Goal: Task Accomplishment & Management: Manage account settings

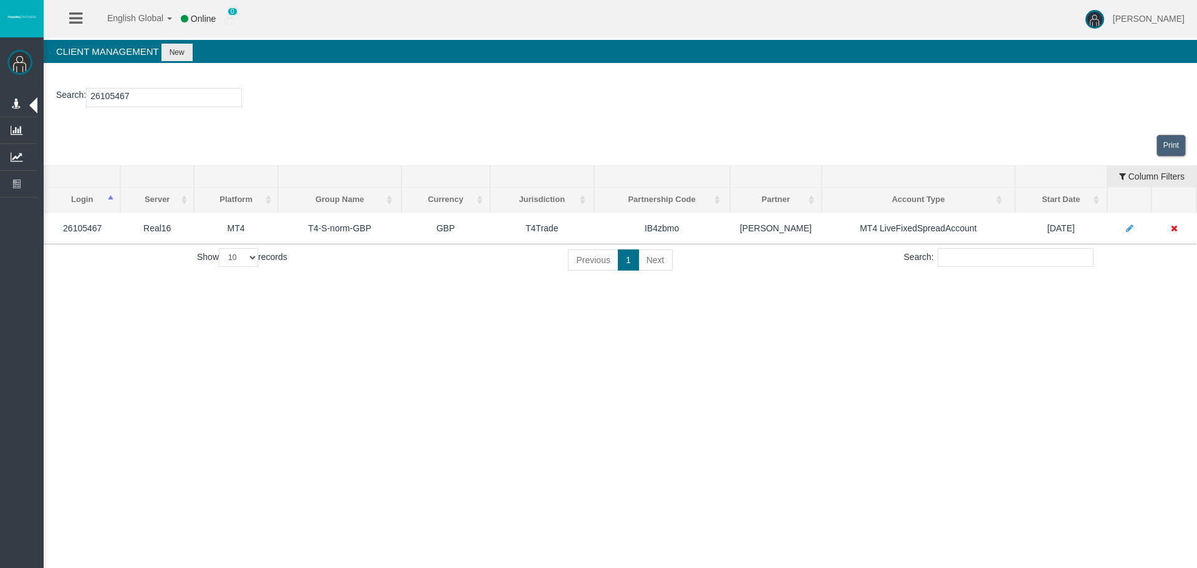
drag, startPoint x: 715, startPoint y: 402, endPoint x: 940, endPoint y: 418, distance: 226.3
click at [720, 408] on div "English Global 简体中文 English Global 日本語 한국어 Online 0 [PERSON_NAME] Help Log Out …" at bounding box center [598, 284] width 1197 height 568
click at [940, 418] on div "English Global 简体中文 English Global 日本語 한국어 Online 0 [PERSON_NAME] Help Log Out …" at bounding box center [598, 284] width 1197 height 568
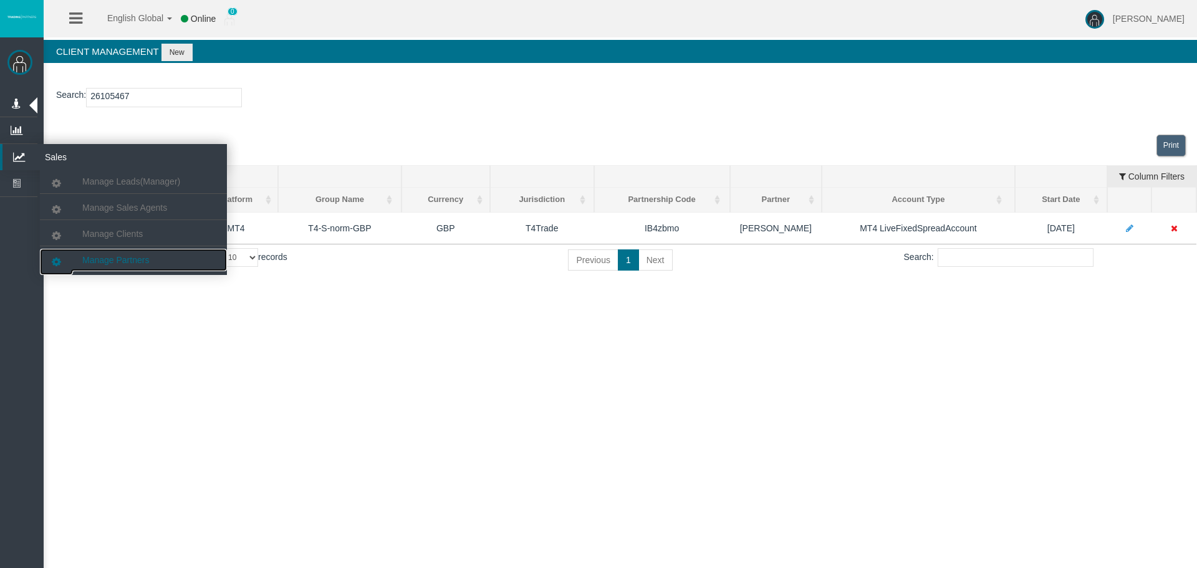
click at [112, 258] on span "Manage Partners" at bounding box center [115, 260] width 67 height 10
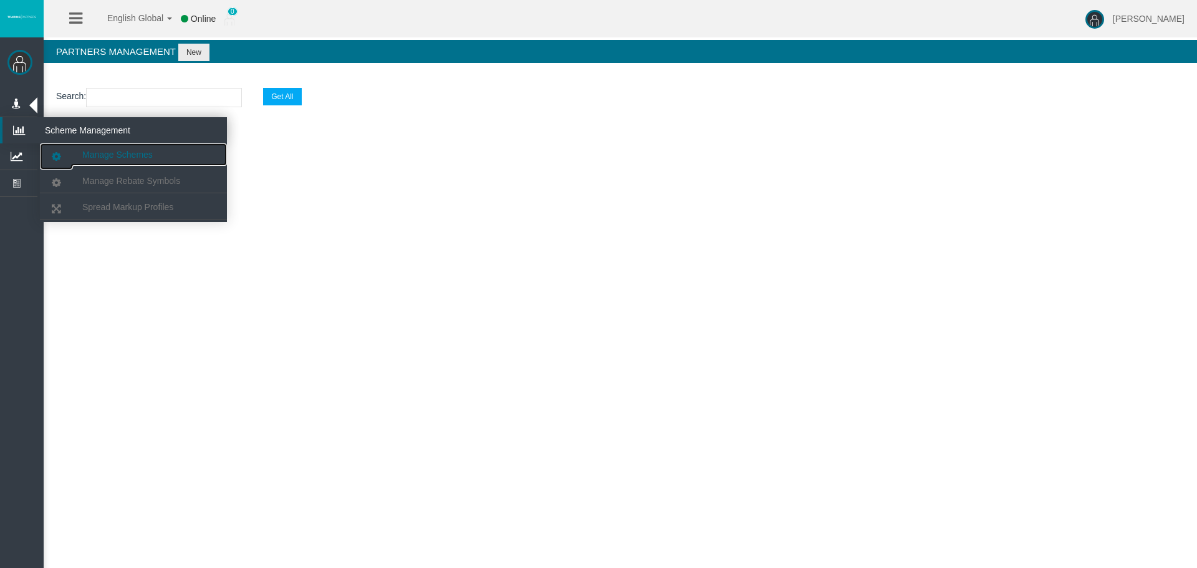
click at [125, 154] on span "Manage Schemes" at bounding box center [117, 155] width 70 height 10
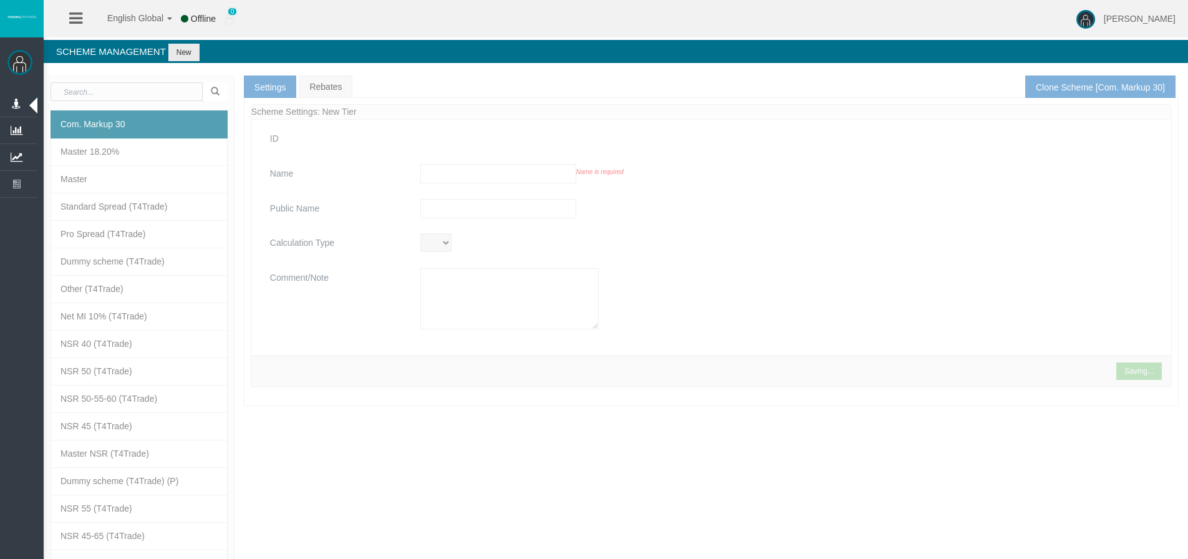
type input "Com. Markup 30"
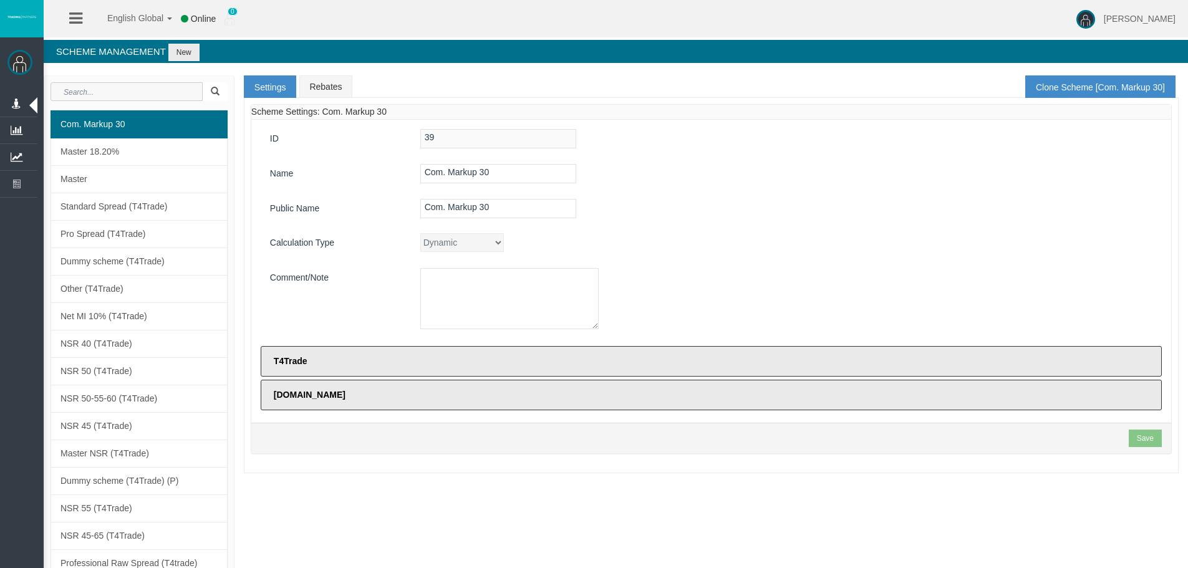
click at [181, 99] on input "text" at bounding box center [127, 91] width 152 height 19
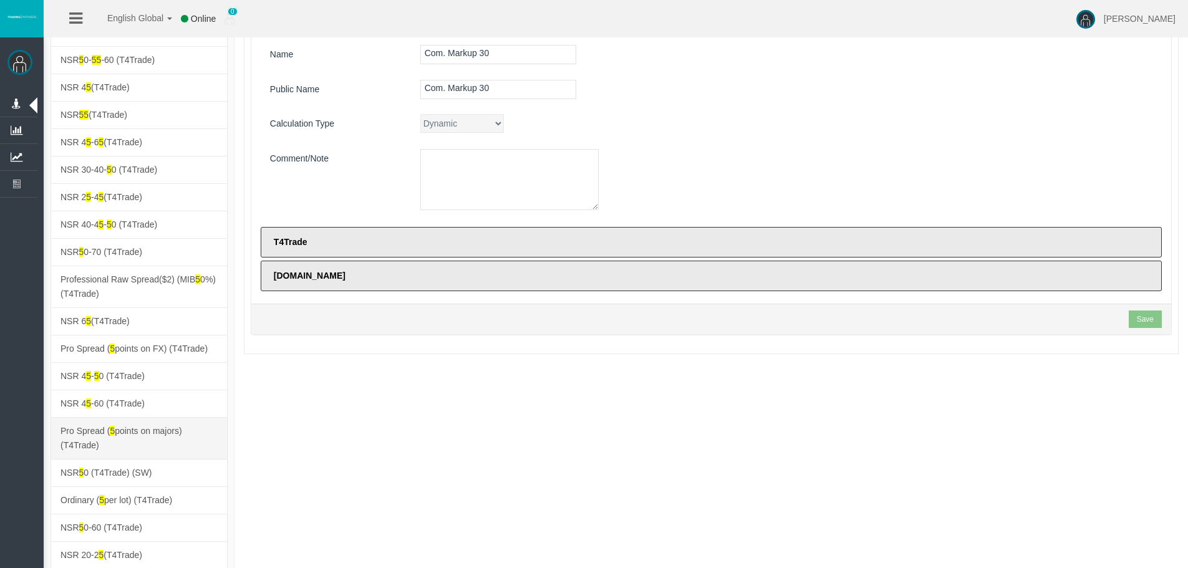
scroll to position [125, 0]
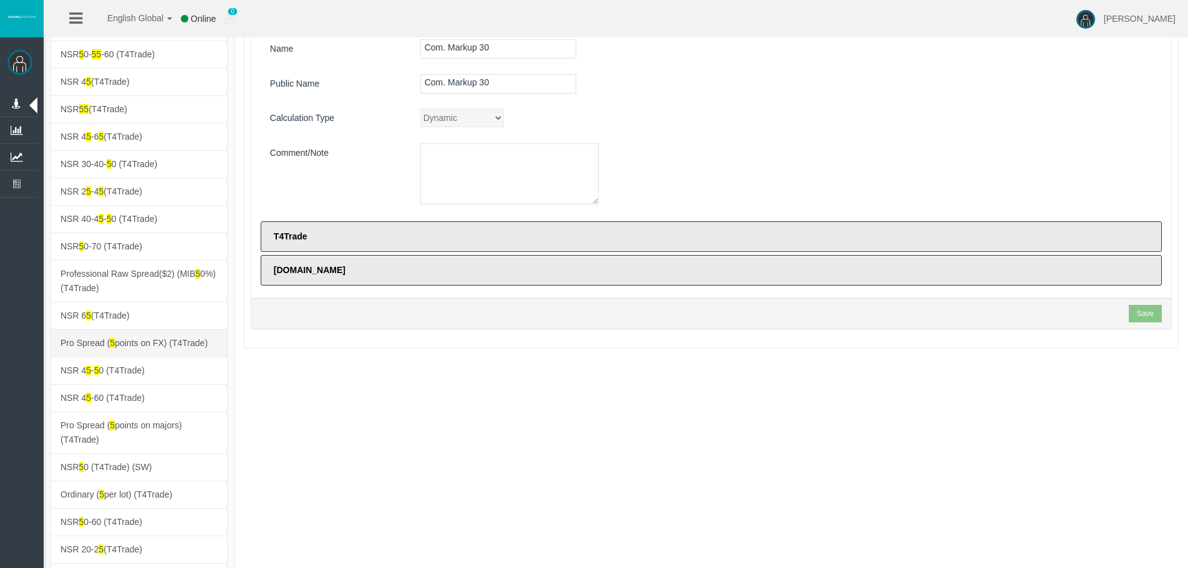
type input "5"
click at [150, 352] on link "Pro Spread ( 5 points on FX) (T4Trade)" at bounding box center [139, 343] width 177 height 28
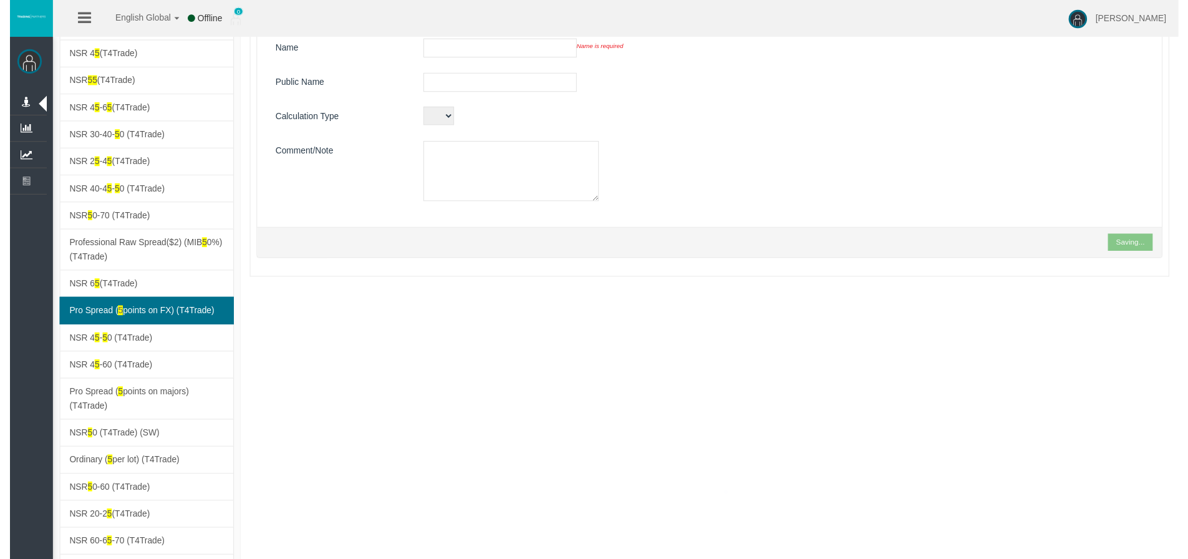
scroll to position [51, 0]
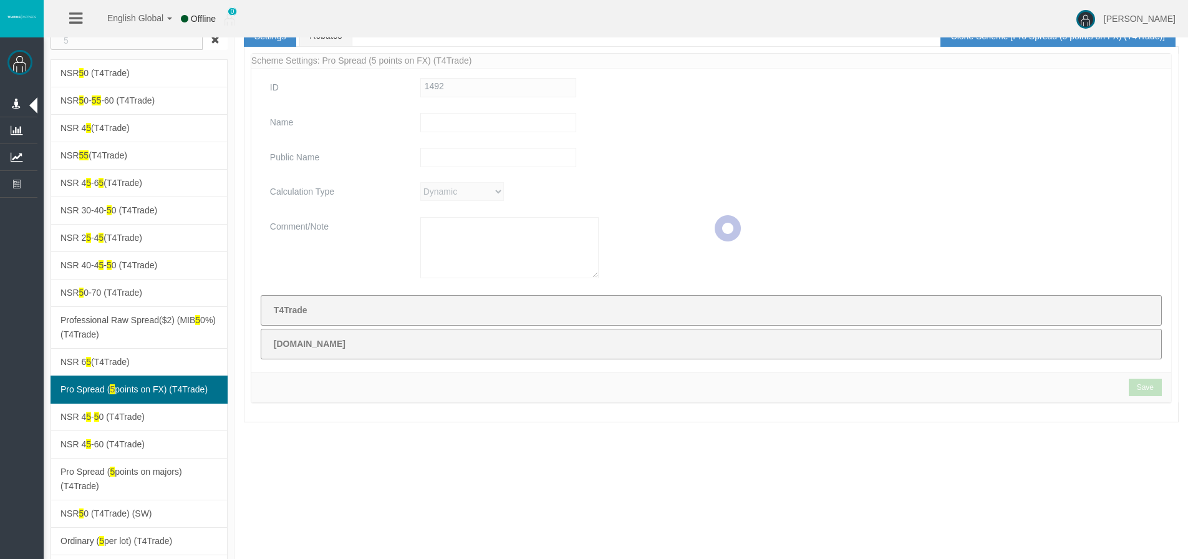
type input "Pro Spread (5 points on FX) (T4Trade)"
type textarea "Pro Spread (5 points on FX) (T4Trade)"
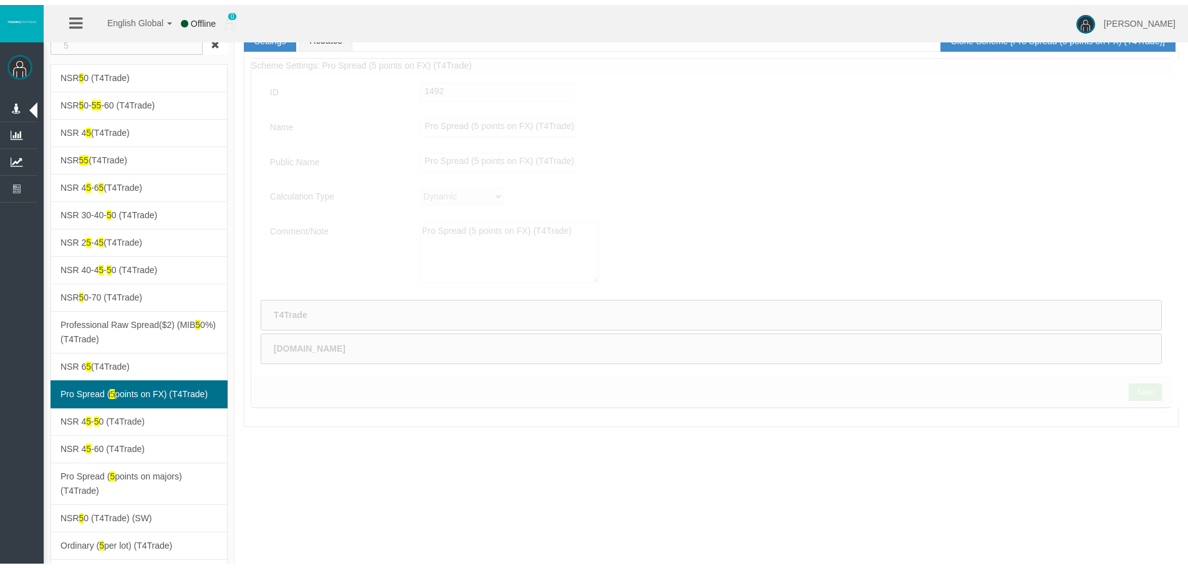
scroll to position [0, 0]
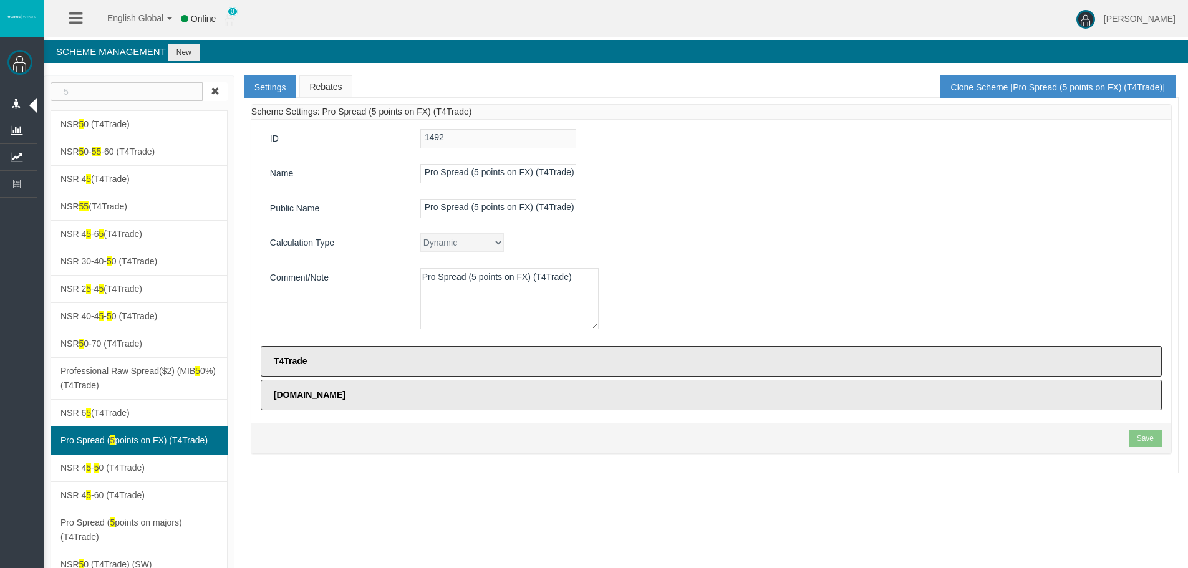
click at [317, 89] on link "Rebates" at bounding box center [325, 86] width 52 height 22
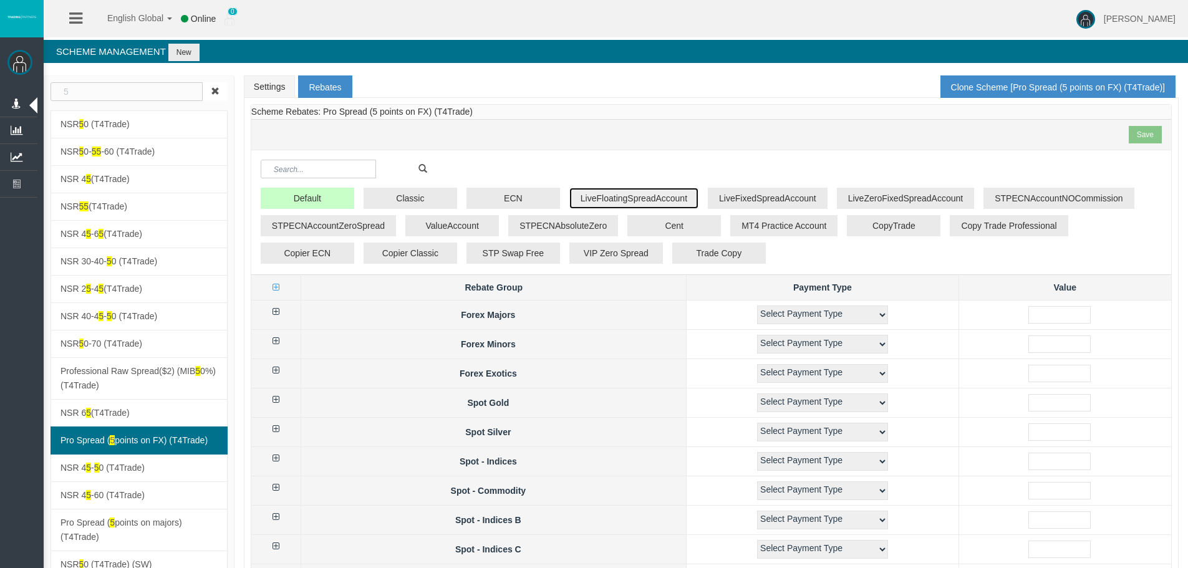
click at [663, 193] on button "LiveFloatingSpreadAccount" at bounding box center [633, 198] width 129 height 21
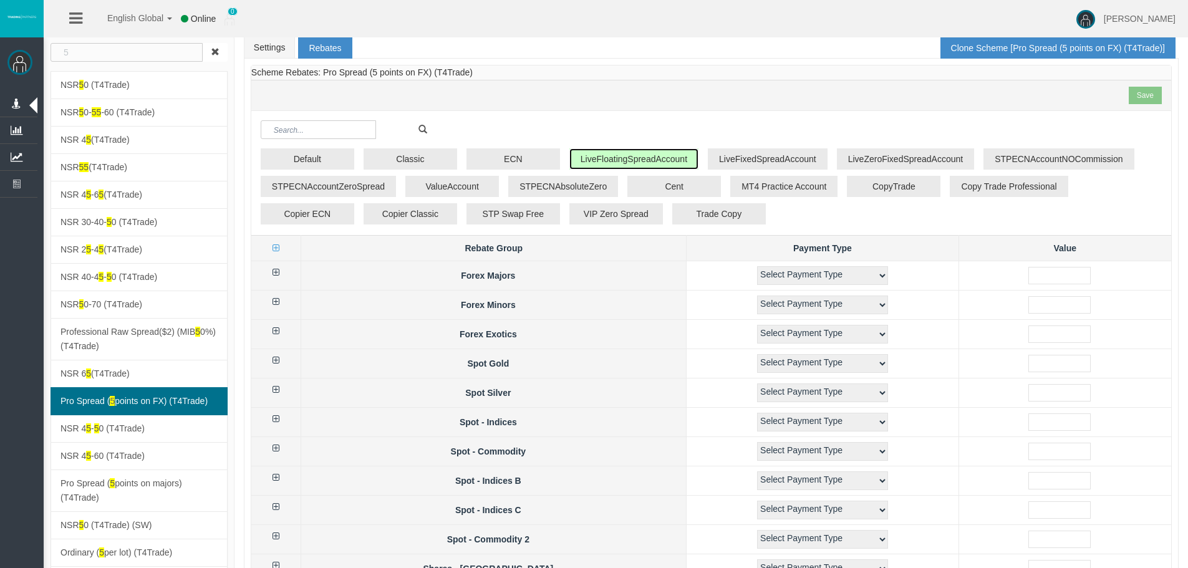
scroll to position [374, 0]
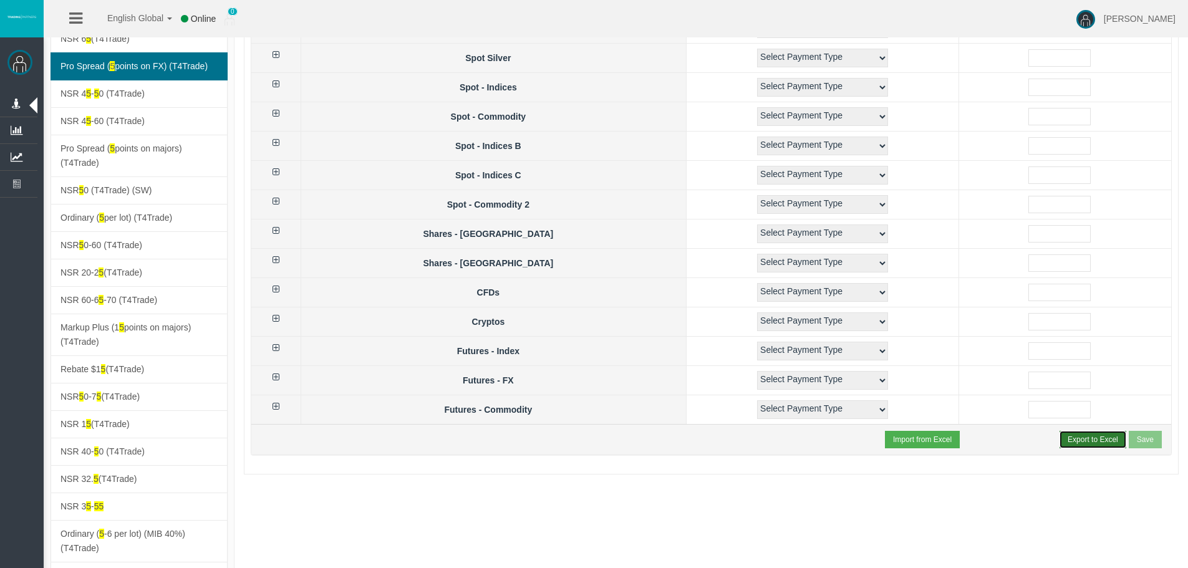
click at [1091, 445] on button "Export to Excel" at bounding box center [1092, 439] width 67 height 17
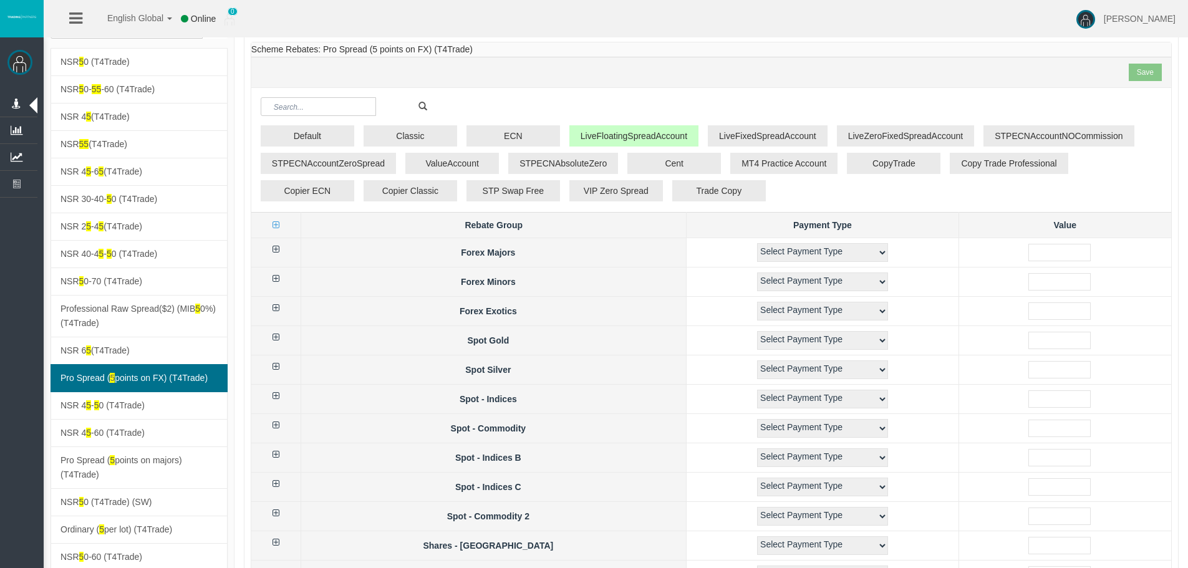
scroll to position [0, 0]
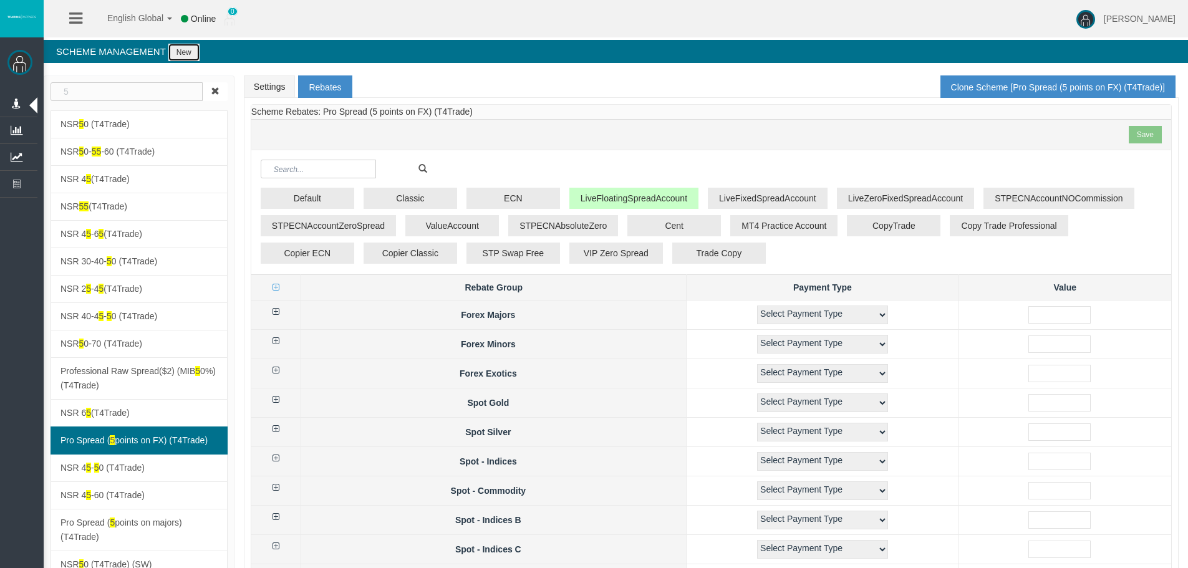
click at [186, 49] on button "New" at bounding box center [183, 52] width 31 height 17
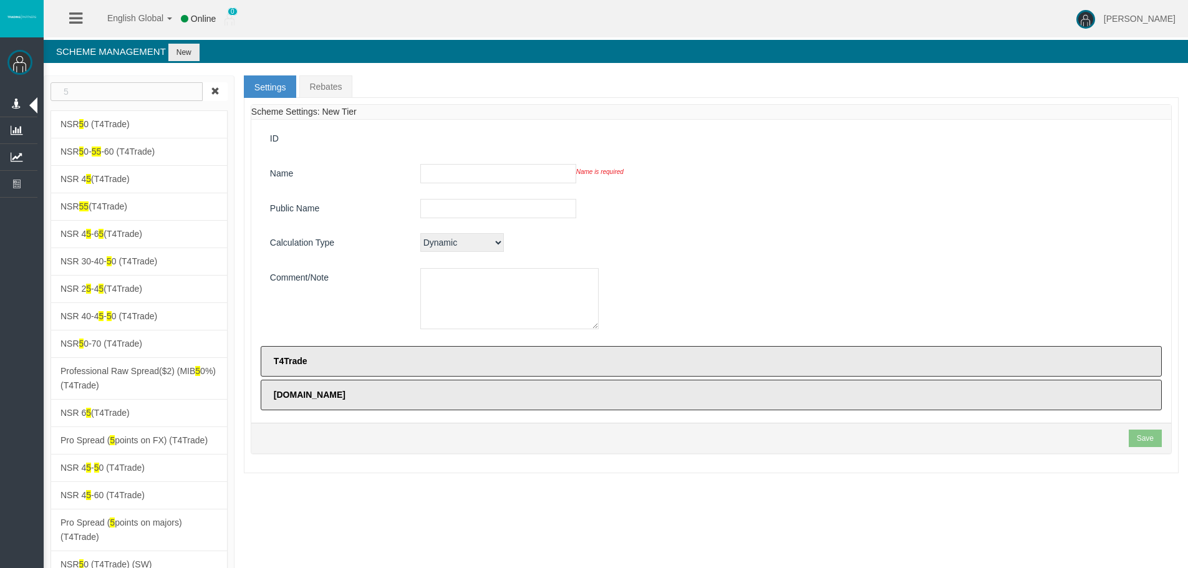
click at [819, 178] on div "Name is required" at bounding box center [786, 173] width 751 height 19
click at [825, 202] on div at bounding box center [786, 208] width 751 height 19
click at [514, 173] on input "text" at bounding box center [498, 173] width 156 height 19
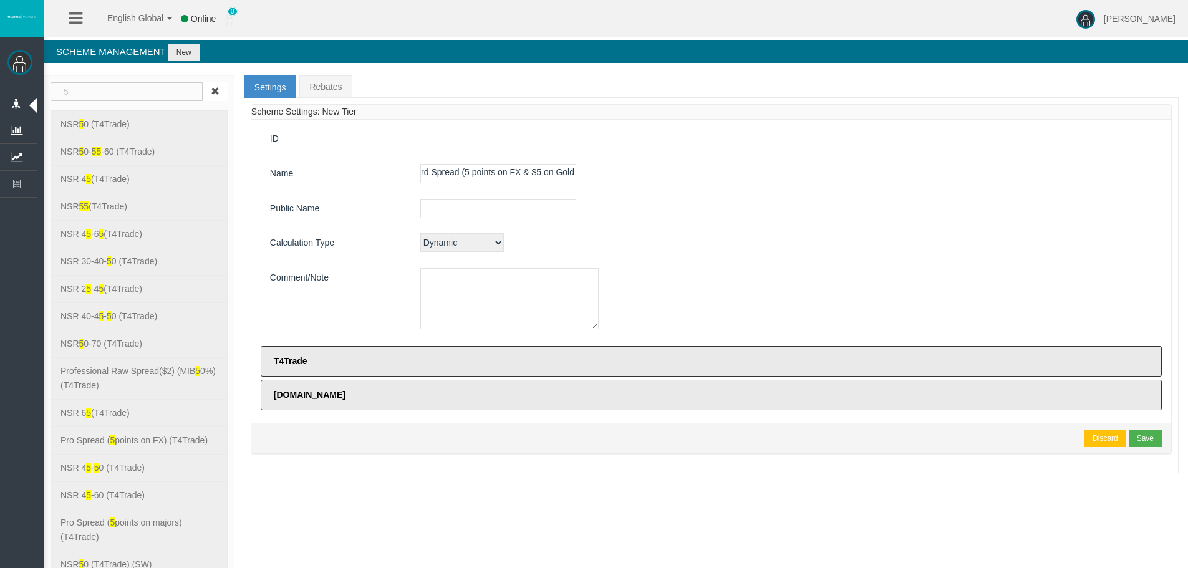
scroll to position [0, 34]
click at [518, 172] on input "Standard Spread (5 points on FX & $5 on Gold)" at bounding box center [498, 173] width 156 height 19
type input "Standard Spread (5 points on FX & $5 on Gold)"
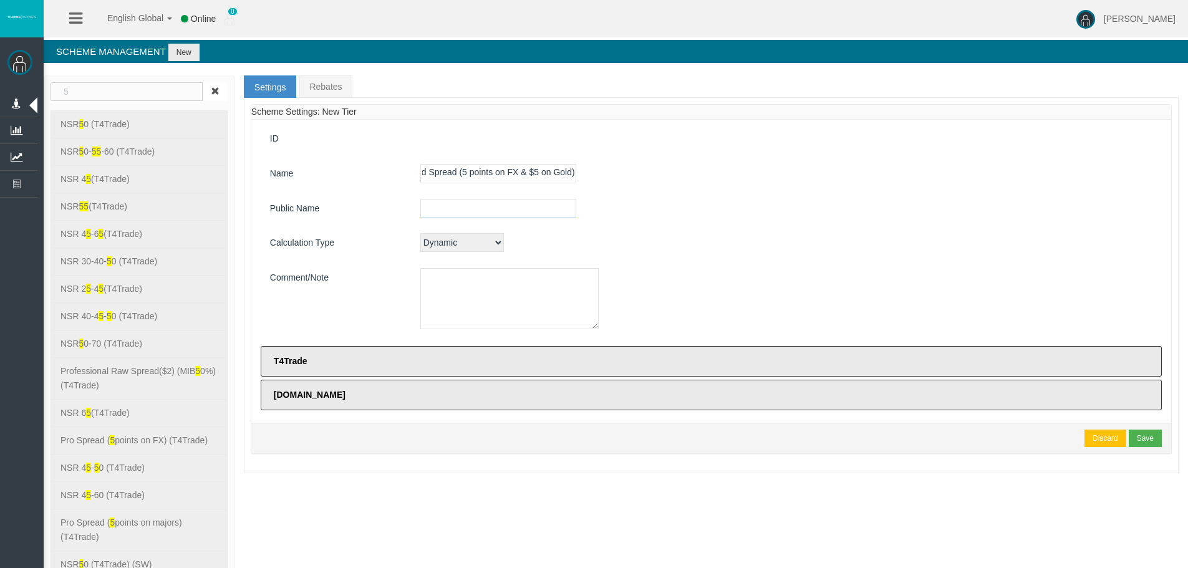
scroll to position [0, 0]
click at [530, 216] on input "text" at bounding box center [498, 208] width 156 height 19
paste input "Standard Spread (5 points on FX & $5 on Gold)"
type input "Standard Spread (5 points on FX & $5 on Gold)"
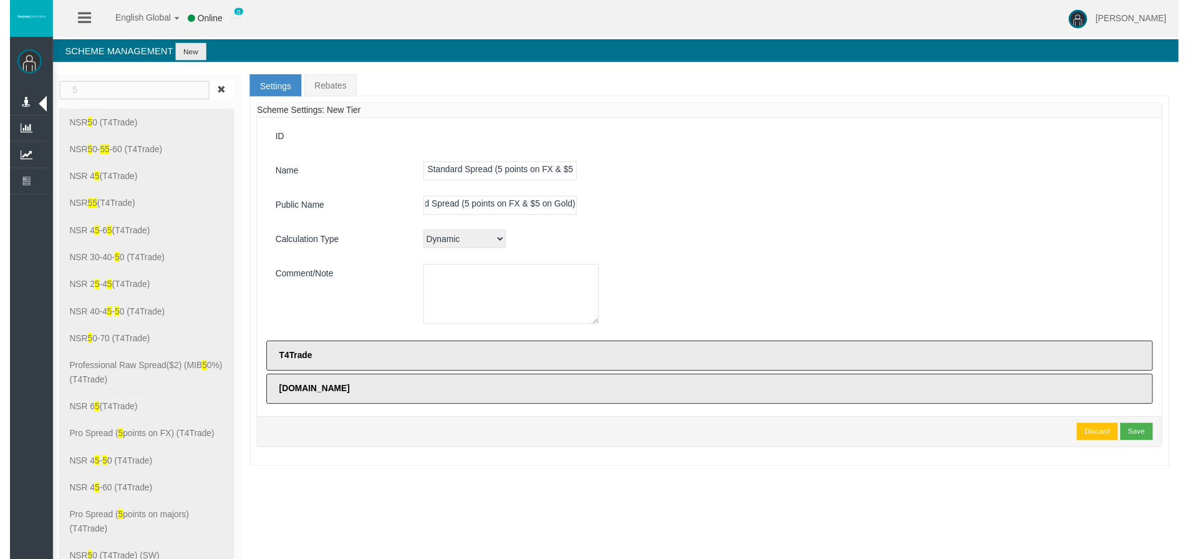
scroll to position [0, 0]
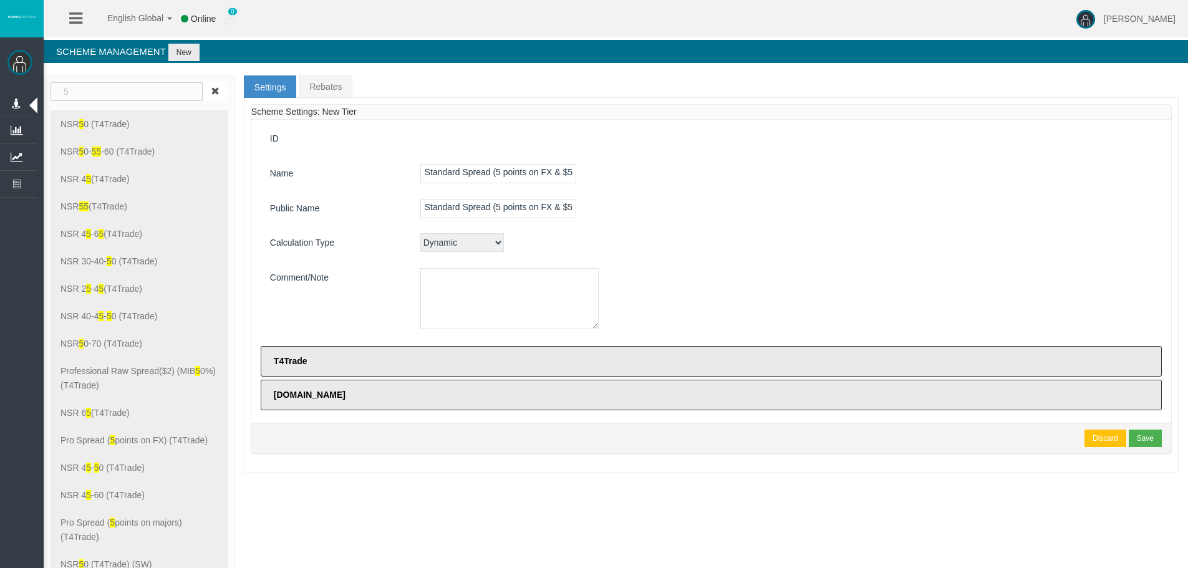
click at [486, 291] on textarea at bounding box center [509, 298] width 178 height 61
paste textarea "Standard Spread (5 points on FX & $5 on Gold)"
type textarea "Standard Spread (5 points on FX & $5 on Gold)"
click at [738, 277] on div "Standard Spread (5 points on FX & $5 on Gold)" at bounding box center [786, 300] width 751 height 65
click at [1150, 440] on div "Save" at bounding box center [1145, 438] width 17 height 11
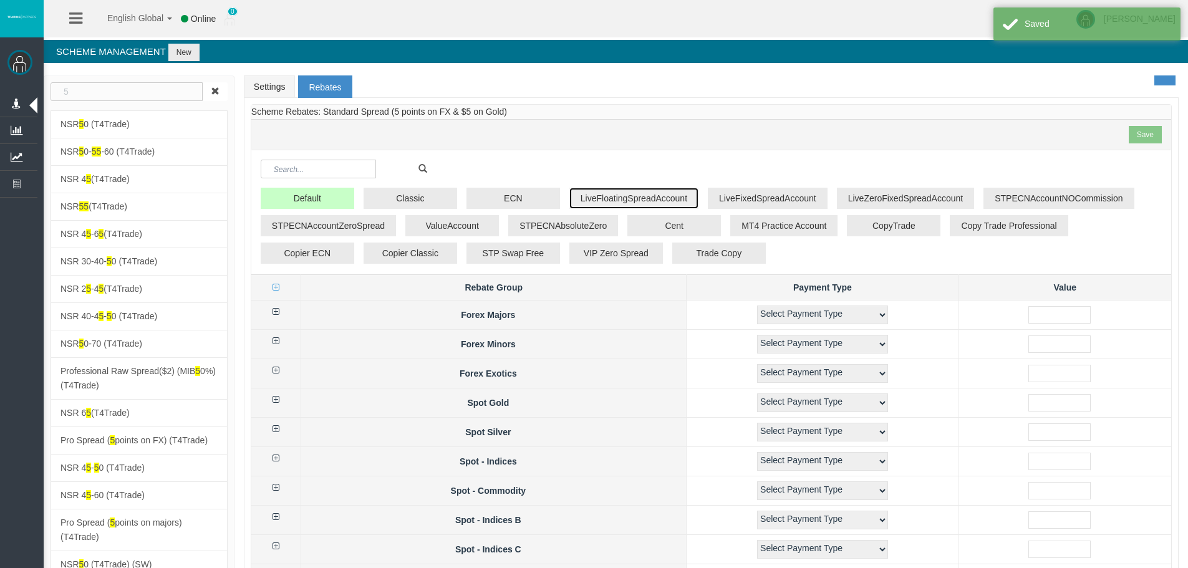
click at [645, 203] on button "LiveFloatingSpreadAccount" at bounding box center [633, 198] width 129 height 21
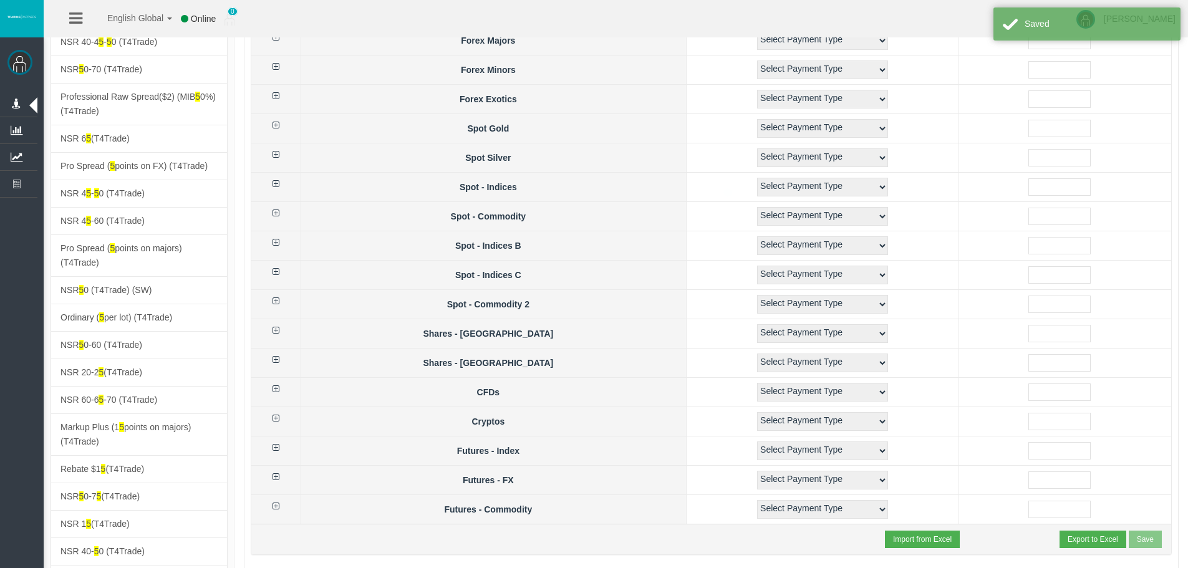
scroll to position [374, 0]
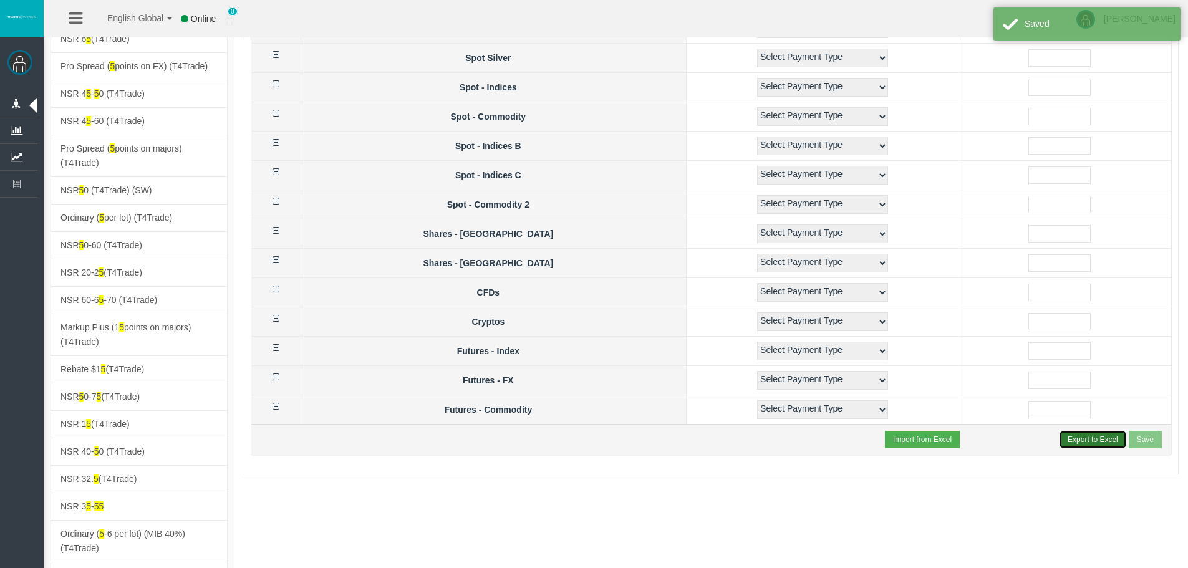
click at [1088, 438] on button "Export to Excel" at bounding box center [1092, 439] width 67 height 17
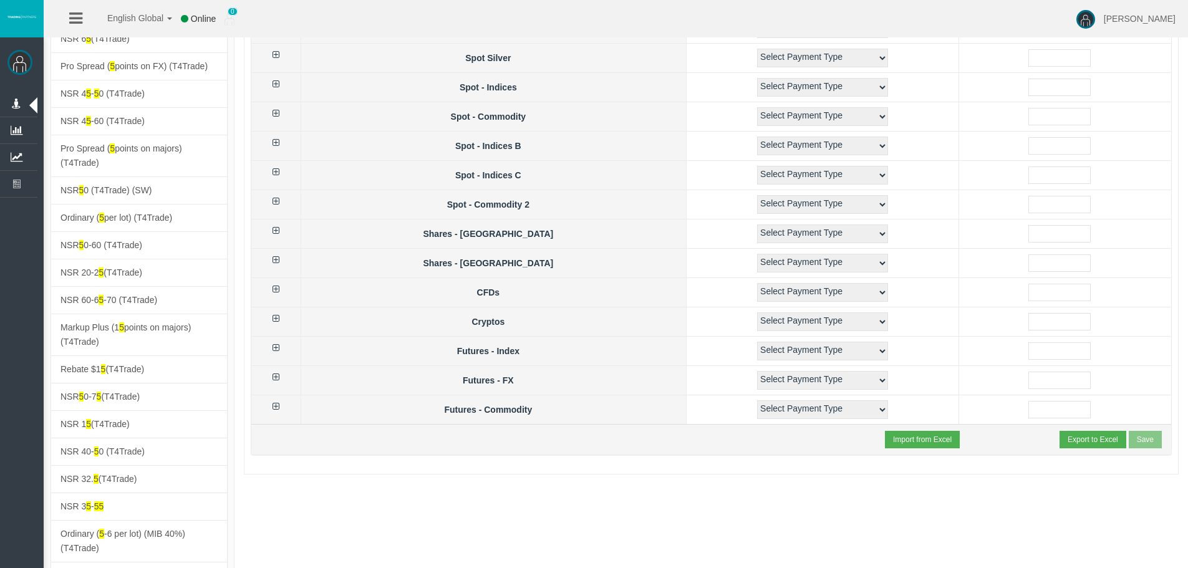
click at [607, 428] on div "Import from Excel Export to Excel Save" at bounding box center [711, 439] width 920 height 31
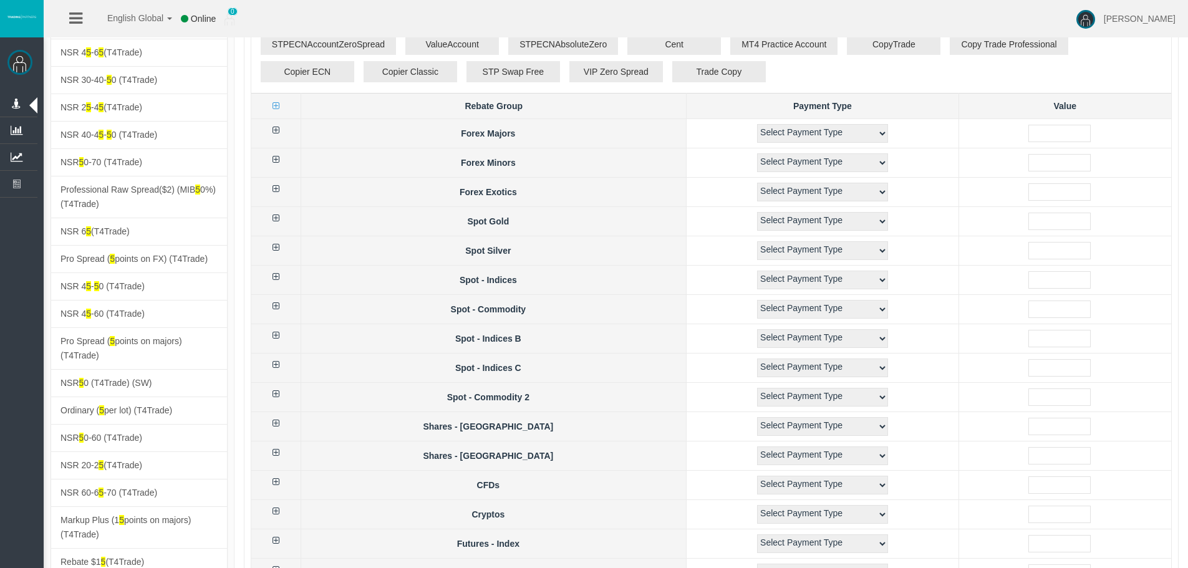
scroll to position [0, 0]
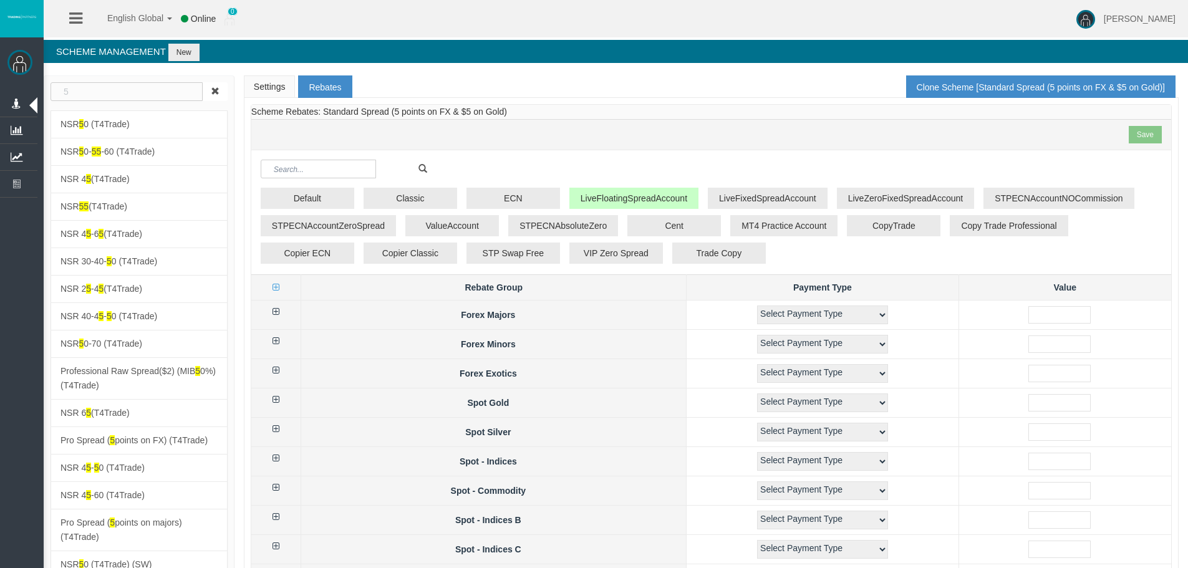
click at [250, 87] on link "Settings" at bounding box center [270, 86] width 52 height 22
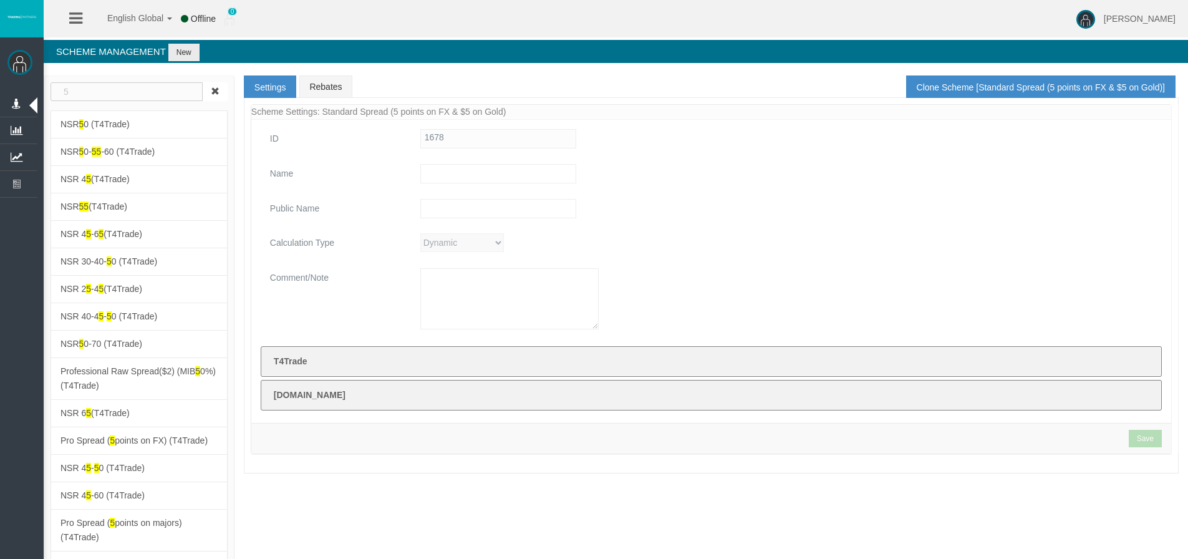
type input "Standard Spread (5 points on FX & $5 on Gold)"
type textarea "Standard Spread (5 points on FX & $5 on Gold)"
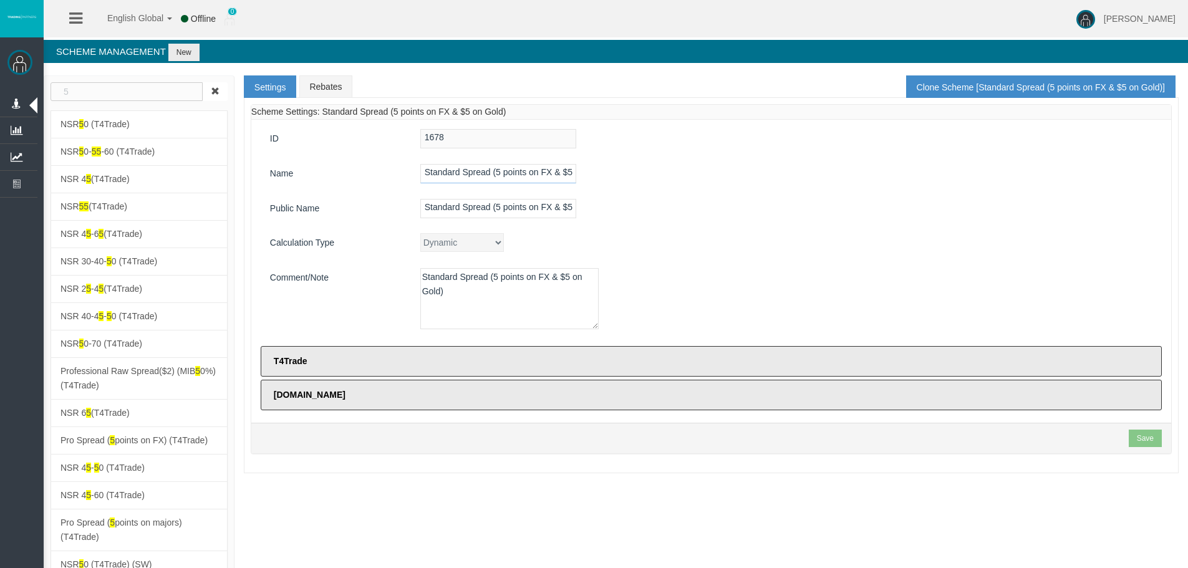
click at [549, 173] on input "Standard Spread (5 points on FX & $5 on Gold)" at bounding box center [498, 173] width 156 height 19
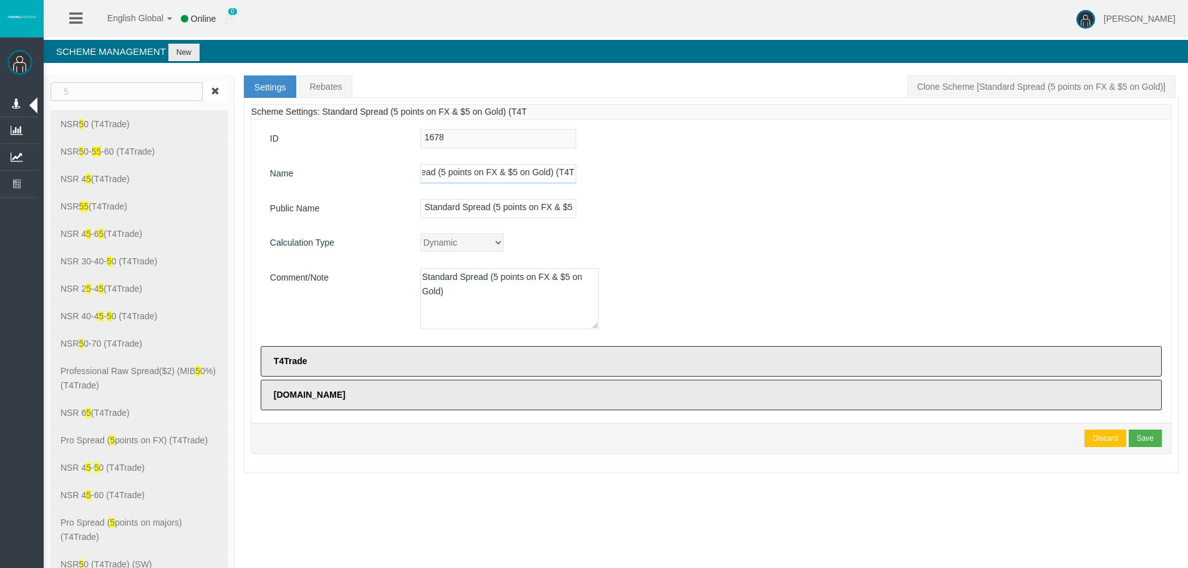
scroll to position [0, 58]
click at [505, 177] on input "Standard Spread (5 points on FX & $5 on Gold) (T4T)" at bounding box center [498, 173] width 156 height 19
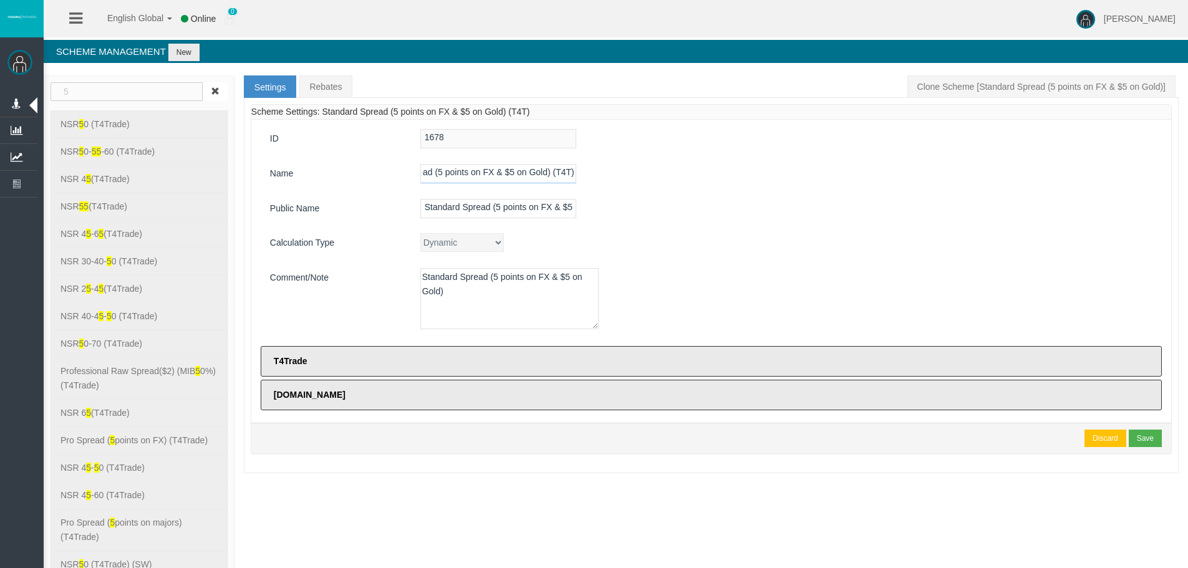
type input "Standard Spread (5 points on FX & $5 on Gold) (T4T)"
click at [514, 211] on input "Standard Spread (5 points on FX & $5 on Gold)" at bounding box center [498, 208] width 156 height 19
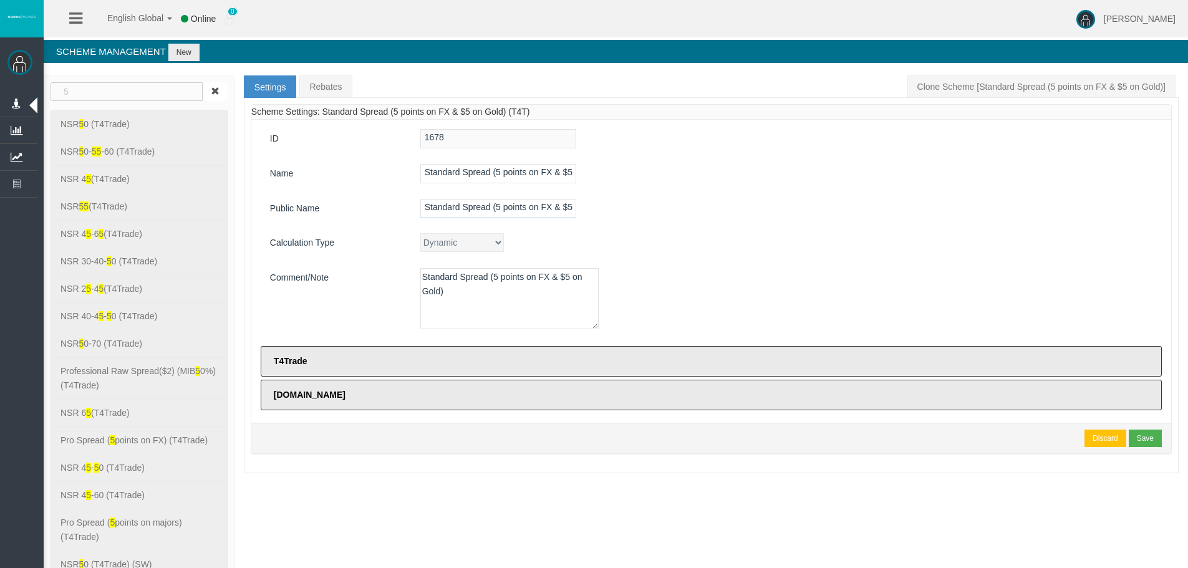
paste input "(T4T)"
type input "Standard Spread (5 points on FX & $5 on Gold) (T4T)"
drag, startPoint x: 234, startPoint y: 258, endPoint x: 142, endPoint y: 224, distance: 98.8
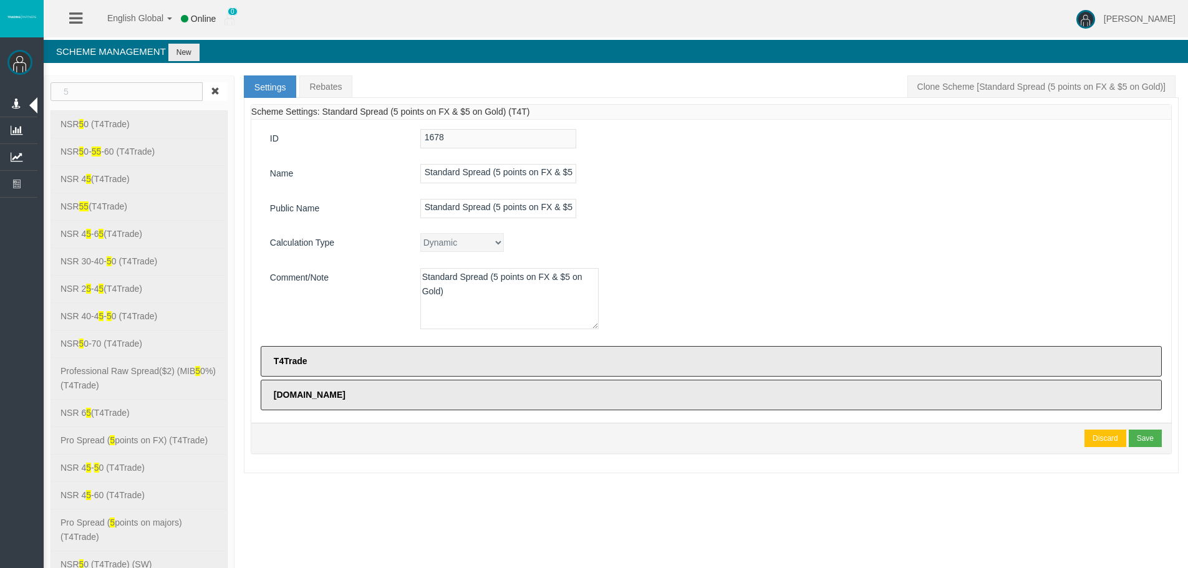
paste textarea "(T4T)"
type textarea "Standard Spread (5 points on FX & $5 on Gold) (T4T)"
click at [498, 175] on input "Standard Spread (5 points on FX & $5 on Gold) (T4T)" at bounding box center [498, 173] width 156 height 19
click at [544, 172] on input "Standard Spread (5 points on FX & $5 on Gold) (T4T)" at bounding box center [498, 173] width 156 height 19
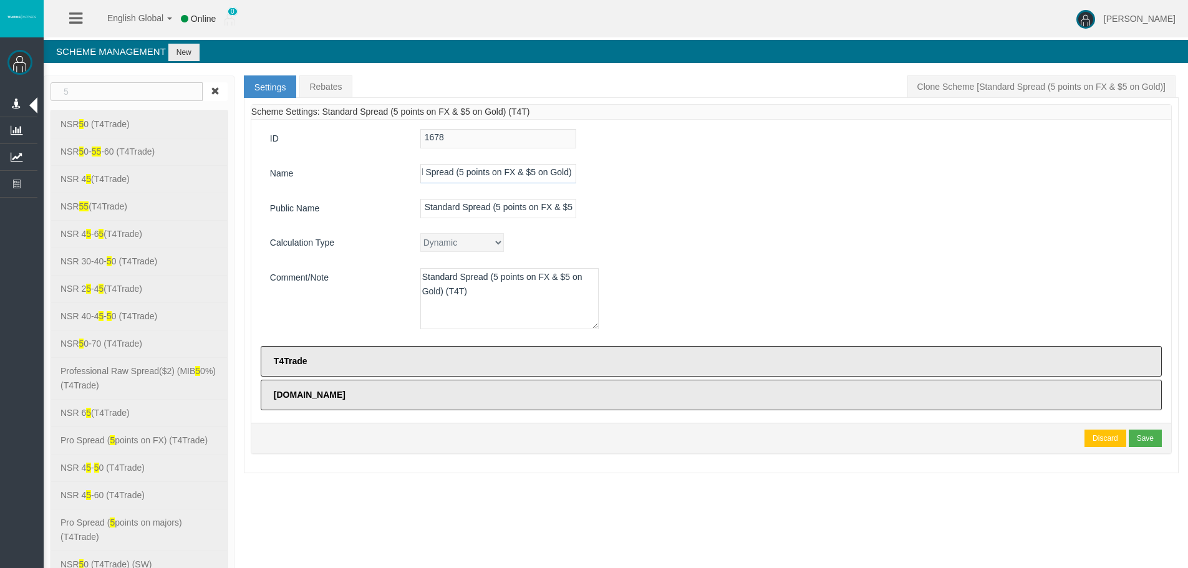
scroll to position [0, 58]
drag, startPoint x: 551, startPoint y: 173, endPoint x: 549, endPoint y: 180, distance: 7.3
click at [549, 180] on input "Standard Spread (5 points on FX & $5 on Gold) (T4T)" at bounding box center [498, 173] width 156 height 19
drag, startPoint x: 571, startPoint y: 175, endPoint x: 588, endPoint y: 175, distance: 16.8
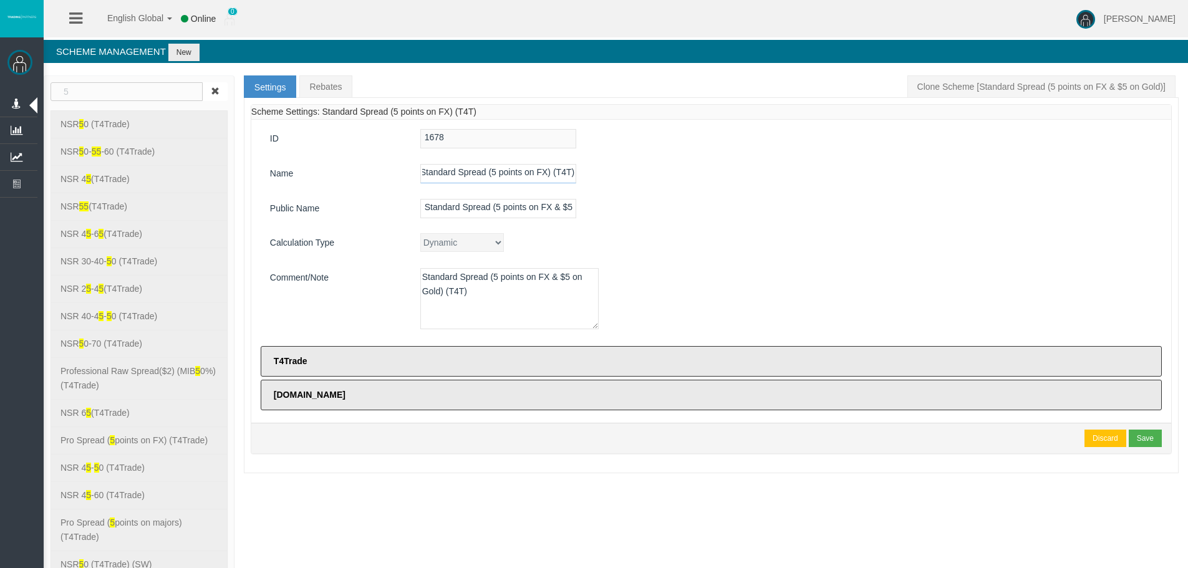
click at [571, 174] on input "Standard Spread (5 points on FX) (T4T)" at bounding box center [498, 173] width 156 height 19
click at [468, 174] on input "Standard Spread (5 points on FX) (T4T)" at bounding box center [498, 173] width 156 height 19
type input "Standard Spread (5 points on FX) (T4T)"
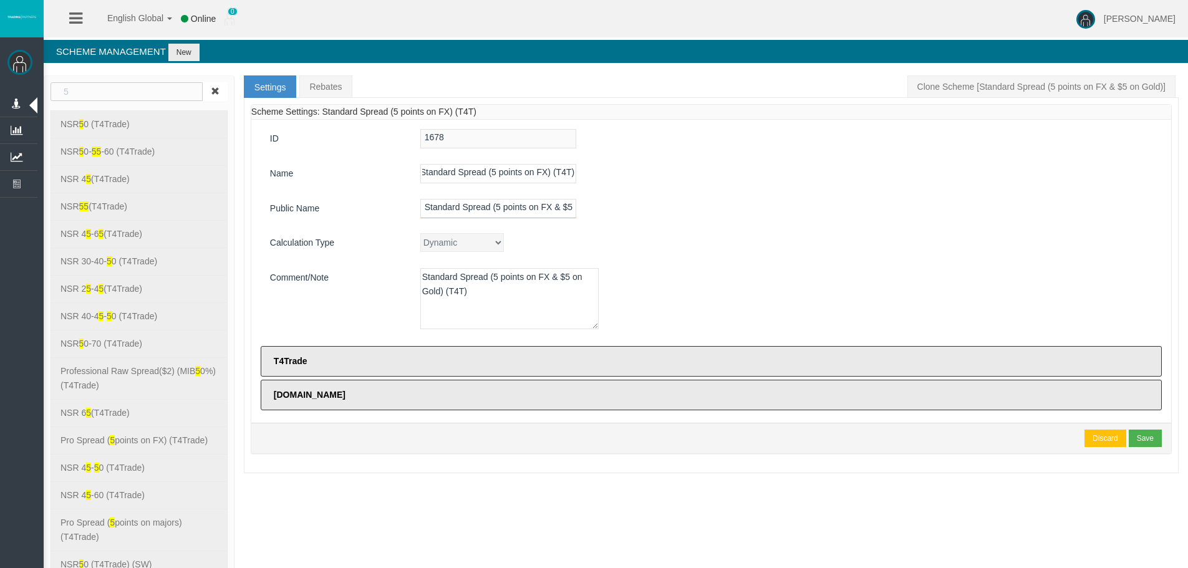
click at [480, 202] on input "Standard Spread (5 points on FX & $5 on Gold) (T4T)" at bounding box center [498, 208] width 156 height 19
paste input "text"
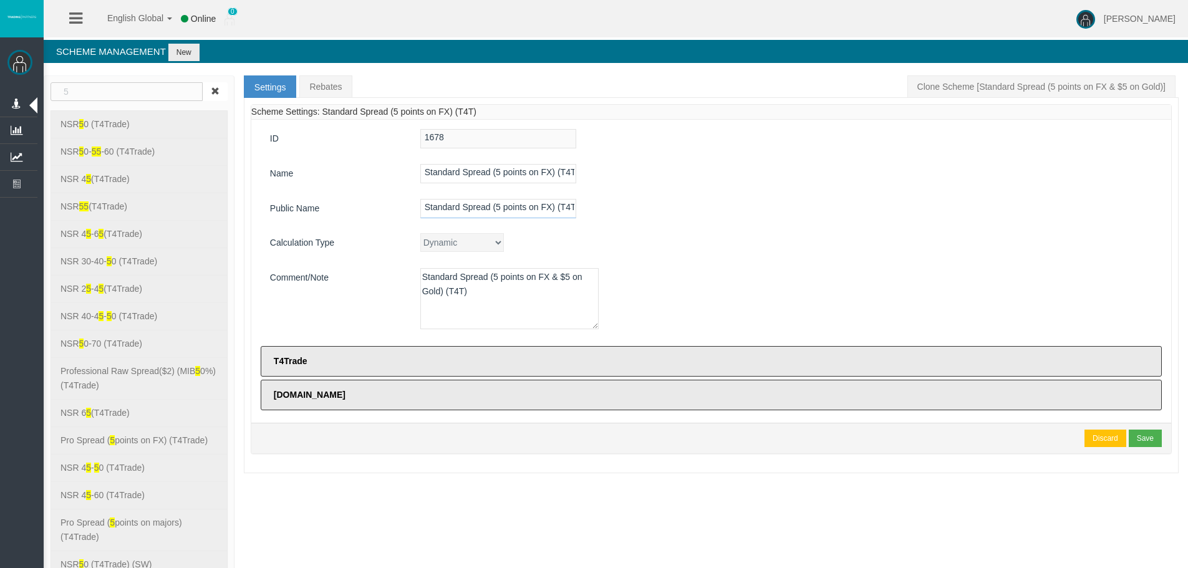
scroll to position [0, 4]
type input "Standard Spread (5 points on FX) (T4T)"
drag, startPoint x: 400, startPoint y: 287, endPoint x: 16, endPoint y: 210, distance: 391.8
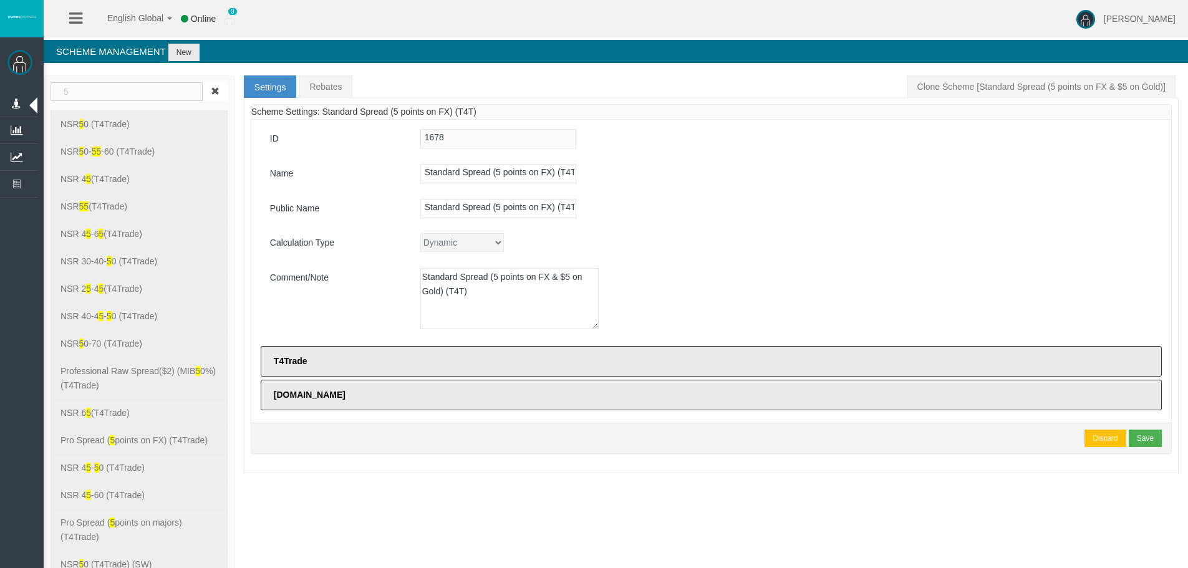
paste textarea
type textarea "Standard Spread (5 points on FX) (T4T)"
click at [728, 227] on div "ID 1678 Name Standard Spread (5 points on FX) (T4T) Public Name Standard Spread…" at bounding box center [711, 271] width 920 height 303
click at [1150, 444] on div "Save" at bounding box center [1145, 438] width 17 height 11
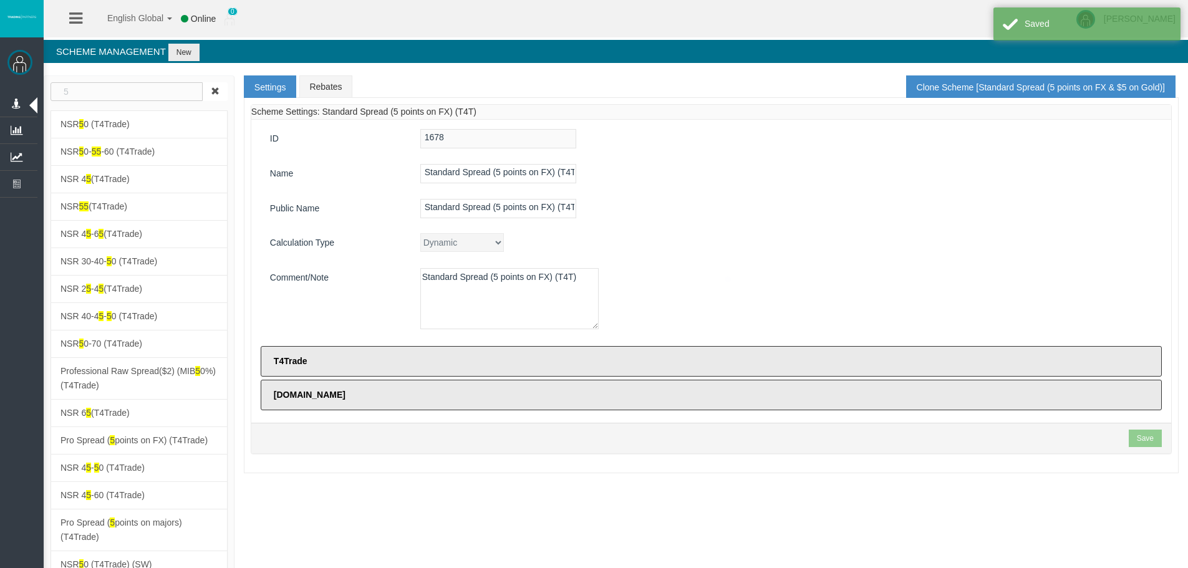
click at [926, 183] on div "Standard Spread (5 points on FX) (T4T)" at bounding box center [786, 173] width 751 height 19
click at [965, 259] on div "ID 1678 Name Standard Spread (5 points on FX) (T4T) Public Name Standard Spread…" at bounding box center [711, 271] width 920 height 303
click at [339, 93] on link "Rebates" at bounding box center [325, 86] width 52 height 22
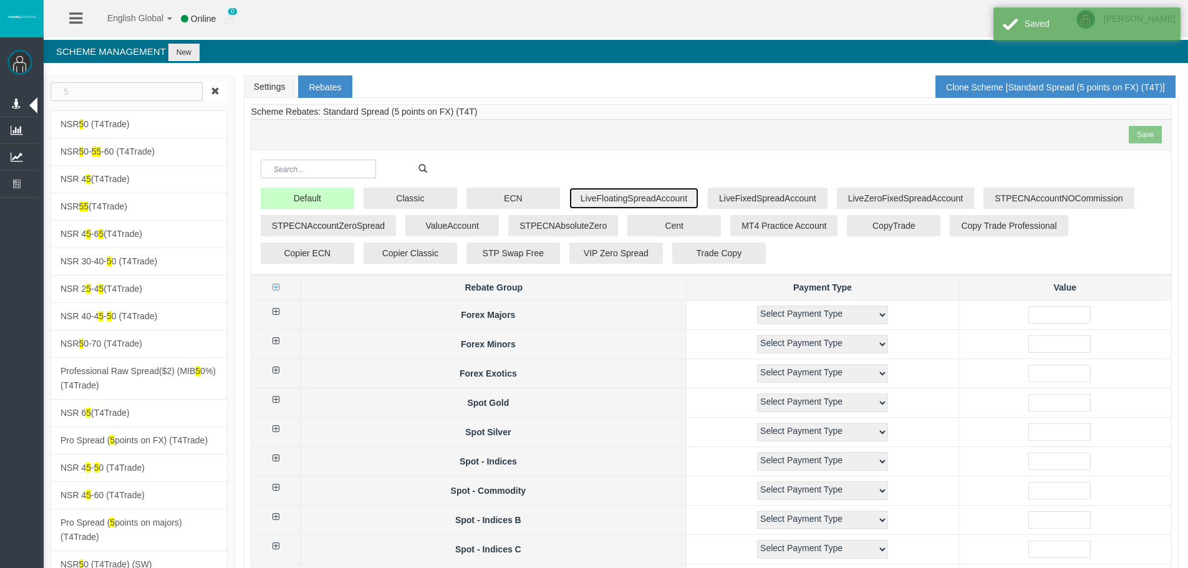
click at [678, 200] on button "LiveFloatingSpreadAccount" at bounding box center [633, 198] width 129 height 21
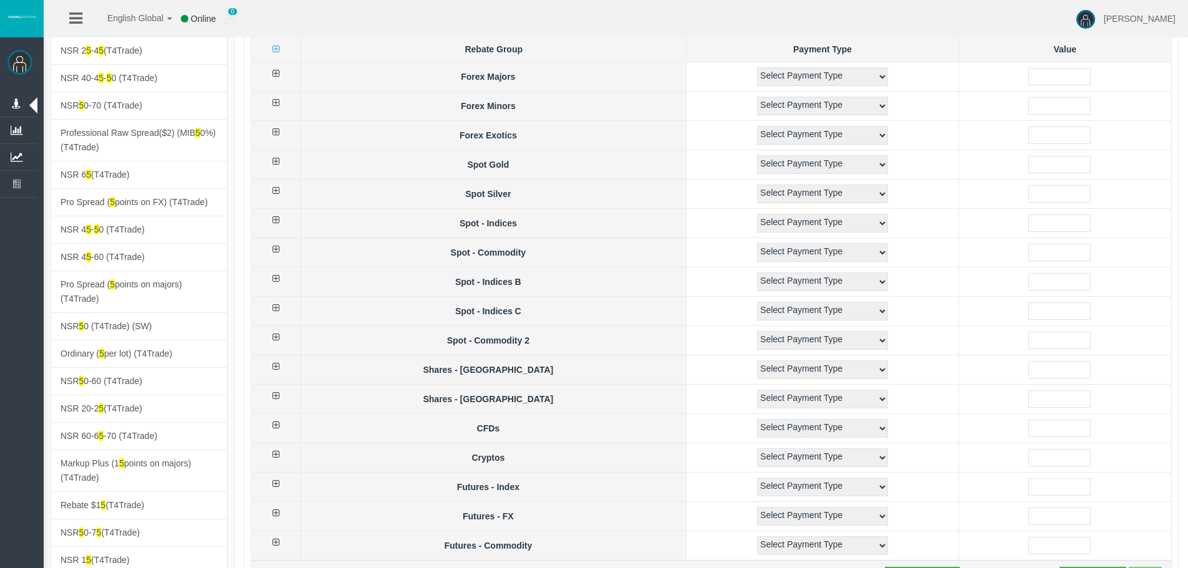
scroll to position [312, 0]
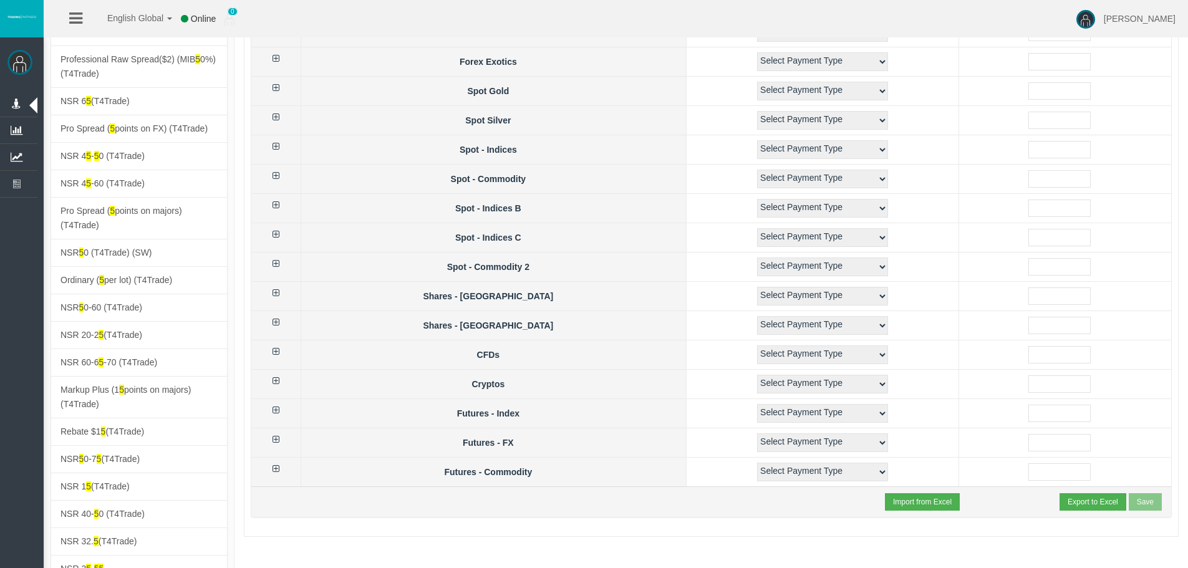
click at [1085, 516] on div "Import from Excel Export to Excel Save" at bounding box center [711, 501] width 920 height 31
click at [1086, 513] on div "Import from Excel Export to Excel Save" at bounding box center [711, 501] width 920 height 31
click at [1085, 508] on button "Export to Excel" at bounding box center [1092, 501] width 67 height 17
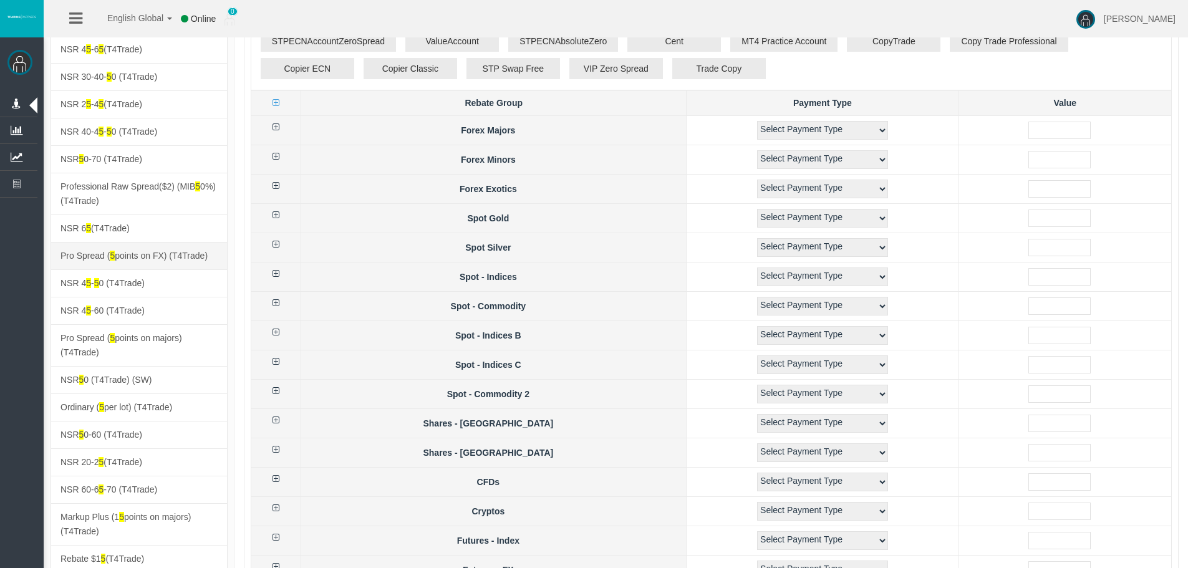
click at [175, 254] on span "Pro Spread ( 5 points on FX) (T4Trade)" at bounding box center [133, 256] width 147 height 10
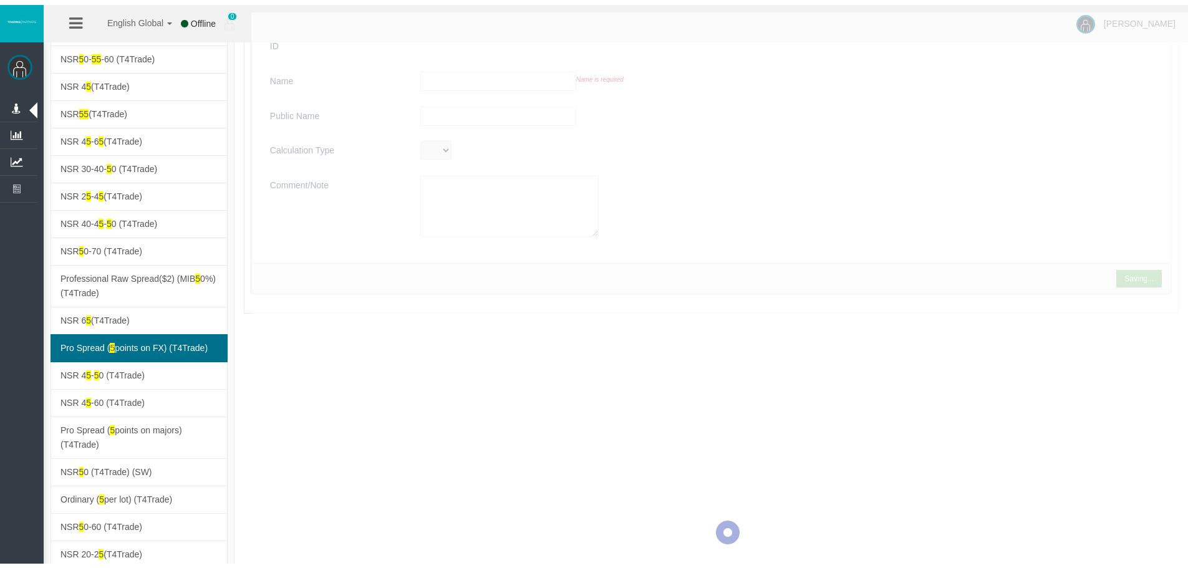
scroll to position [0, 0]
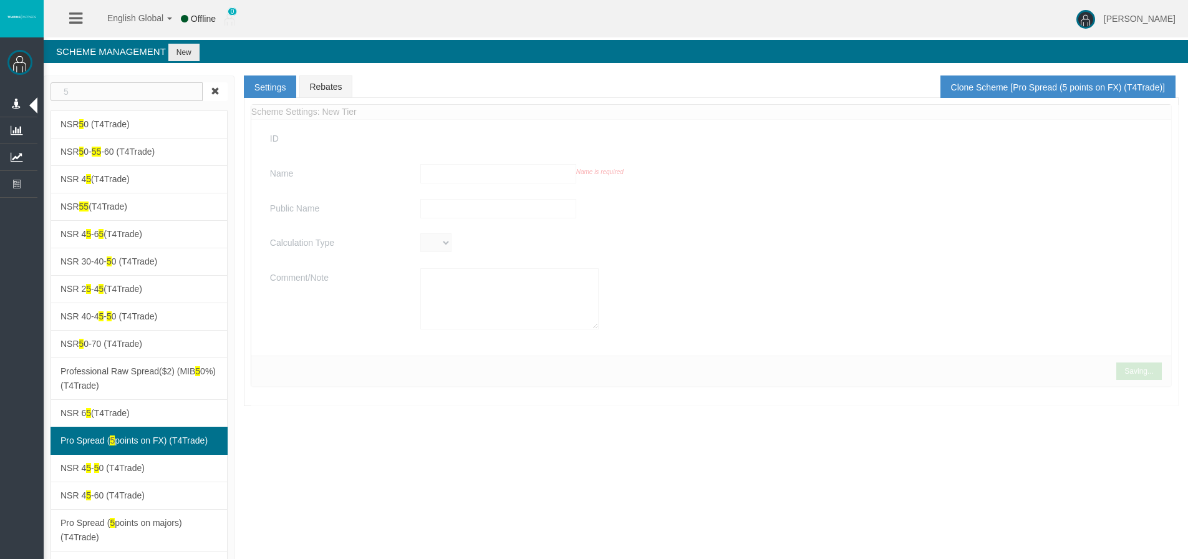
type input "Pro Spread (5 points on FX) (T4Trade)"
type textarea "Pro Spread (5 points on FX) (T4Trade)"
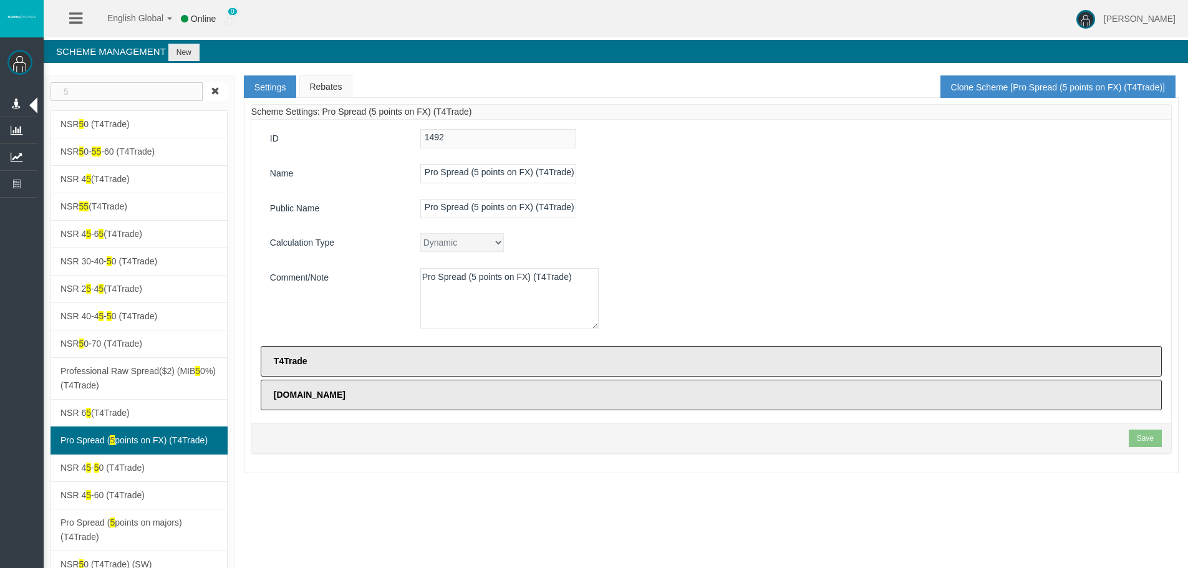
click at [318, 88] on link "Rebates" at bounding box center [325, 86] width 52 height 22
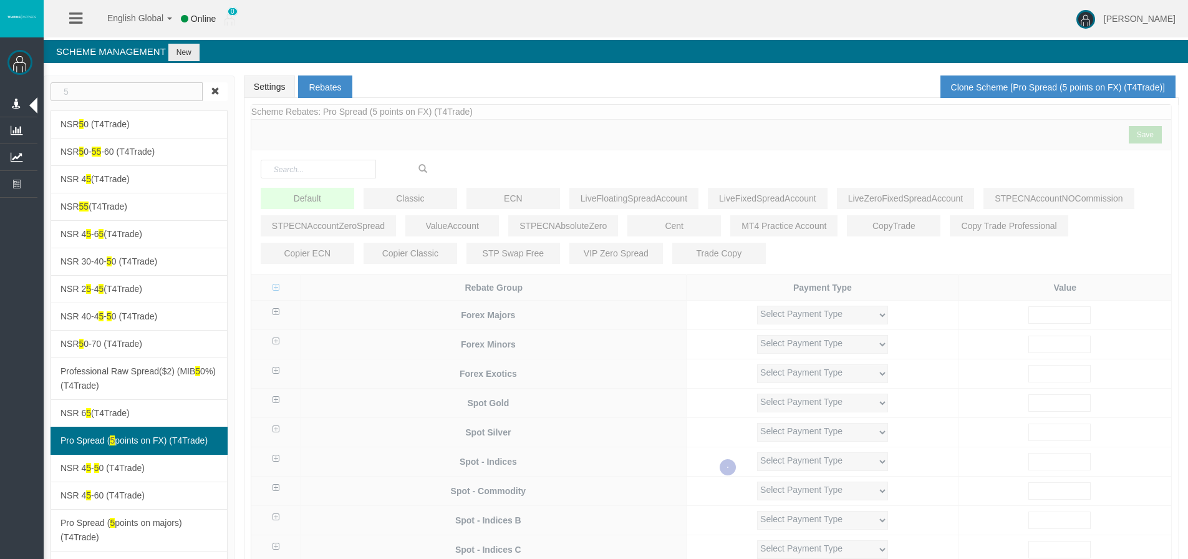
click at [634, 203] on div "Loading... Scheme Rebates: Pro Spread (5 points on FX) (T4Trade) Save Default C…" at bounding box center [711, 466] width 921 height 725
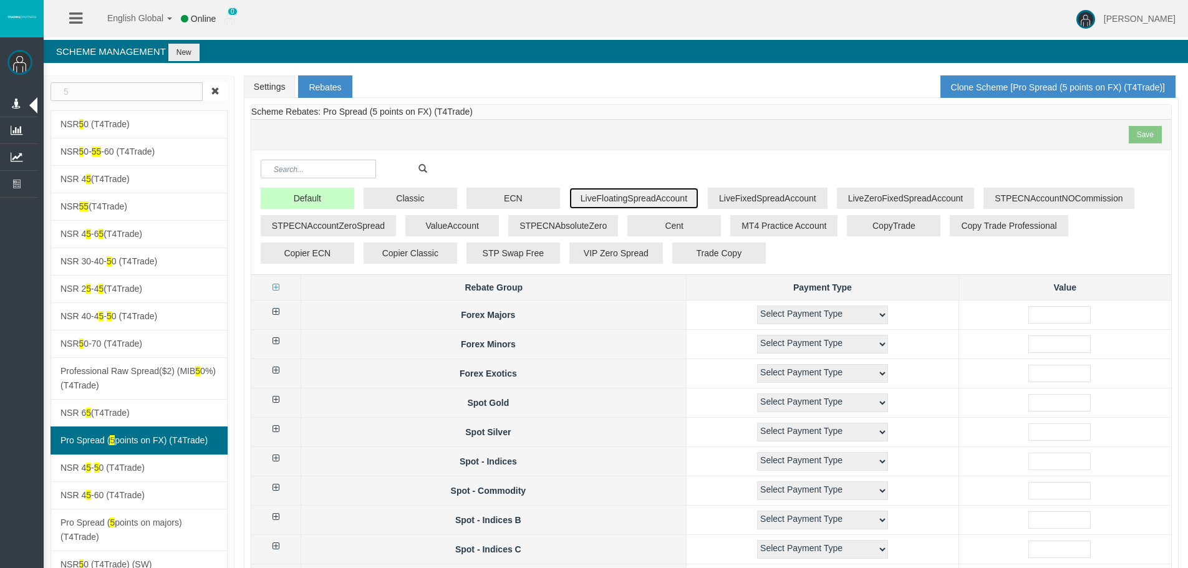
click at [630, 199] on button "LiveFloatingSpreadAccount" at bounding box center [633, 198] width 129 height 21
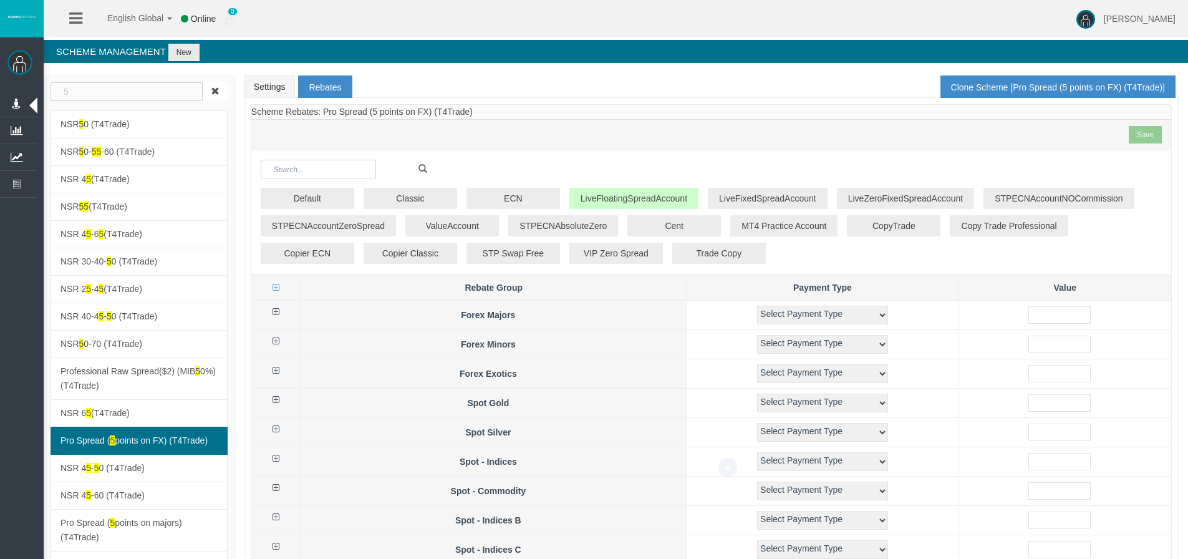
click at [278, 311] on div "Loading... Scheme Rebates: Pro Spread (5 points on FX) (T4Trade) Save Default C…" at bounding box center [711, 466] width 921 height 725
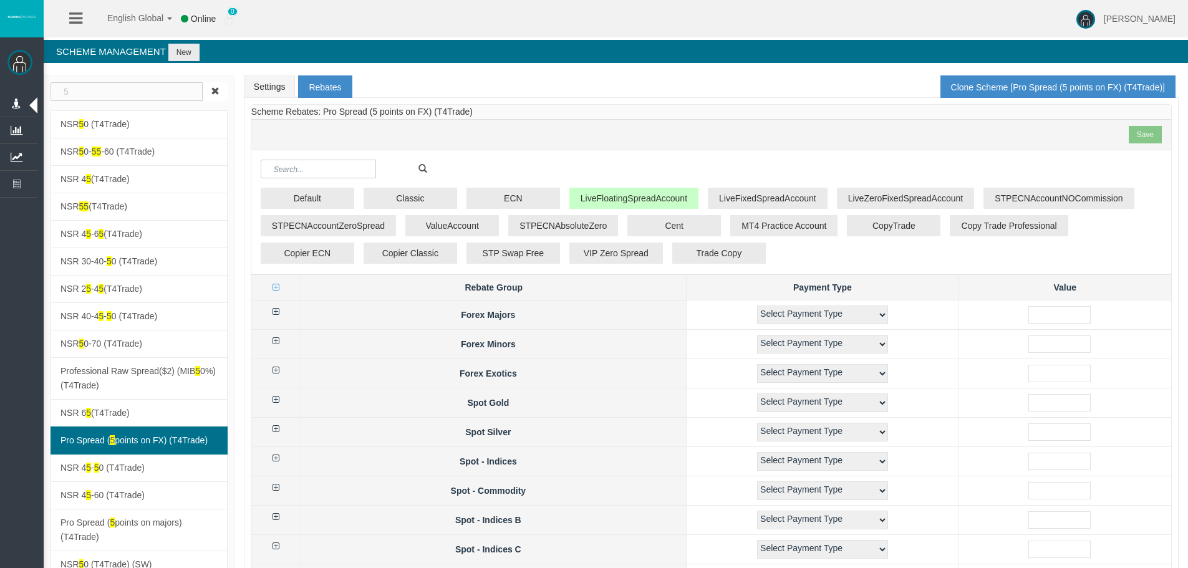
click at [278, 311] on icon at bounding box center [275, 311] width 7 height 9
click at [277, 314] on icon at bounding box center [275, 311] width 7 height 9
click at [733, 194] on button "LiveFixedSpreadAccount" at bounding box center [768, 198] width 120 height 21
click at [279, 311] on icon at bounding box center [275, 311] width 7 height 9
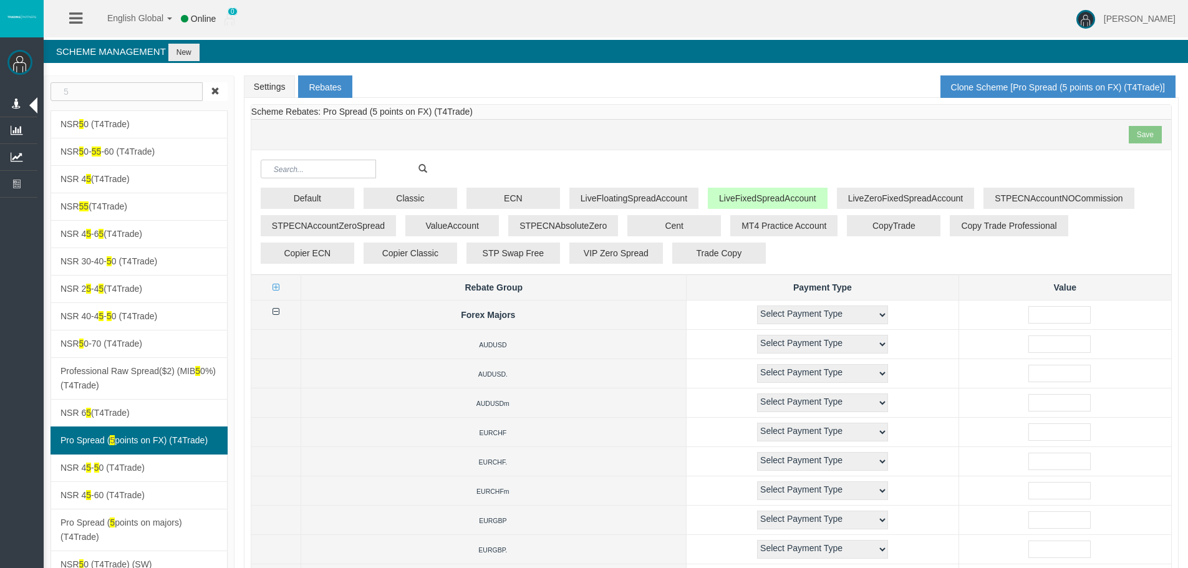
click at [279, 311] on icon at bounding box center [275, 311] width 7 height 9
click at [628, 154] on div "Default Classic ECN LiveFloatingSpreadAccount LiveFixedSpreadAccount LiveZeroFi…" at bounding box center [711, 212] width 920 height 124
click at [523, 143] on div "Save" at bounding box center [711, 134] width 920 height 31
click at [581, 137] on div "Save" at bounding box center [711, 134] width 920 height 31
drag, startPoint x: 578, startPoint y: 160, endPoint x: 571, endPoint y: 128, distance: 32.1
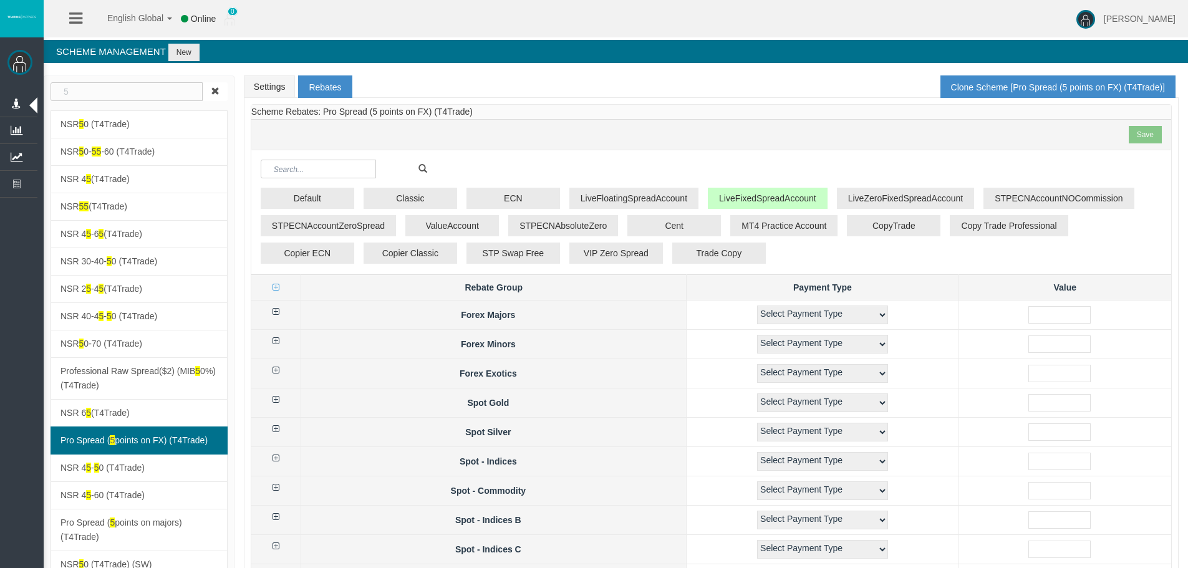
click at [569, 127] on div "Save" at bounding box center [711, 134] width 920 height 31
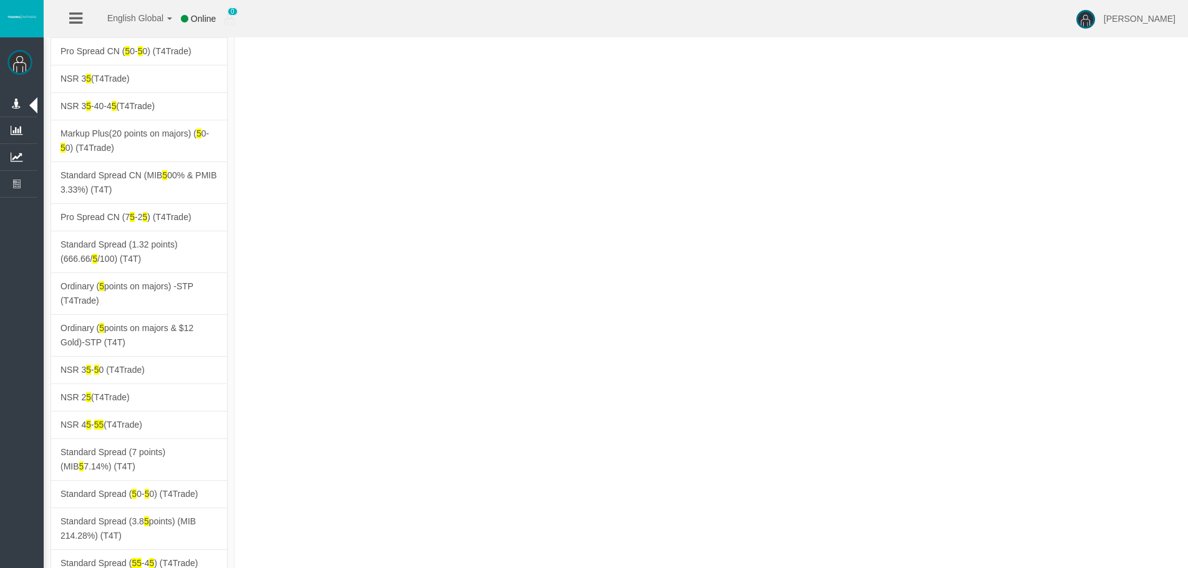
scroll to position [1351, 0]
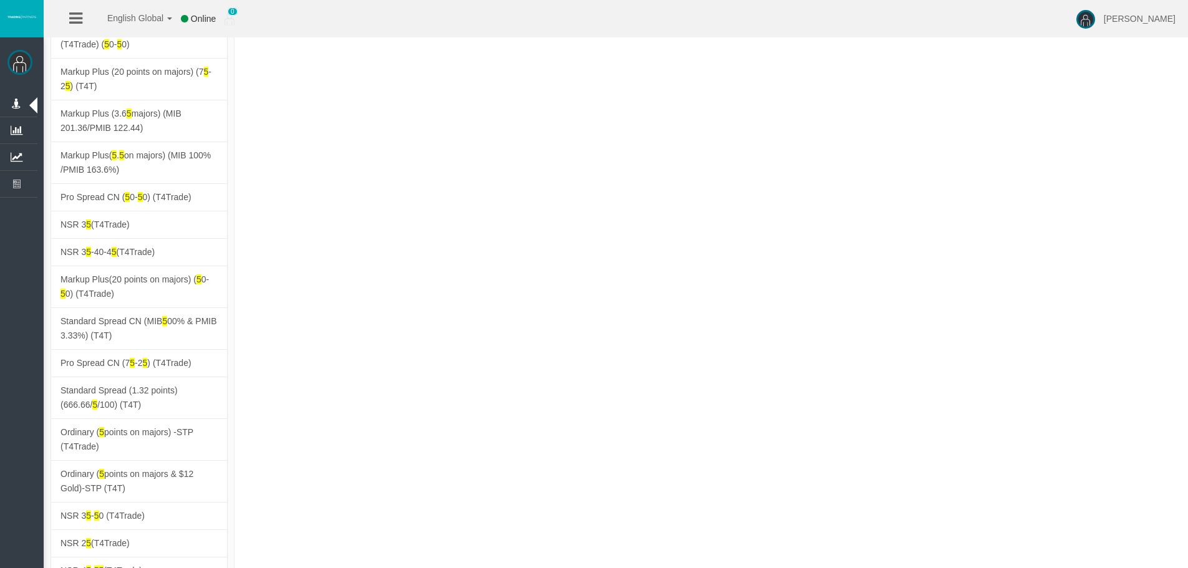
drag, startPoint x: 475, startPoint y: 373, endPoint x: 480, endPoint y: -8, distance: 381.0
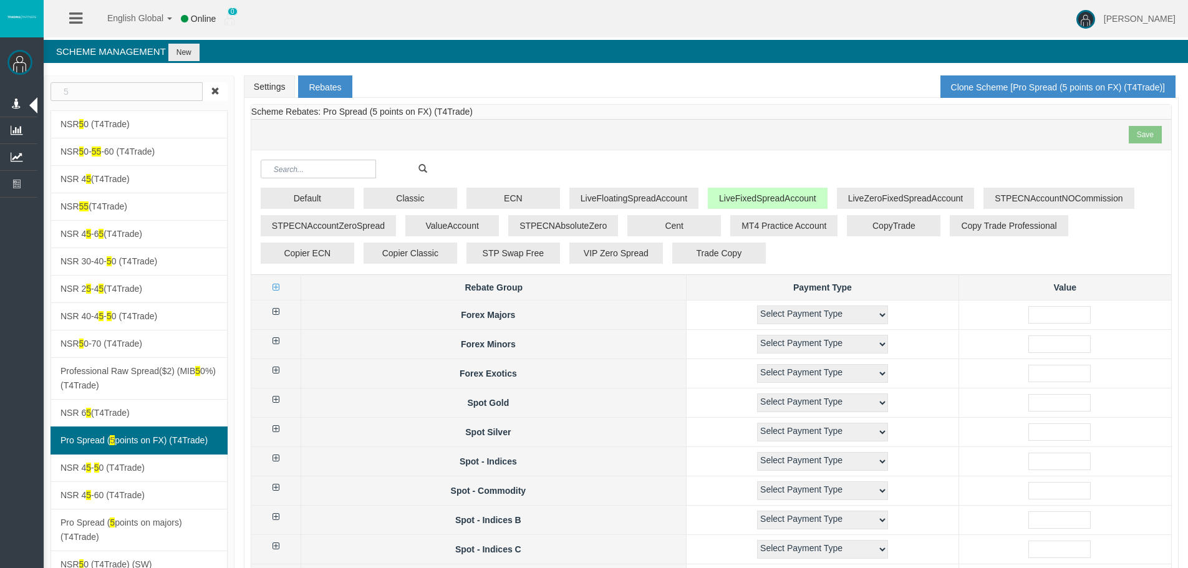
click at [218, 91] on span at bounding box center [215, 91] width 9 height 9
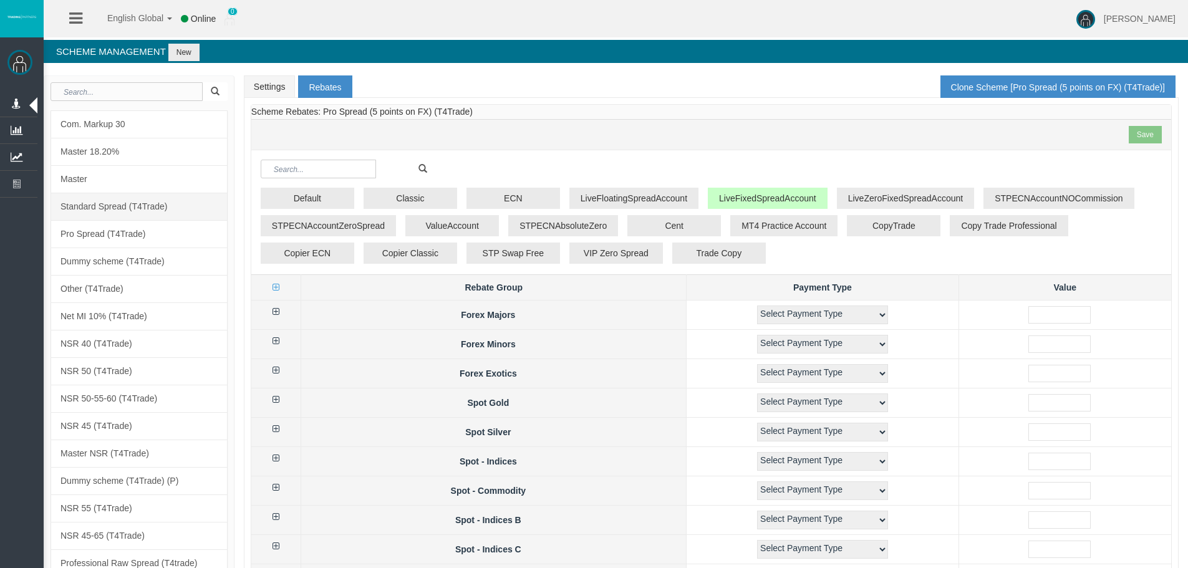
click at [163, 216] on link "Standard Spread (T4Trade)" at bounding box center [139, 207] width 177 height 28
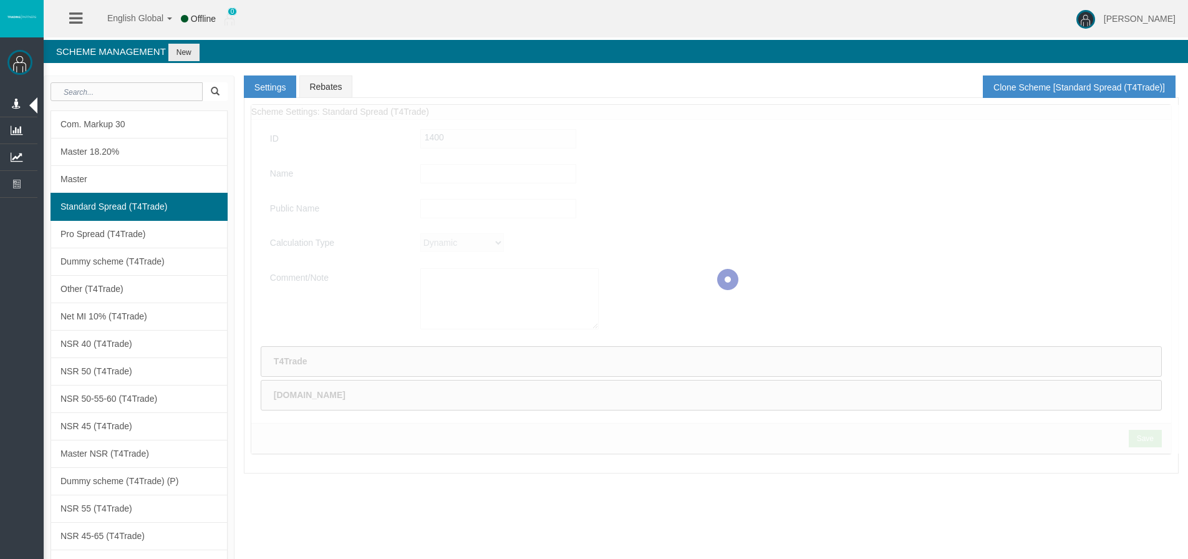
type input "Standard Spread (T4Trade)"
type input "Standard Spread"
type textarea "Standard Spread (T4Trade)"
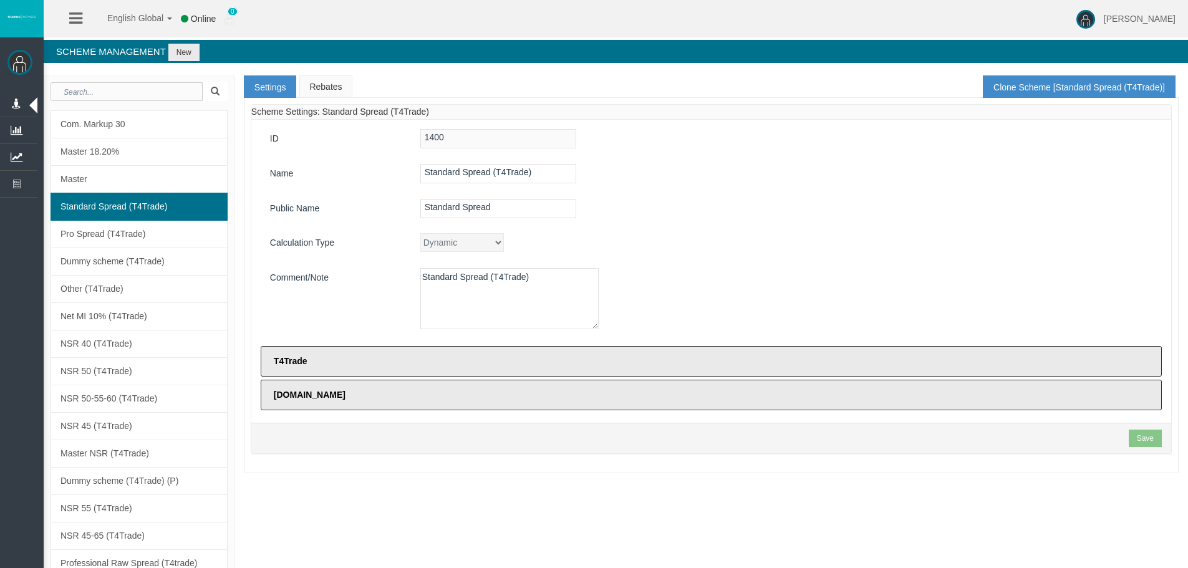
click at [336, 86] on link "Rebates" at bounding box center [325, 86] width 52 height 22
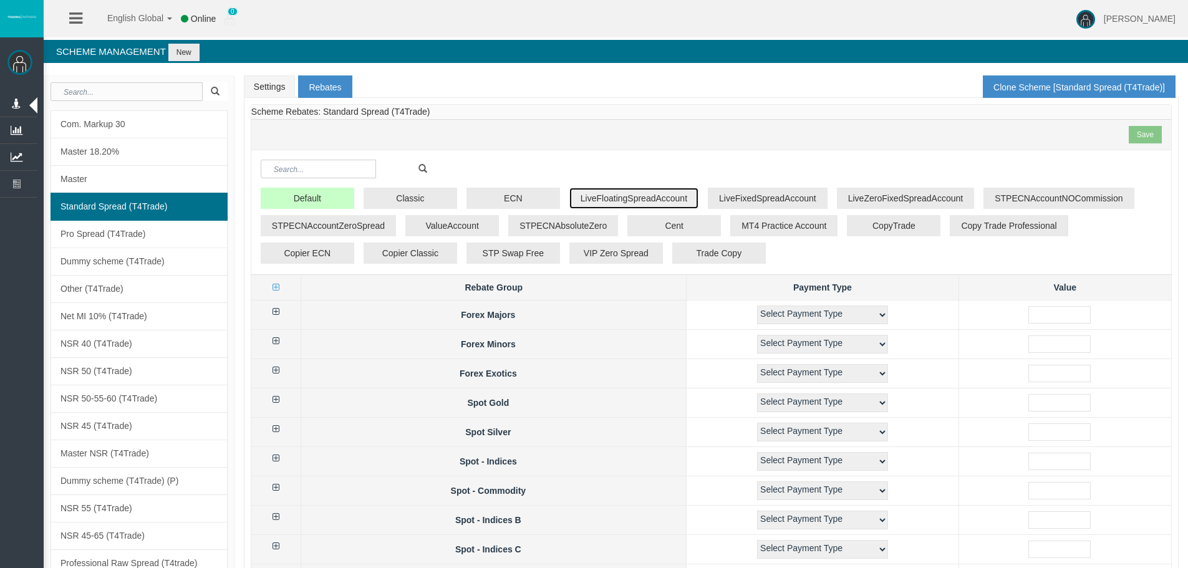
click at [668, 205] on button "LiveFloatingSpreadAccount" at bounding box center [633, 198] width 129 height 21
click at [165, 95] on input "text" at bounding box center [127, 91] width 152 height 19
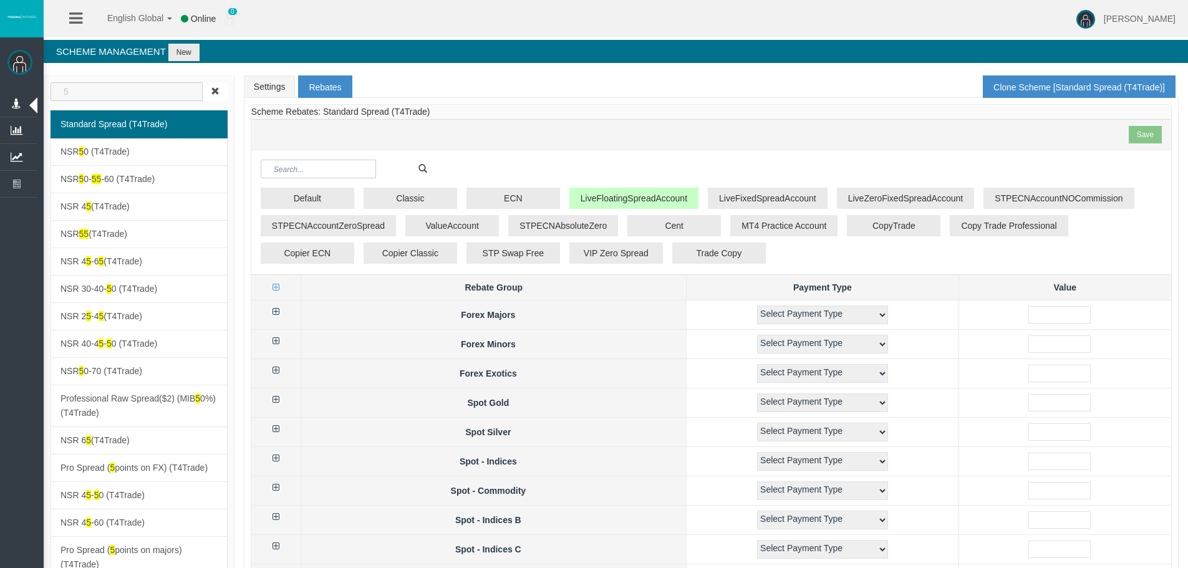
type input "5"
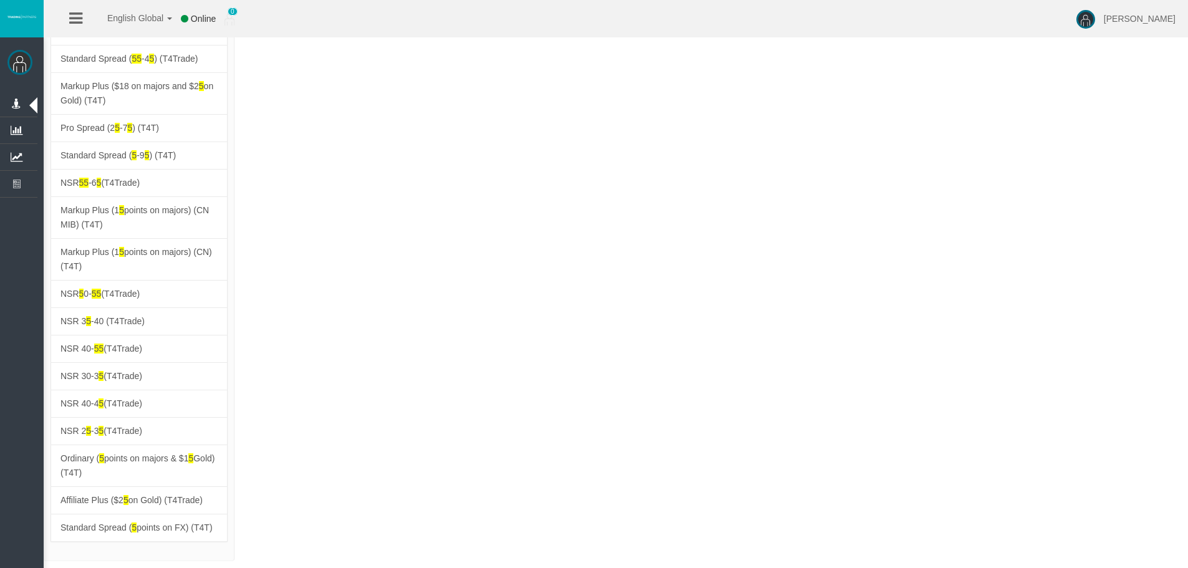
drag, startPoint x: 276, startPoint y: 388, endPoint x: 123, endPoint y: 375, distance: 153.4
click at [142, 528] on span "Standard Spread ( 5 points on FX) (T4T)" at bounding box center [136, 528] width 152 height 10
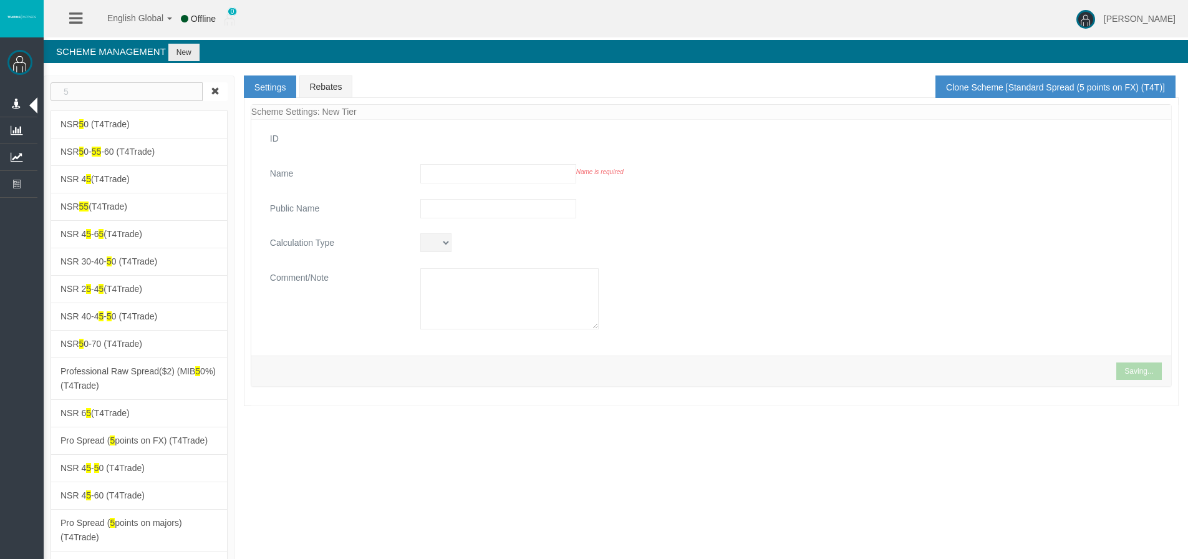
type input "Standard Spread (5 points on FX) (T4T)"
type textarea "Standard Spread (5 points on FX) (T4T)"
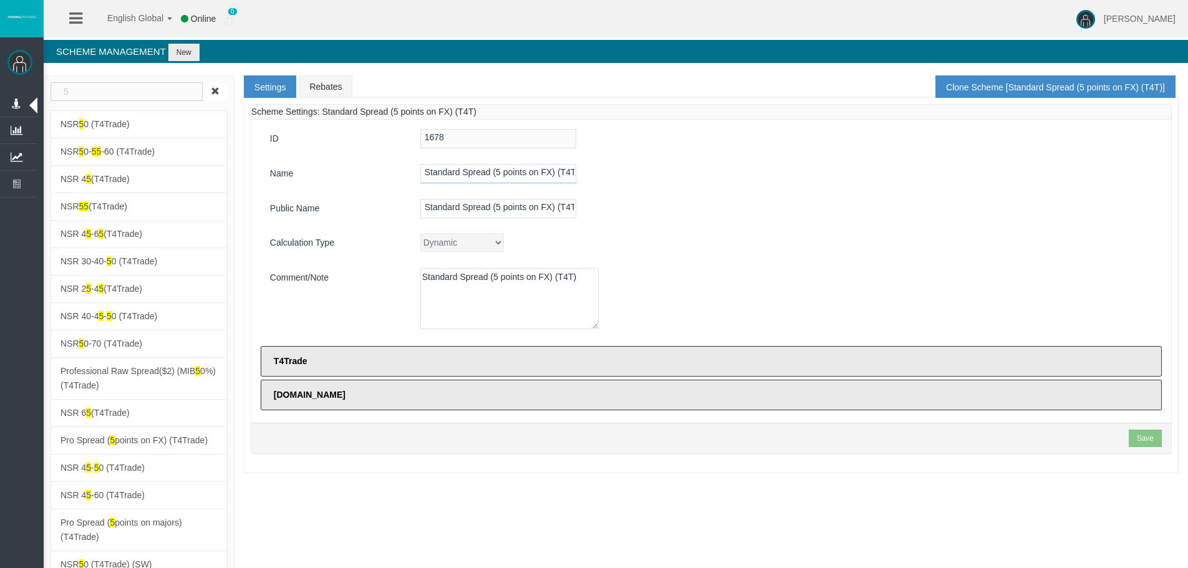
click at [504, 176] on input "Standard Spread (5 points on FX) (T4T)" at bounding box center [498, 173] width 156 height 19
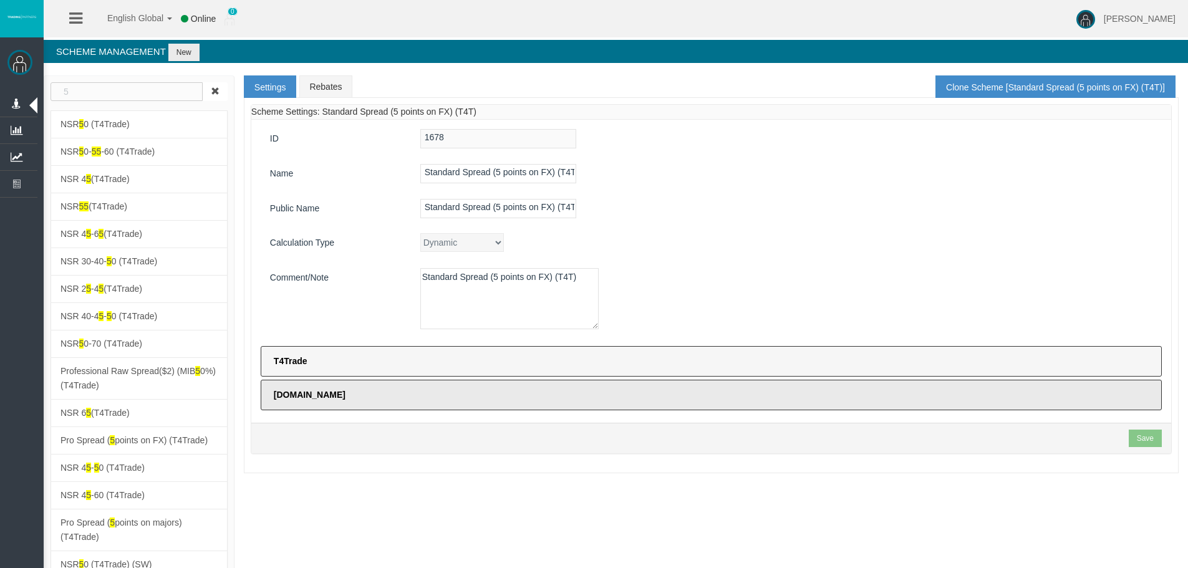
click at [369, 370] on label "T4Trade" at bounding box center [711, 361] width 901 height 31
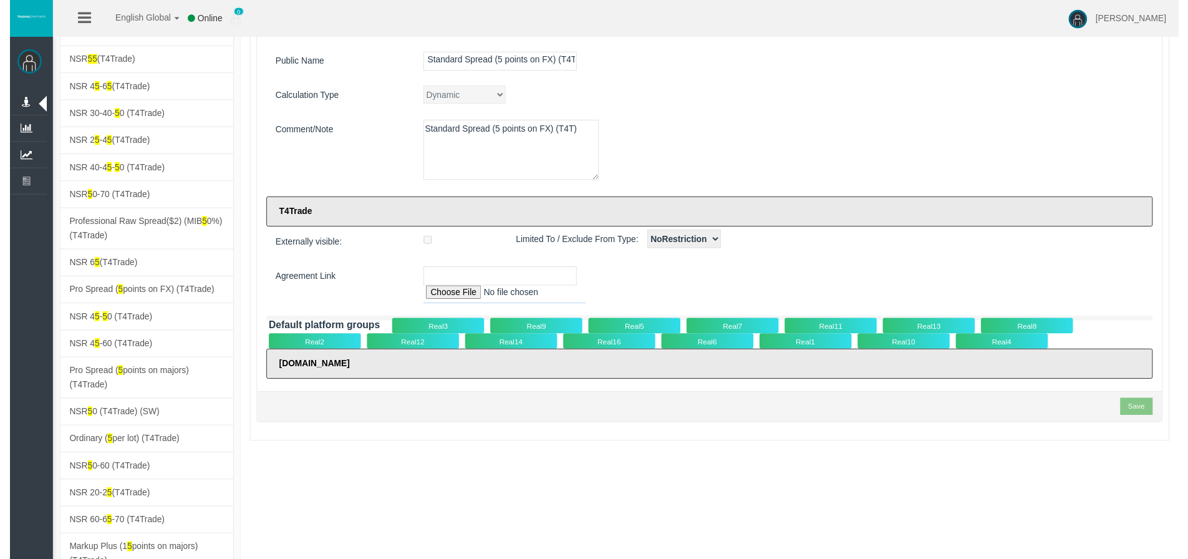
scroll to position [187, 0]
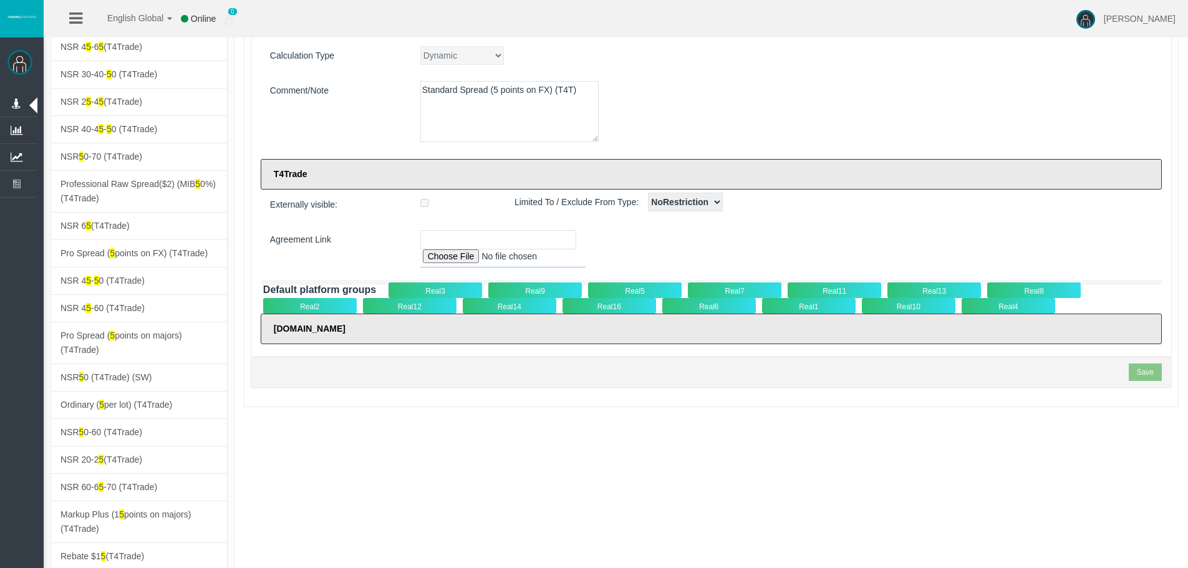
click at [440, 259] on input "file" at bounding box center [502, 258] width 165 height 18
type input "C:\fakepath\Intermediary Agreement T4TRADE_Tradeco Limited_v2-24.pdf"
type input "[URL][DOMAIN_NAME] Agreement T4TRADE_Tradeco Limited_v2-24.pdf"
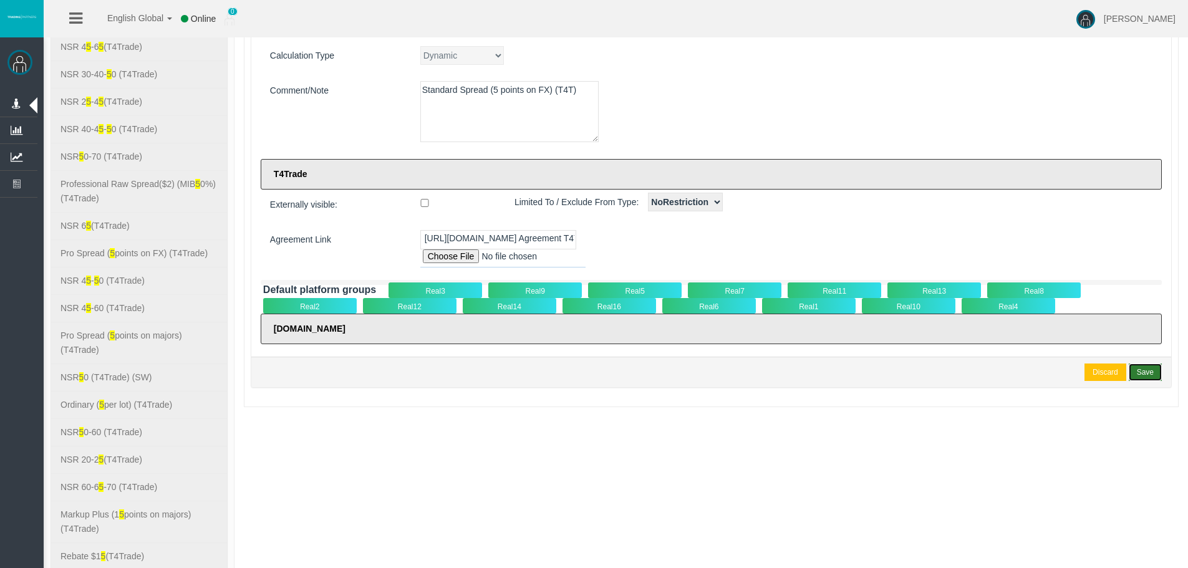
click at [1148, 369] on div "Save" at bounding box center [1145, 372] width 17 height 11
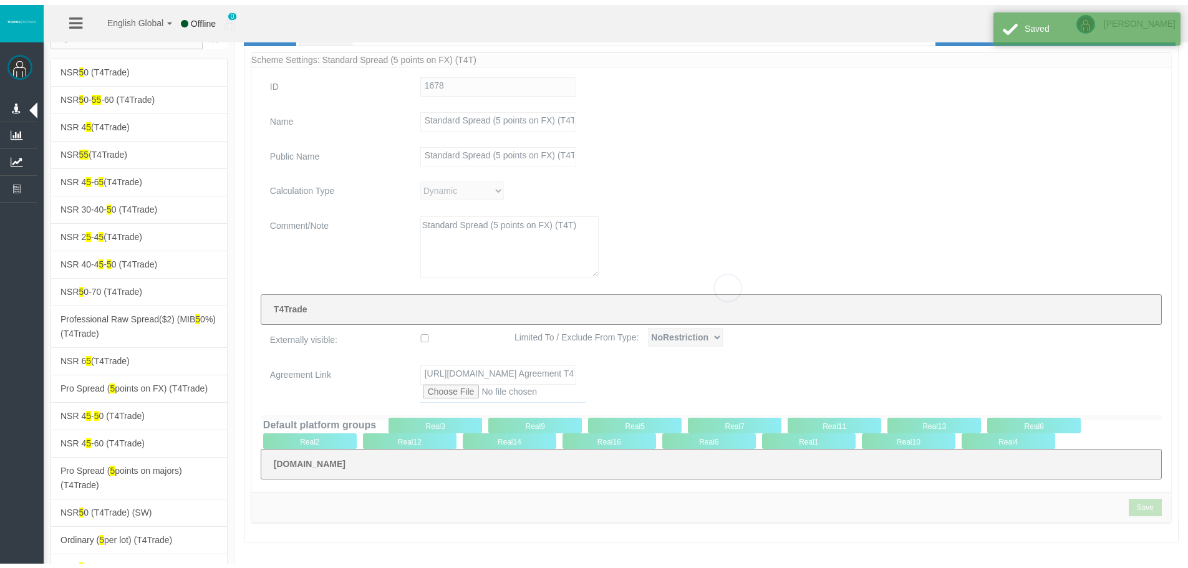
scroll to position [0, 0]
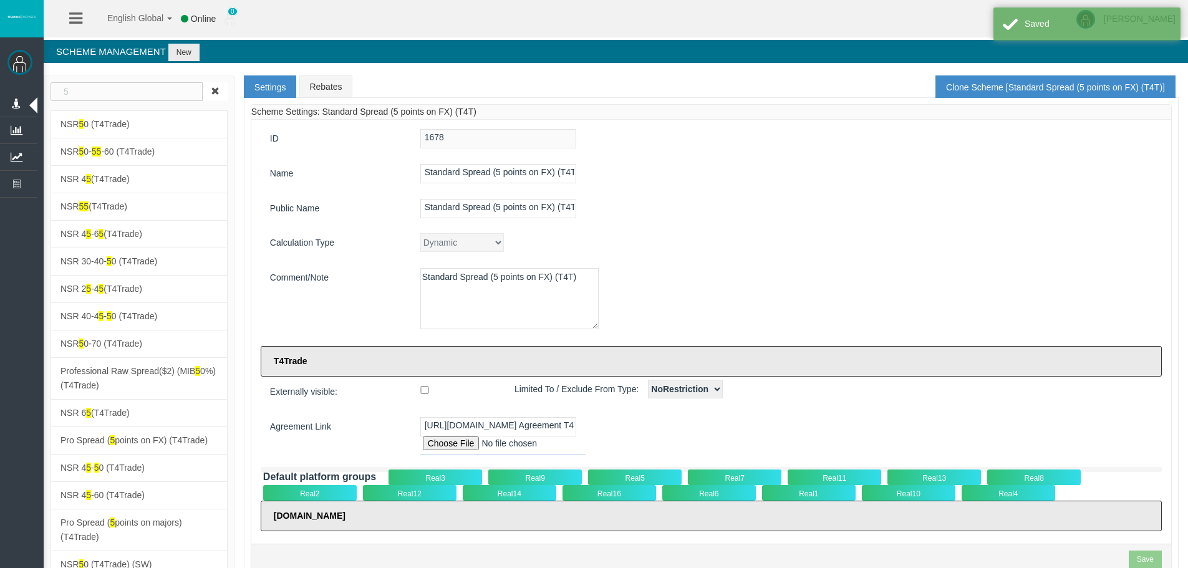
click at [731, 232] on div "ID 1678 Name Standard Spread (5 points on FX) (T4T) Public Name Standard Spread…" at bounding box center [711, 332] width 920 height 424
click at [761, 414] on div "Externally visible: Limited To / Exclude From Type: NoRestriction LimitedTo Exc…" at bounding box center [711, 440] width 901 height 121
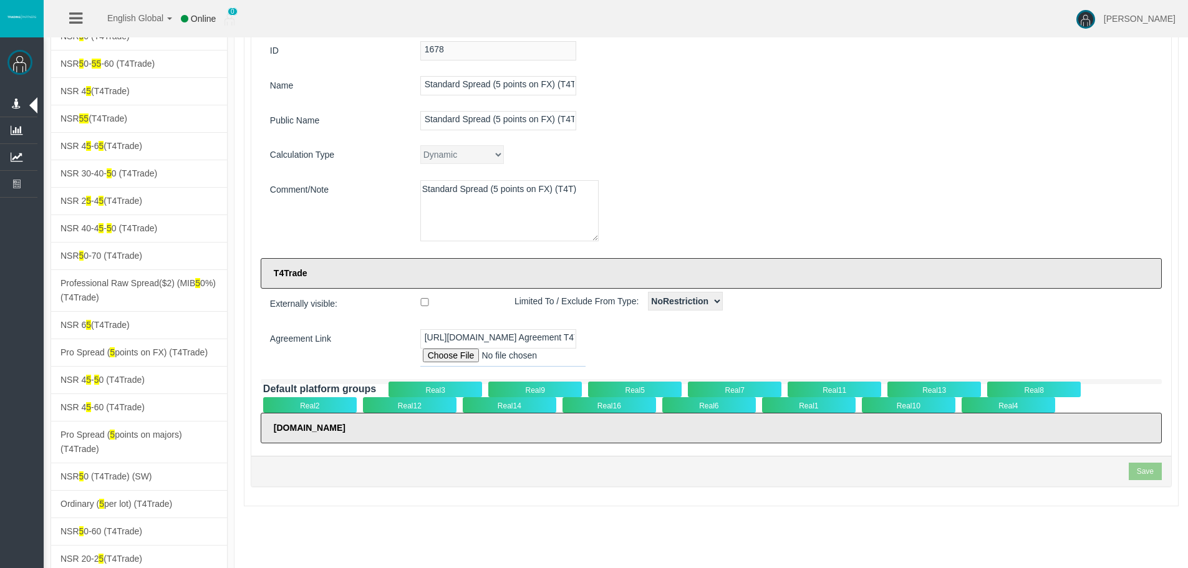
scroll to position [187, 0]
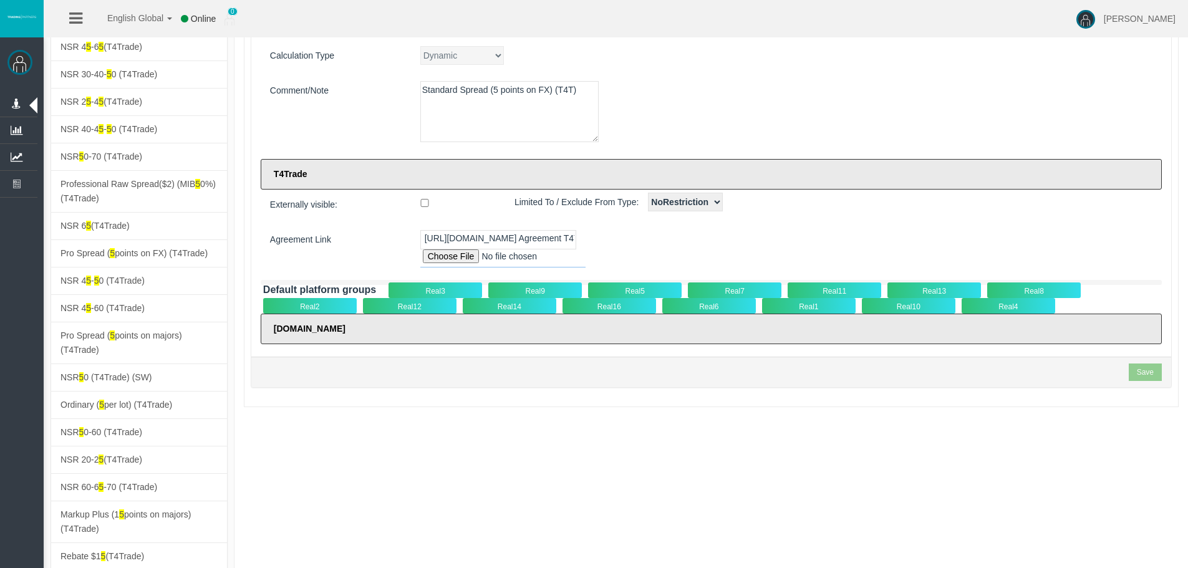
drag, startPoint x: 526, startPoint y: 254, endPoint x: 703, endPoint y: 248, distance: 176.6
click at [703, 248] on div "[URL][DOMAIN_NAME] Agreement T4TRADE_Tradeco Limited_v2-24.pdf" at bounding box center [786, 248] width 751 height 37
click at [886, 248] on div "[URL][DOMAIN_NAME] Agreement T4TRADE_Tradeco Limited_v2-24.pdf" at bounding box center [786, 248] width 751 height 37
click at [656, 289] on div "Real5" at bounding box center [635, 290] width 94 height 16
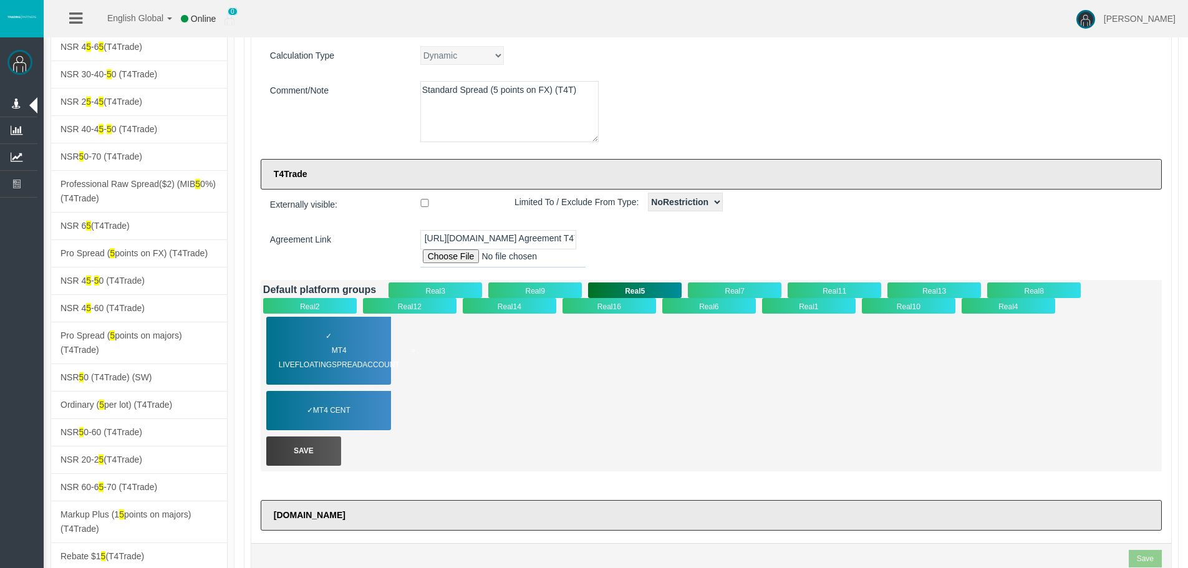
click at [345, 346] on span "MT4 LiveFloatingSpreadAccount" at bounding box center [347, 358] width 137 height 29
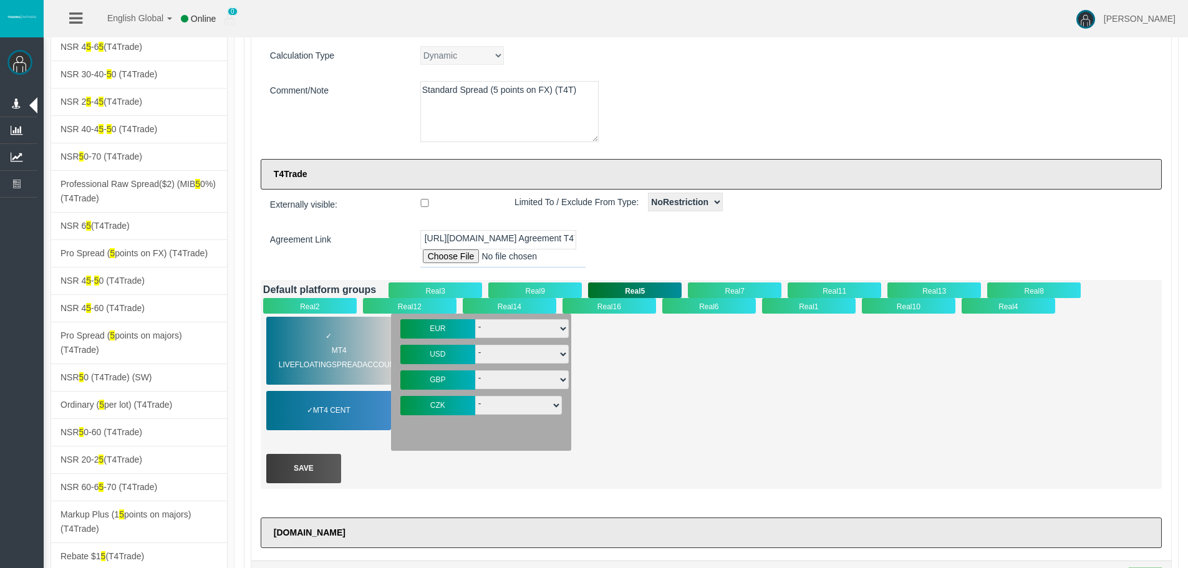
drag, startPoint x: 533, startPoint y: 329, endPoint x: 532, endPoint y: 335, distance: 6.3
click at [533, 329] on select "- T4-S-norm-EUR T4-S-Prem-EUR T4-SPrem--05EUR T4-S-VIP-EUR T4-S-norm-EUR- T4-Lu…" at bounding box center [522, 328] width 94 height 19
select select "3295"
click at [475, 319] on select "- T4-S-norm-EUR T4-S-Prem-EUR T4-SPrem--05EUR T4-S-VIP-EUR T4-S-norm-EUR- T4-Lu…" at bounding box center [522, 328] width 94 height 19
drag, startPoint x: 528, startPoint y: 357, endPoint x: 529, endPoint y: 365, distance: 8.8
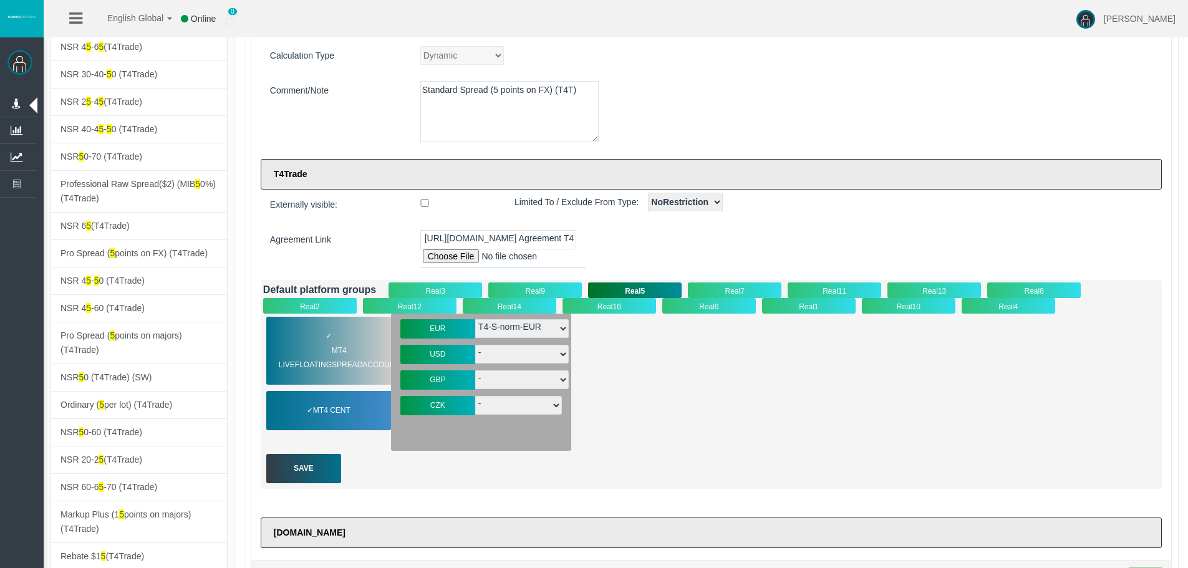
click at [528, 357] on select "- T4-S-norm-USD T4-S-Prem-USD T4-SPrem--05USD T4-SnormOiGdUSD T4-S-norm-USD- T4…" at bounding box center [522, 354] width 94 height 19
select select "3294"
click at [475, 345] on select "- T4-S-norm-USD T4-S-Prem-USD T4-SPrem--05USD T4-SnormOiGdUSD T4-S-norm-USD- T4…" at bounding box center [522, 354] width 94 height 19
drag, startPoint x: 534, startPoint y: 381, endPoint x: 539, endPoint y: 362, distance: 19.4
click at [534, 381] on select "- T4-S-norm-GBP T4-S-Prem-GBP T4-SPrem--05GBP T4-S-VIP-GBP T4-S-Premg25GBP T4-S…" at bounding box center [522, 379] width 94 height 19
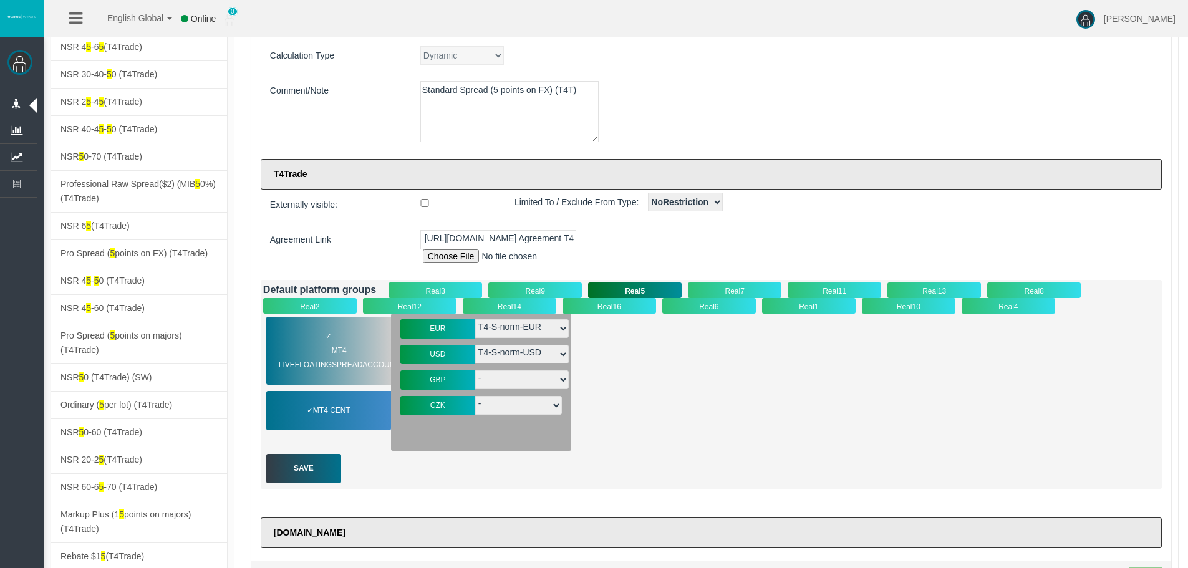
select select "3296"
click at [475, 370] on select "- T4-S-norm-GBP T4-S-Prem-GBP T4-SPrem--05GBP T4-S-VIP-GBP T4-S-Premg25GBP T4-S…" at bounding box center [522, 379] width 94 height 19
drag, startPoint x: 668, startPoint y: 428, endPoint x: 507, endPoint y: 412, distance: 162.3
click at [633, 426] on div "✓ MT4 LiveFloatingSpreadAccount MT4 Cent EUR - T4-S-VIP-EUR" at bounding box center [711, 382] width 896 height 137
click at [506, 411] on select "- T4-SZV-norm-CZK T4-S-norm-CZK" at bounding box center [518, 405] width 87 height 19
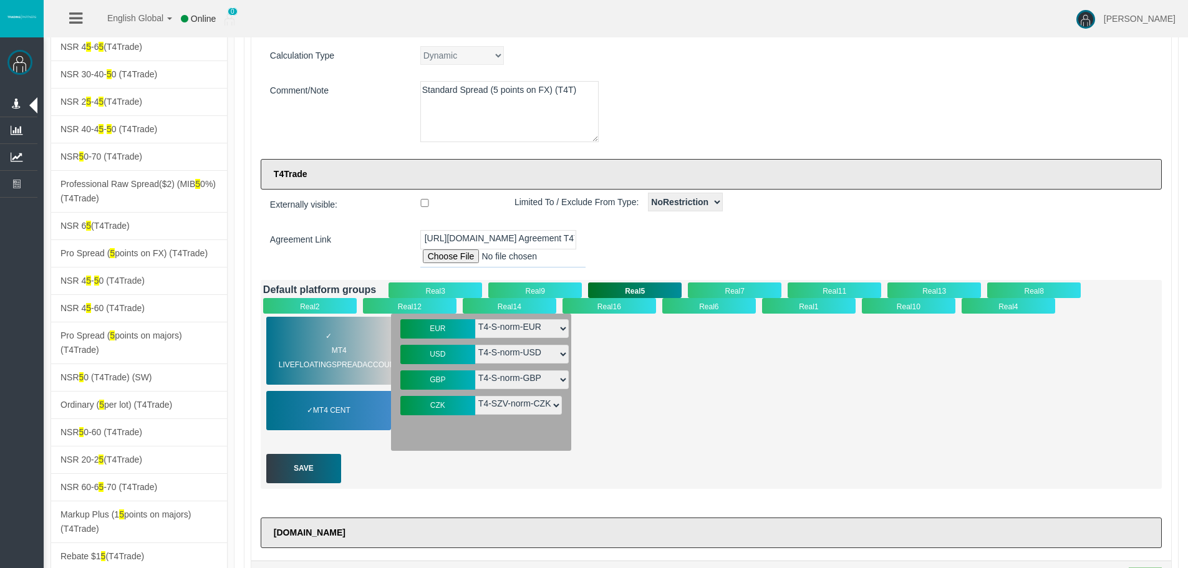
click at [475, 396] on select "- T4-SZV-norm-CZK T4-S-norm-CZK" at bounding box center [518, 405] width 87 height 19
click at [336, 465] on div "Save" at bounding box center [303, 468] width 75 height 29
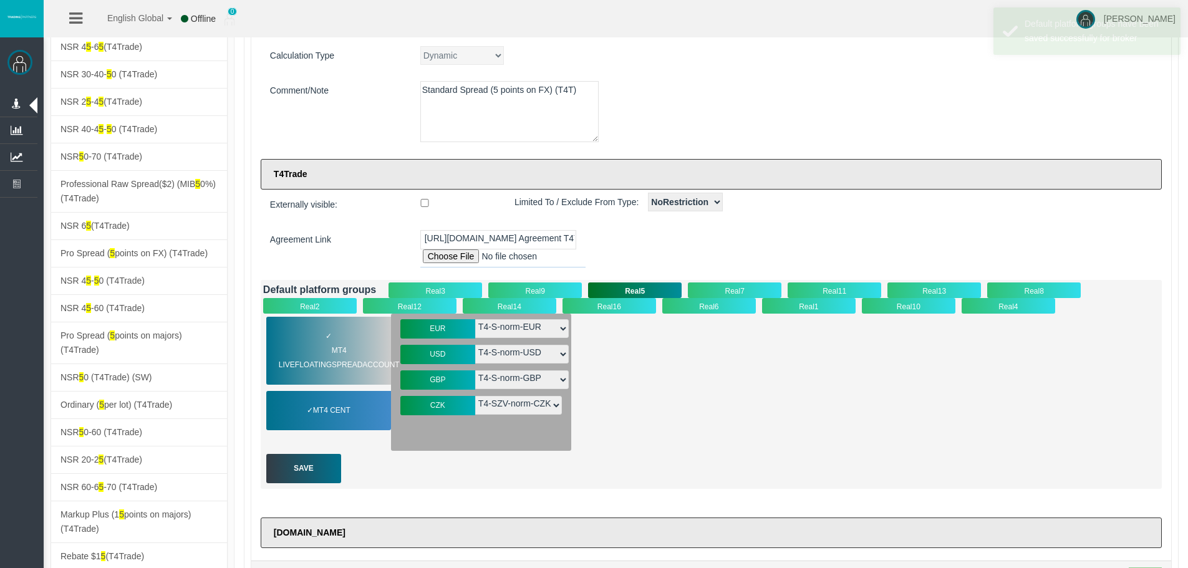
drag, startPoint x: 807, startPoint y: 423, endPoint x: 1011, endPoint y: 495, distance: 216.1
click at [810, 423] on div "✓ MT4 LiveFloatingSpreadAccount MT4 Cent EUR - T4-S-VIP-EUR" at bounding box center [711, 382] width 896 height 137
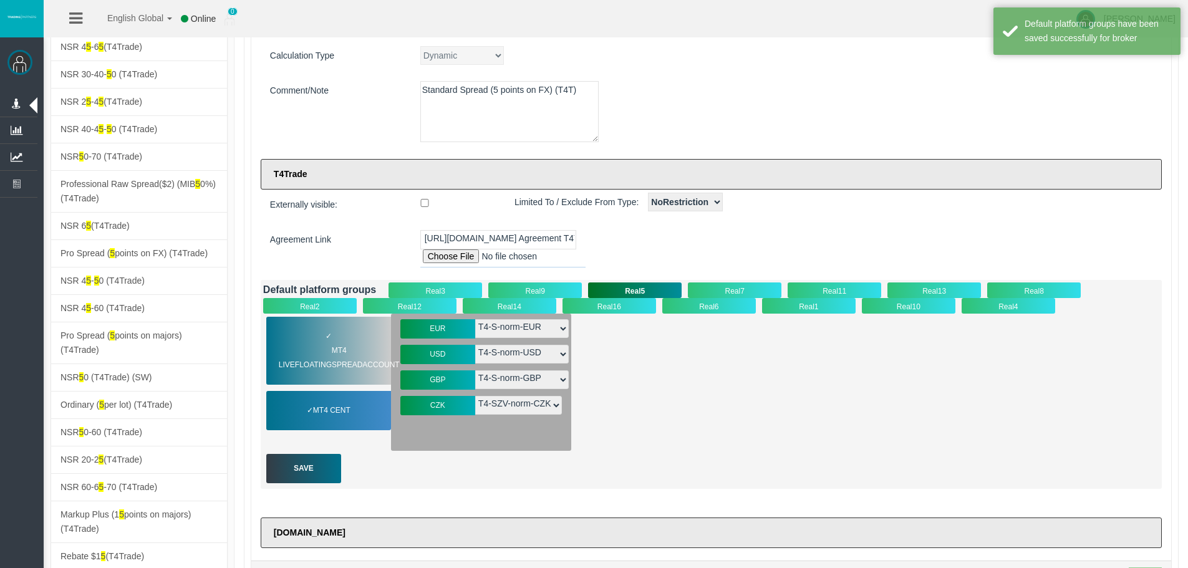
click at [326, 457] on div "Save" at bounding box center [303, 468] width 75 height 29
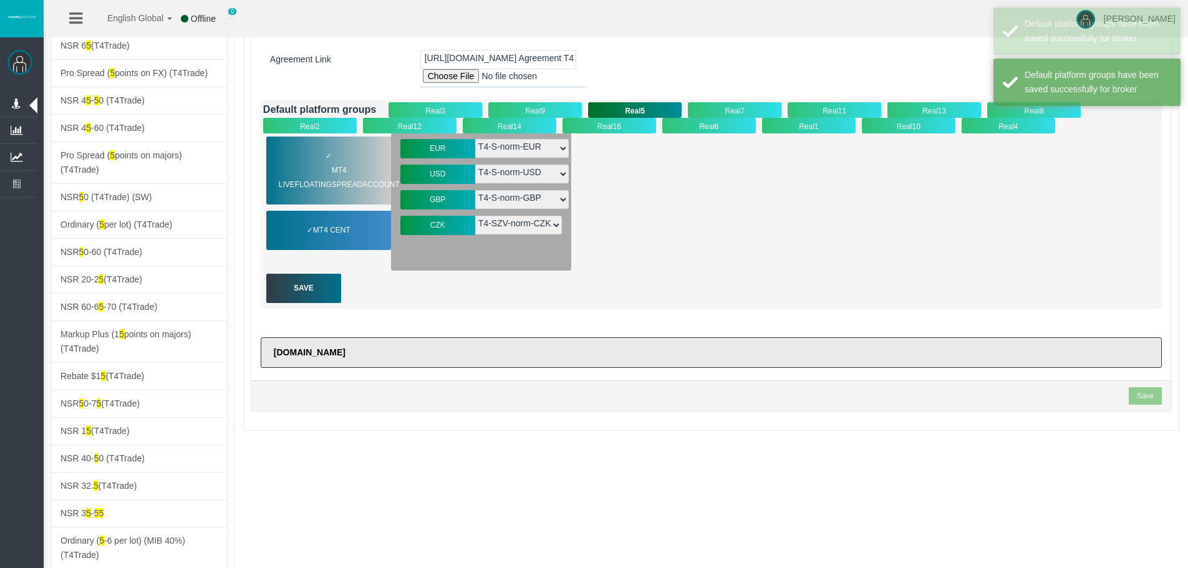
scroll to position [374, 0]
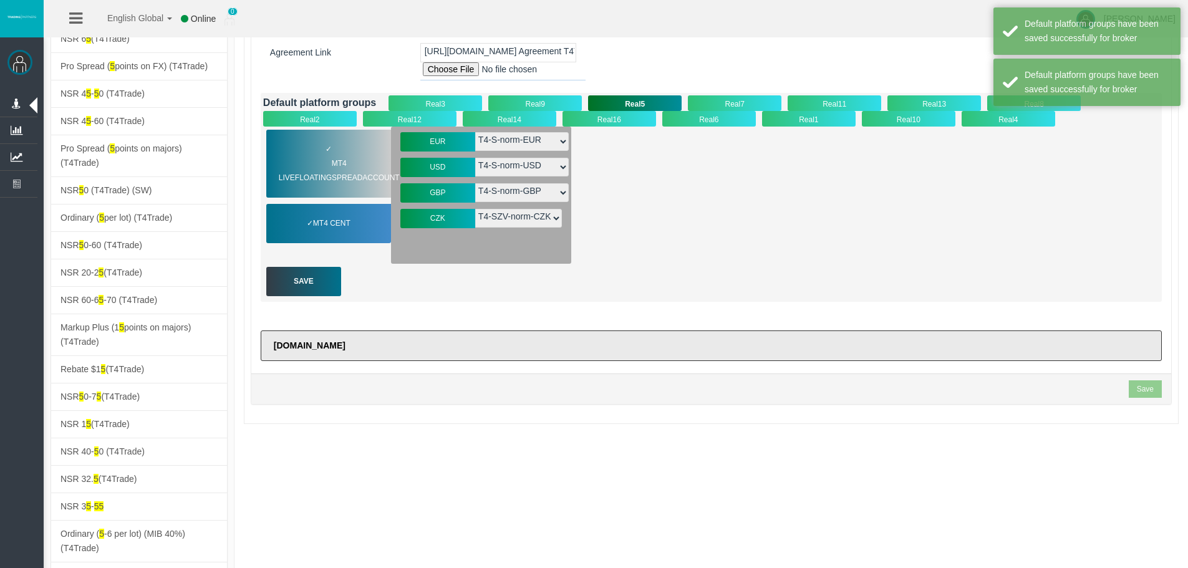
click at [1134, 392] on section "Save" at bounding box center [1145, 388] width 33 height 17
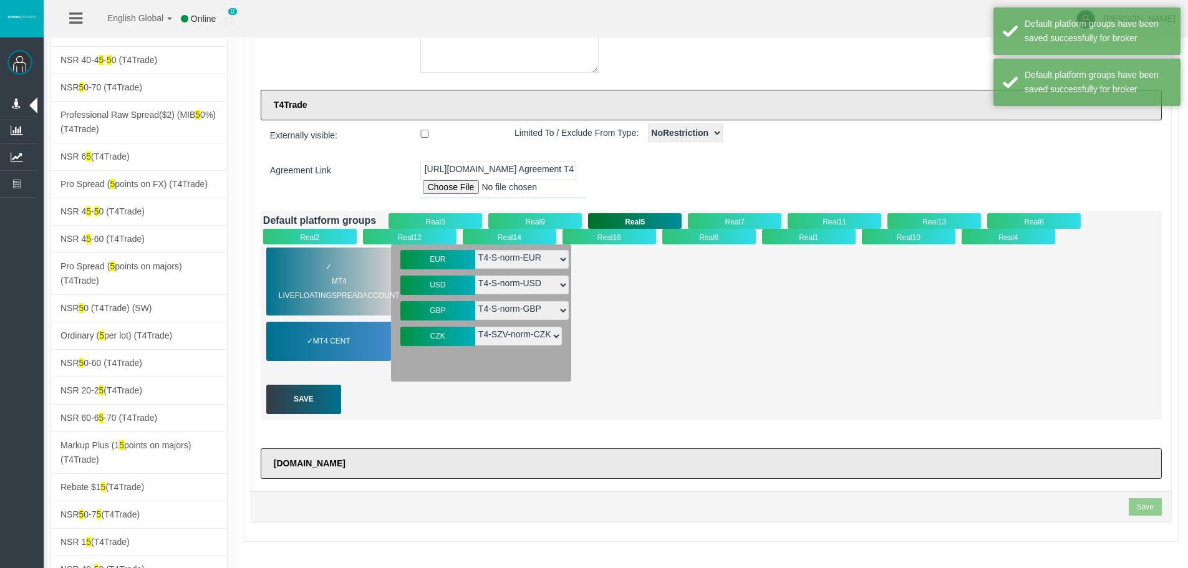
scroll to position [125, 0]
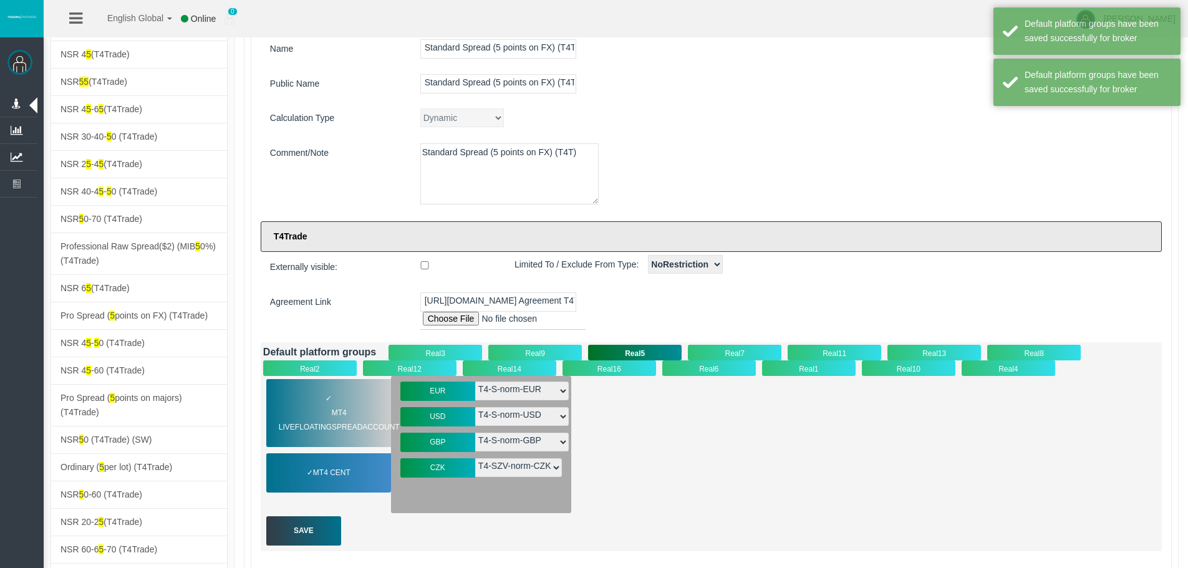
click at [928, 446] on div "✓ MT4 LiveFloatingSpreadAccount MT4 Cent EUR - T4-S-VIP-EUR" at bounding box center [711, 444] width 896 height 137
click at [814, 476] on div "✓ MT4 LiveFloatingSpreadAccount MT4 Cent EUR - T4-S-VIP-EUR" at bounding box center [711, 444] width 896 height 137
click at [784, 136] on div "ID 1678 Name Standard Spread (5 points on FX) (T4T) Public Name Standard Spread…" at bounding box center [711, 309] width 920 height 628
click at [471, 81] on input "Standard Spread (5 points on FX) (T4T)" at bounding box center [498, 83] width 156 height 19
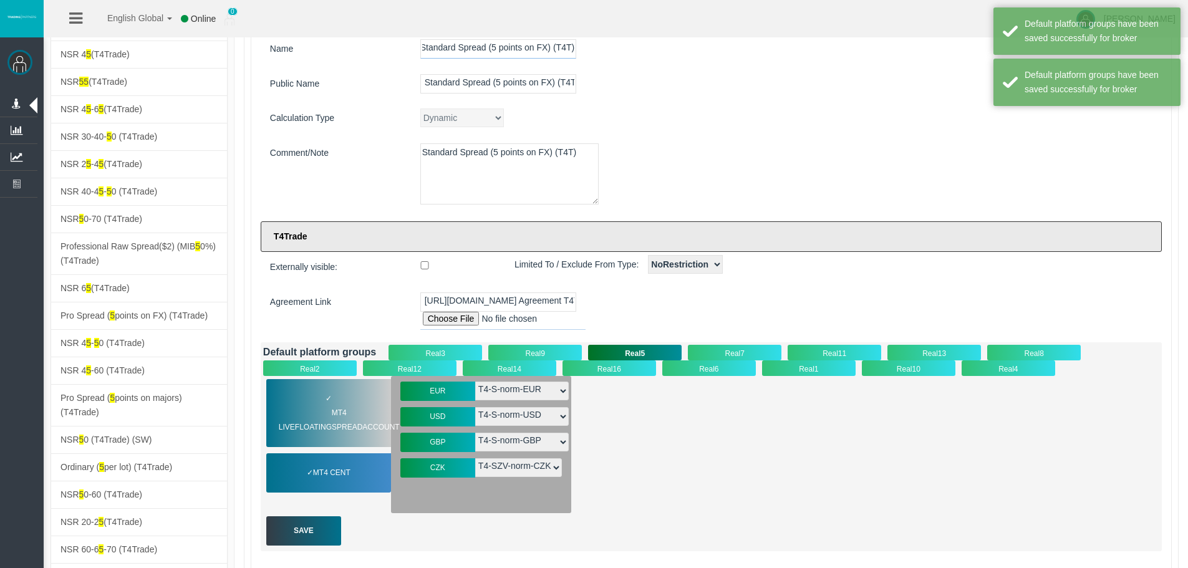
drag, startPoint x: 529, startPoint y: 42, endPoint x: 956, endPoint y: 54, distance: 427.3
click at [956, 54] on div "Standard Spread (5 points on FX) (T4T)" at bounding box center [786, 48] width 751 height 19
click at [778, 88] on div "Standard Spread (5 points on FX) (T4T)" at bounding box center [786, 83] width 751 height 19
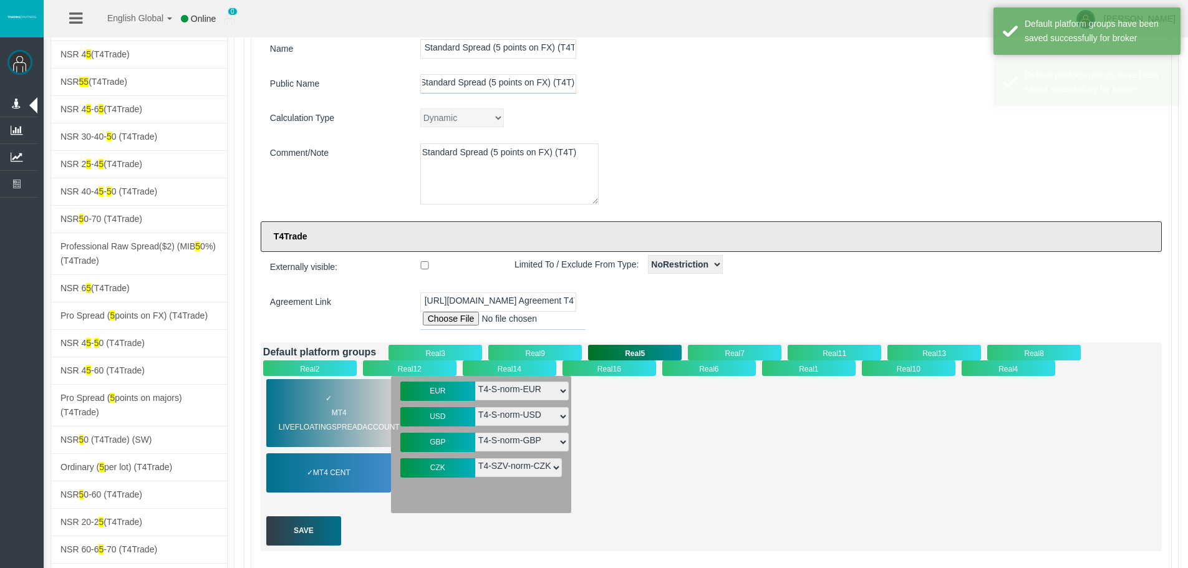
drag, startPoint x: 506, startPoint y: 81, endPoint x: 928, endPoint y: 99, distance: 423.1
click at [928, 99] on div "ID 1678 Name Standard Spread (5 points on FX) (T4T) Public Name Standard Spread…" at bounding box center [711, 309] width 920 height 628
click at [898, 117] on div "Dynamic CPARevenue CPARevenuePlus CPADeposit NSR" at bounding box center [786, 117] width 751 height 19
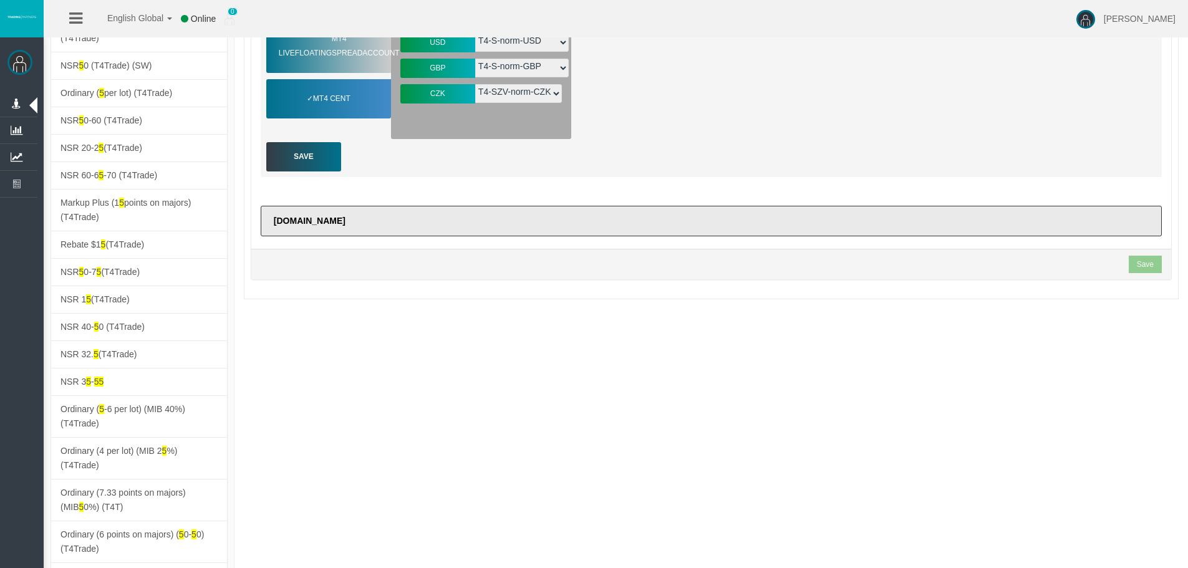
scroll to position [0, 0]
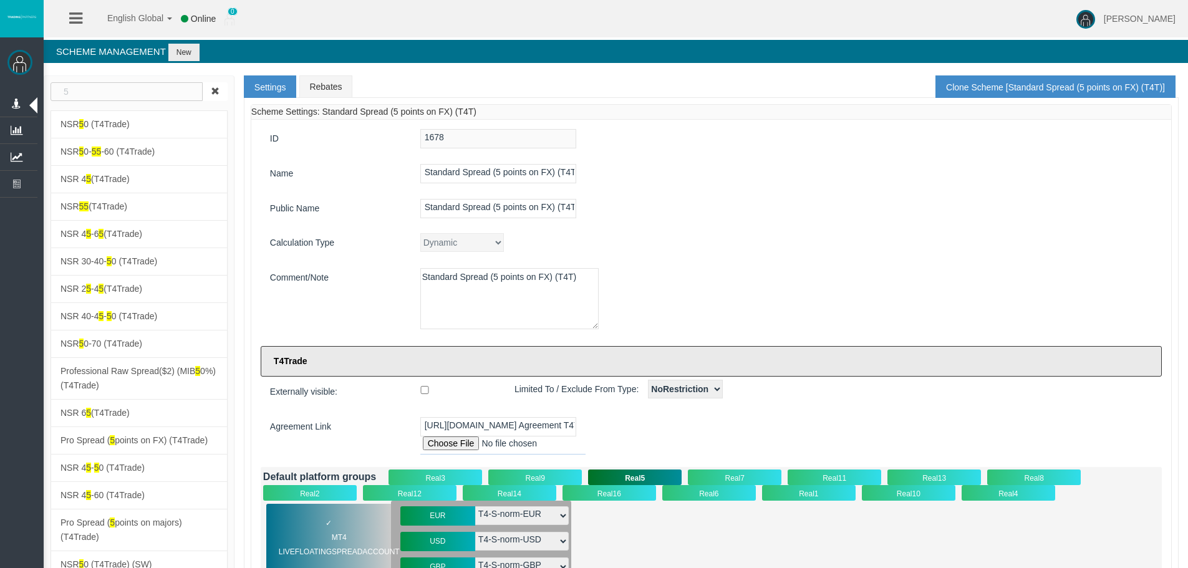
drag, startPoint x: 752, startPoint y: 491, endPoint x: 709, endPoint y: 143, distance: 351.2
click at [709, 143] on div "1678" at bounding box center [786, 138] width 751 height 19
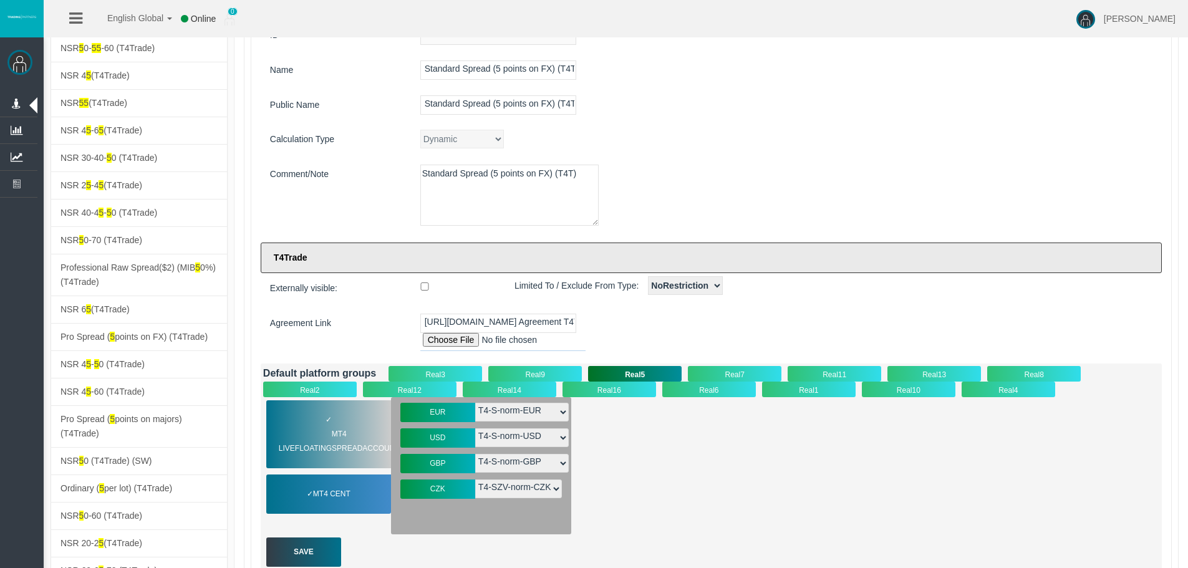
scroll to position [125, 0]
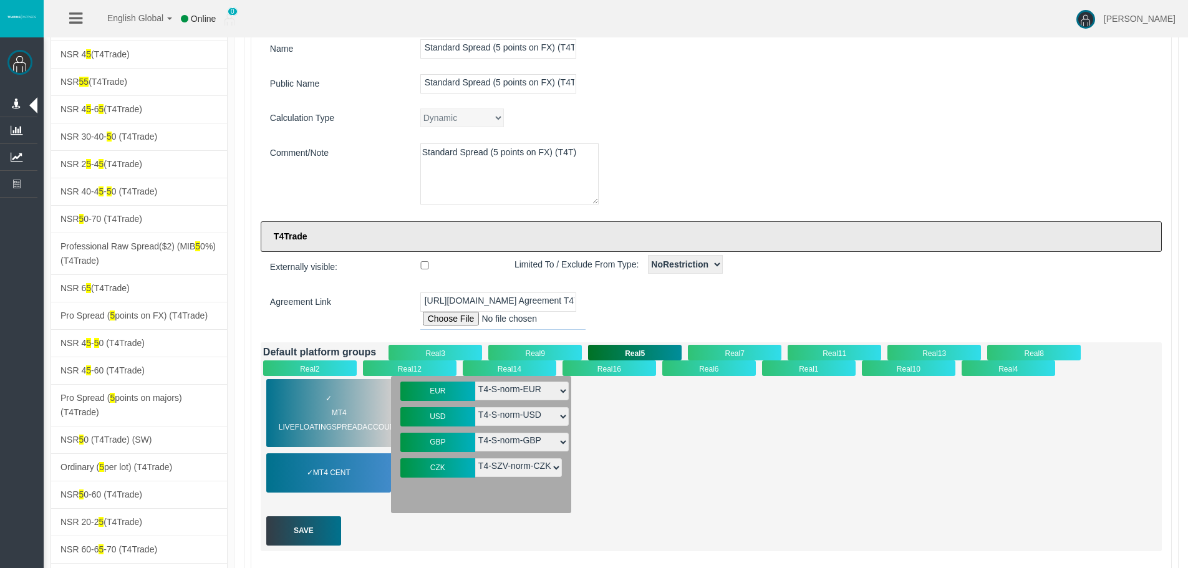
click at [514, 471] on select "- T4-SZV-norm-CZK T4-S-norm-CZK" at bounding box center [518, 467] width 87 height 19
select select "3426"
click at [475, 458] on select "- T4-SZV-norm-CZK T4-S-norm-CZK" at bounding box center [518, 467] width 87 height 19
drag, startPoint x: 297, startPoint y: 509, endPoint x: 311, endPoint y: 521, distance: 17.7
click at [300, 511] on div "✓ MT4 LiveFloatingSpreadAccount ✓ MT4 Cent" at bounding box center [327, 444] width 128 height 137
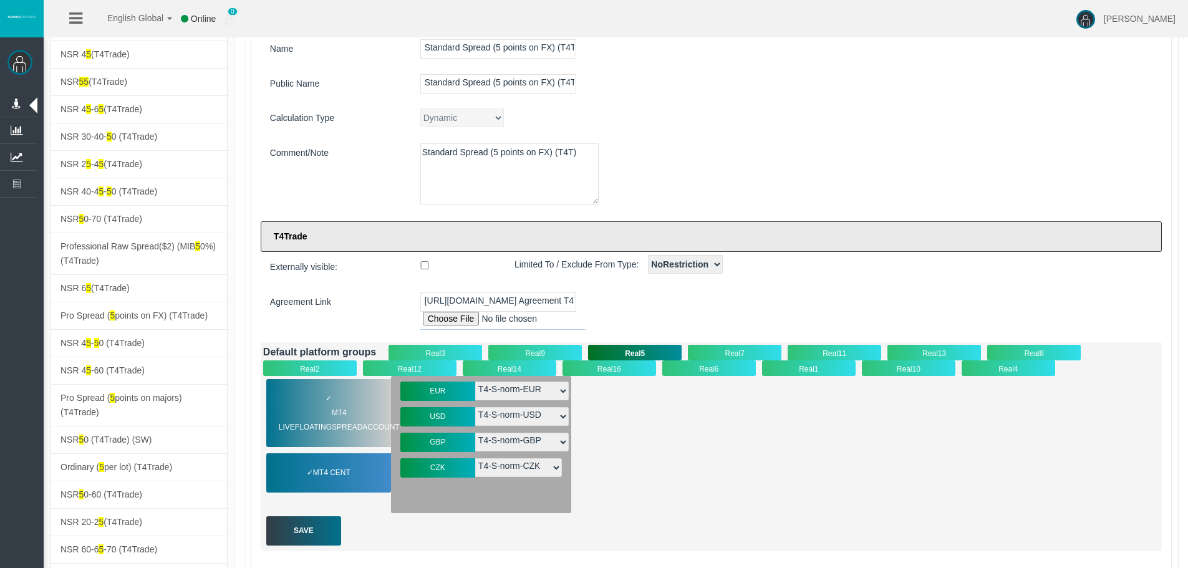
drag, startPoint x: 313, startPoint y: 529, endPoint x: 431, endPoint y: 515, distance: 119.3
click at [312, 530] on div "Save" at bounding box center [303, 530] width 75 height 29
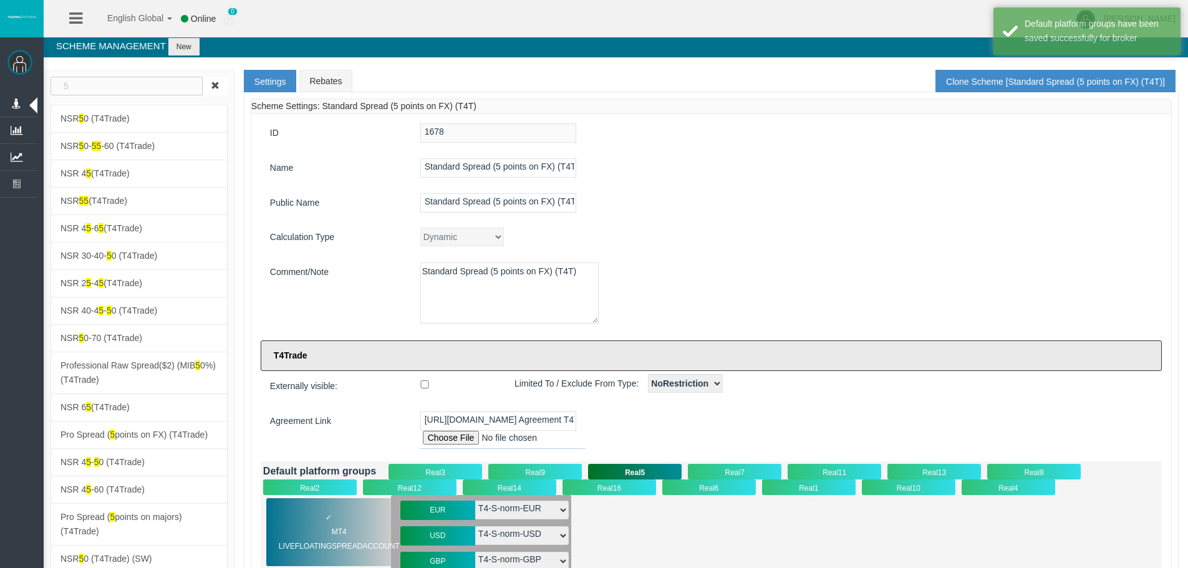
scroll to position [0, 0]
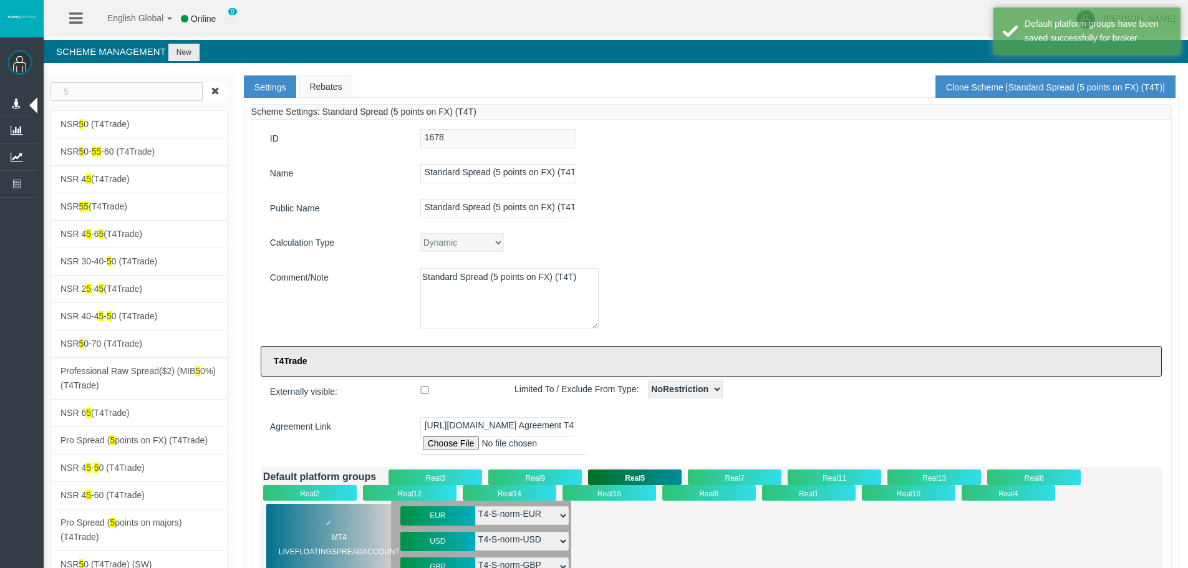
click at [313, 87] on link "Rebates" at bounding box center [325, 86] width 52 height 22
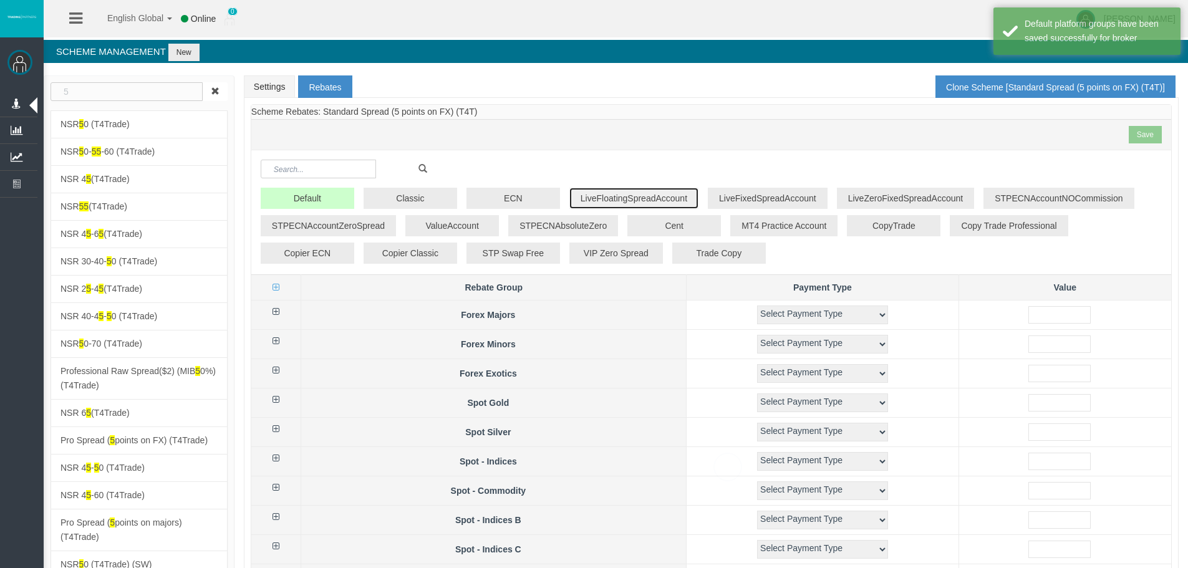
click at [621, 198] on button "LiveFloatingSpreadAccount" at bounding box center [633, 198] width 129 height 21
click at [275, 315] on th at bounding box center [276, 315] width 50 height 29
click at [276, 312] on icon at bounding box center [275, 311] width 7 height 9
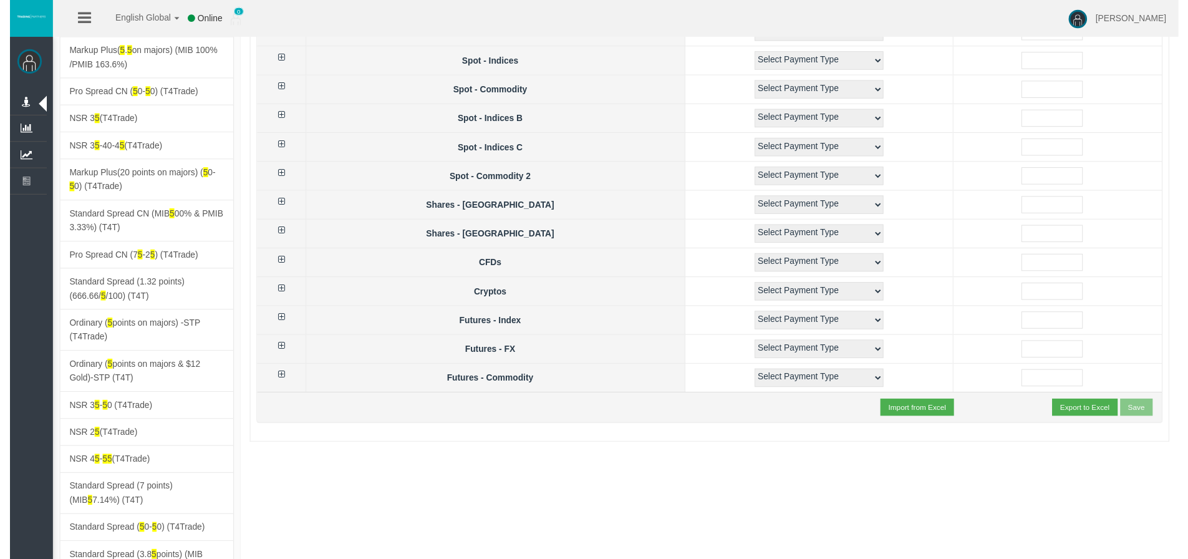
scroll to position [1496, 0]
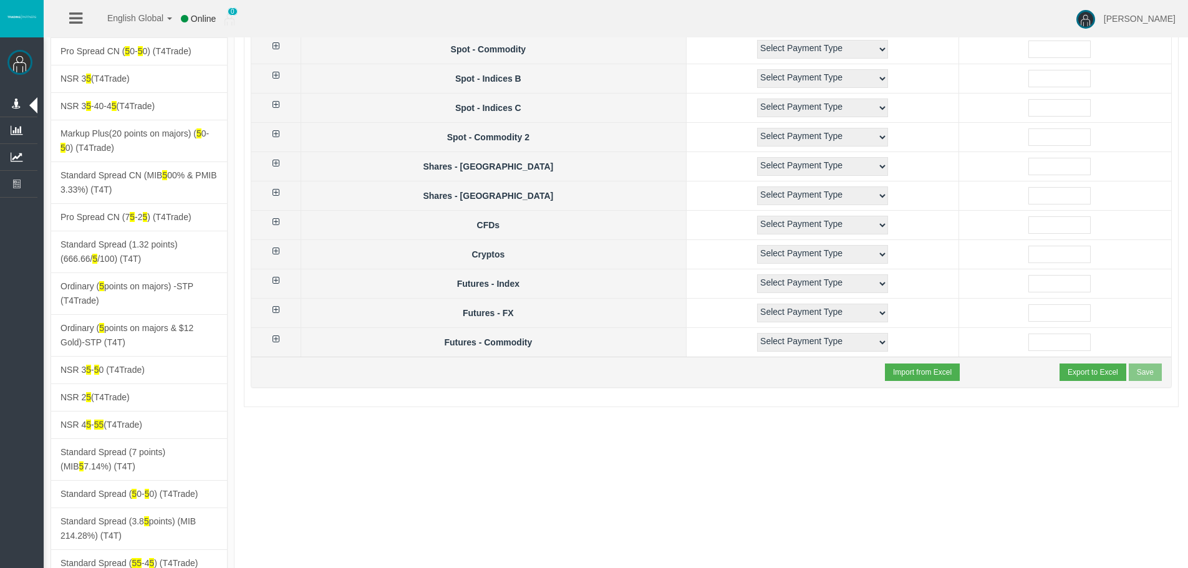
click at [879, 364] on div "Import from Excel Export to Excel Save" at bounding box center [711, 372] width 920 height 31
click at [910, 371] on input "file" at bounding box center [967, 373] width 165 height 18
type input "C:\fakepath\rebates-Standard Spread (5 points on FX) (T4T)_LiveFloatingSpreadAc…"
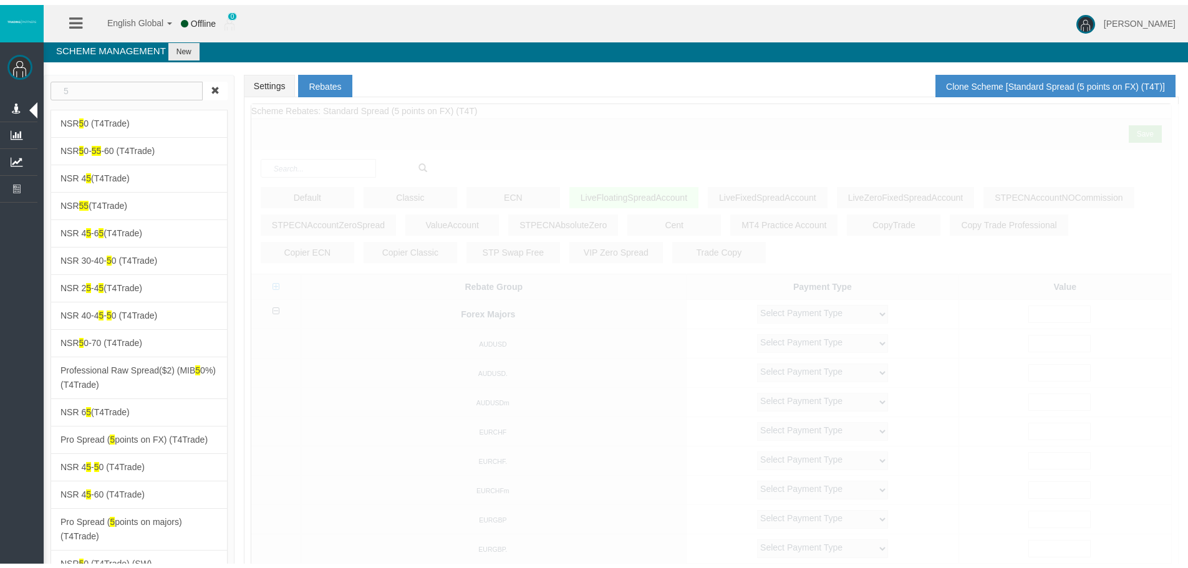
scroll to position [0, 0]
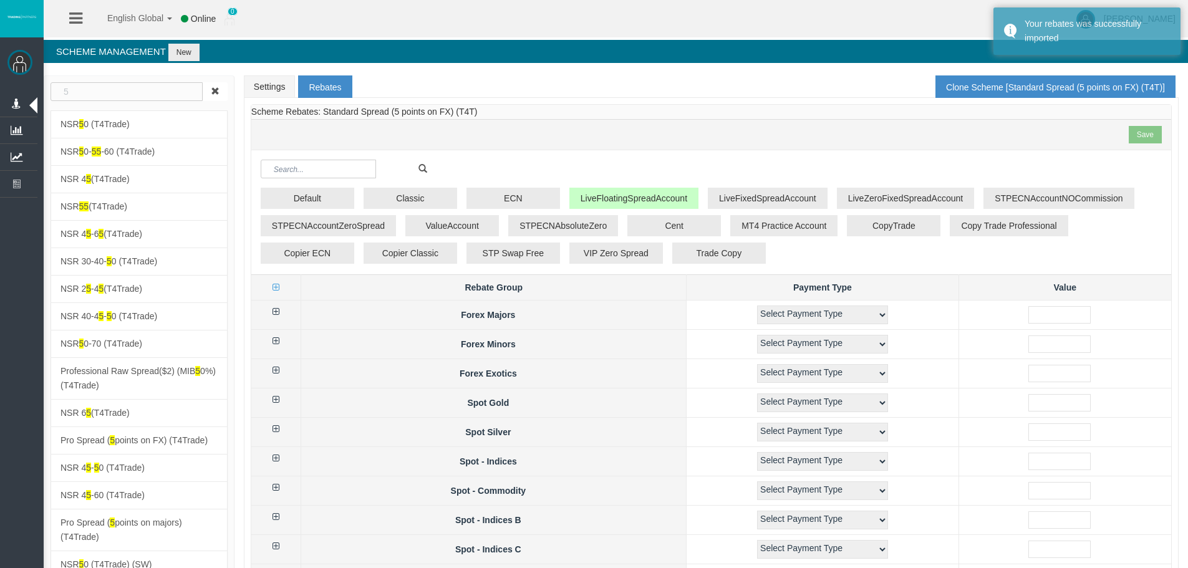
click at [277, 312] on icon at bounding box center [275, 311] width 7 height 9
select select "1"
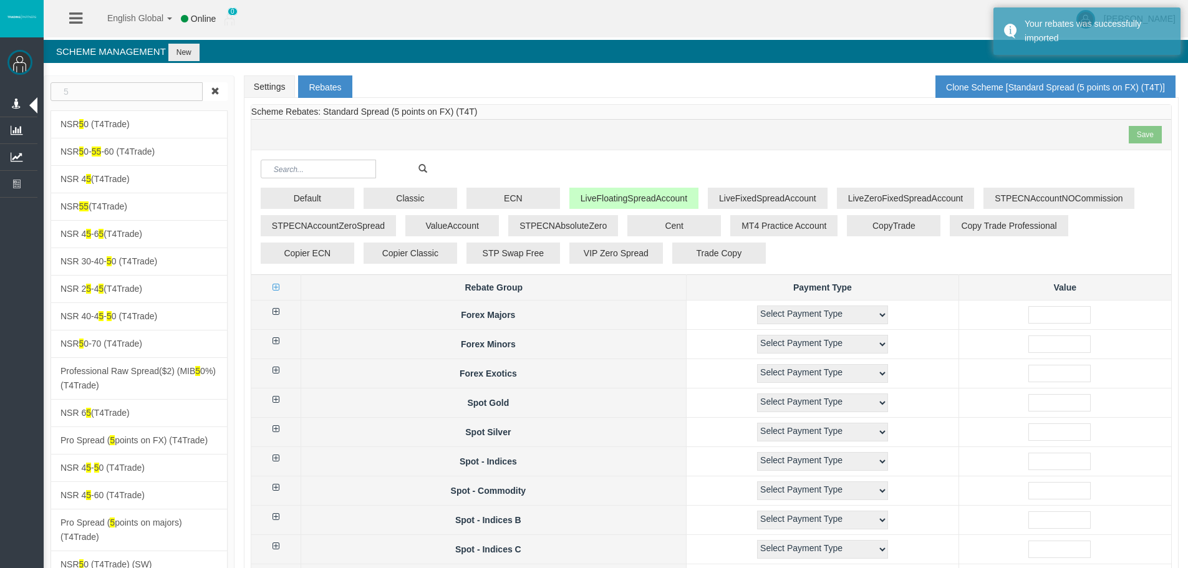
select select "1"
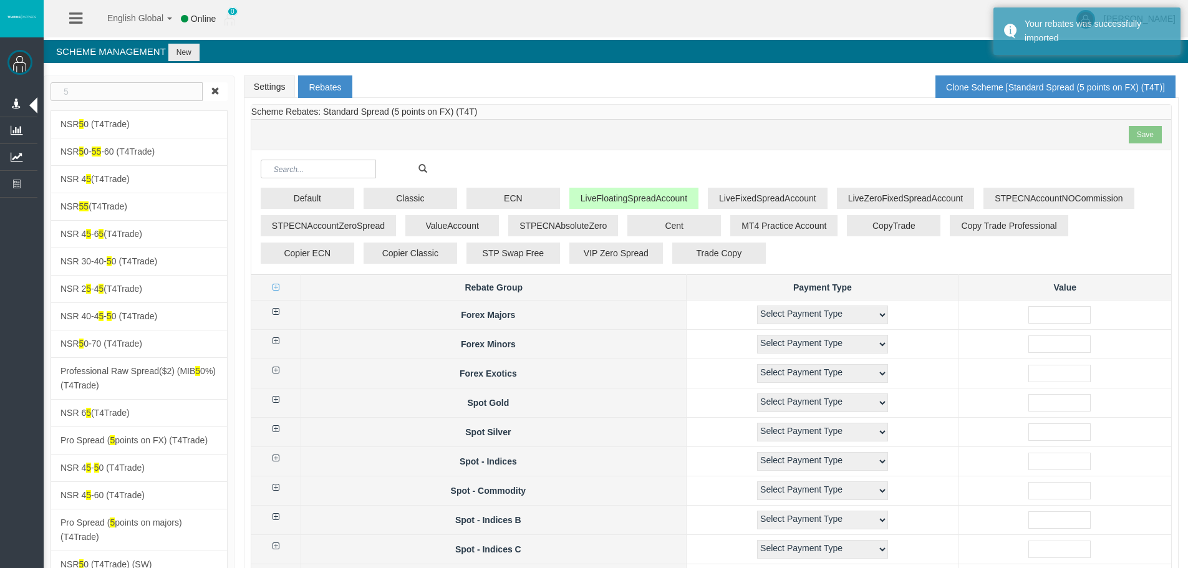
select select "1"
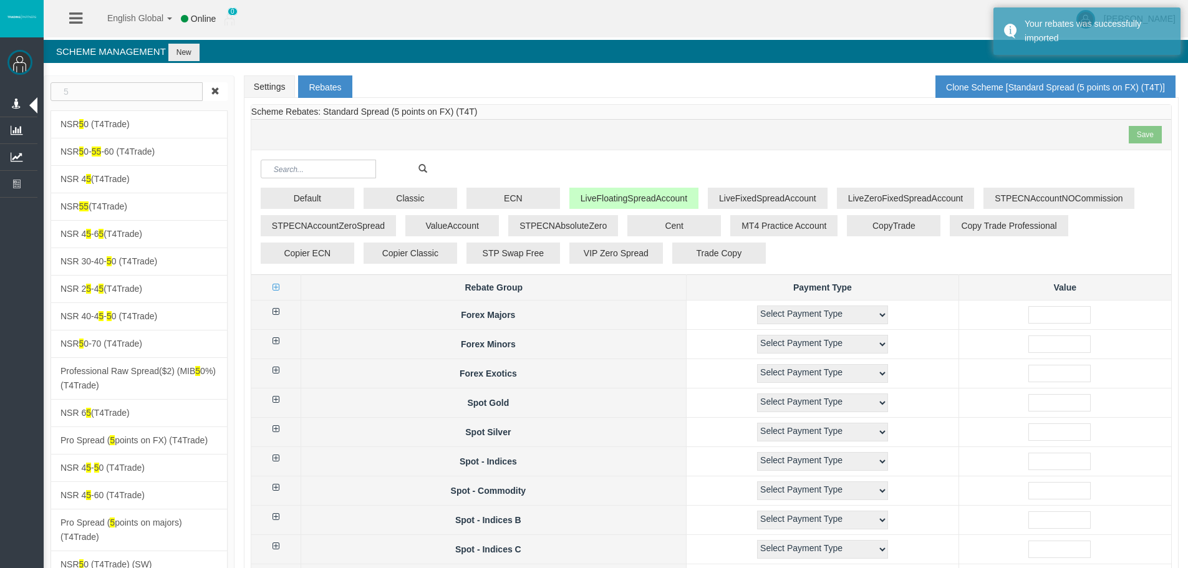
select select "1"
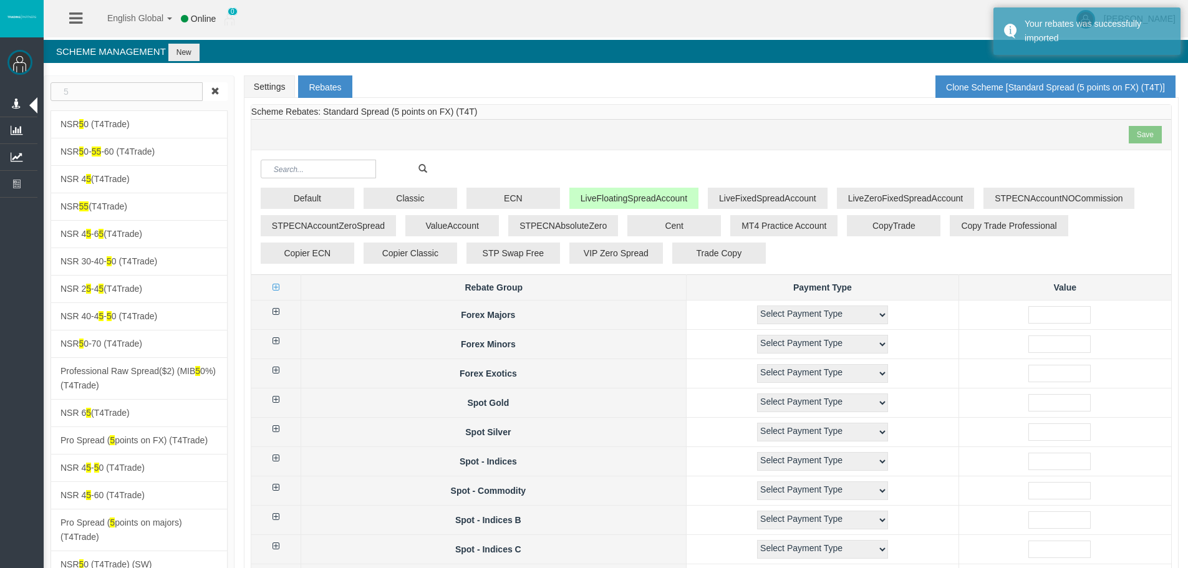
select select "1"
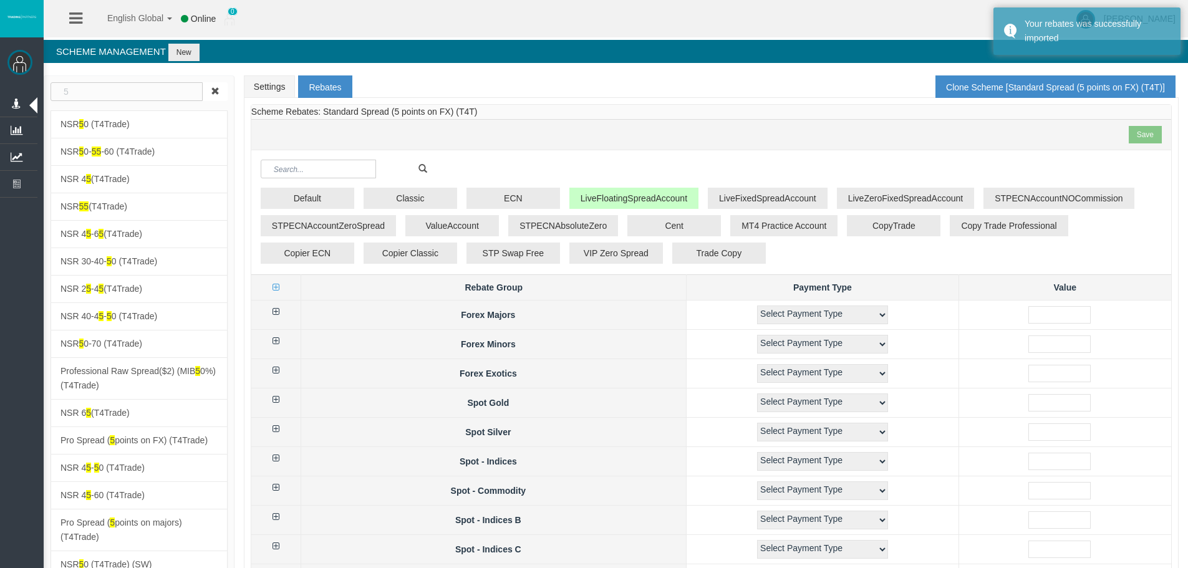
select select "1"
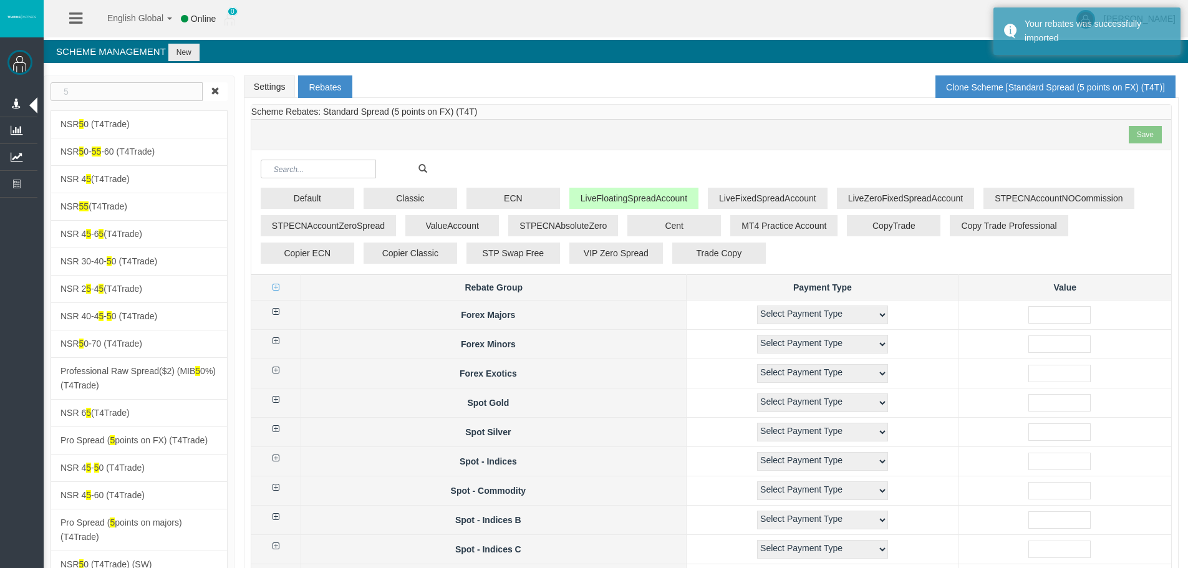
select select "1"
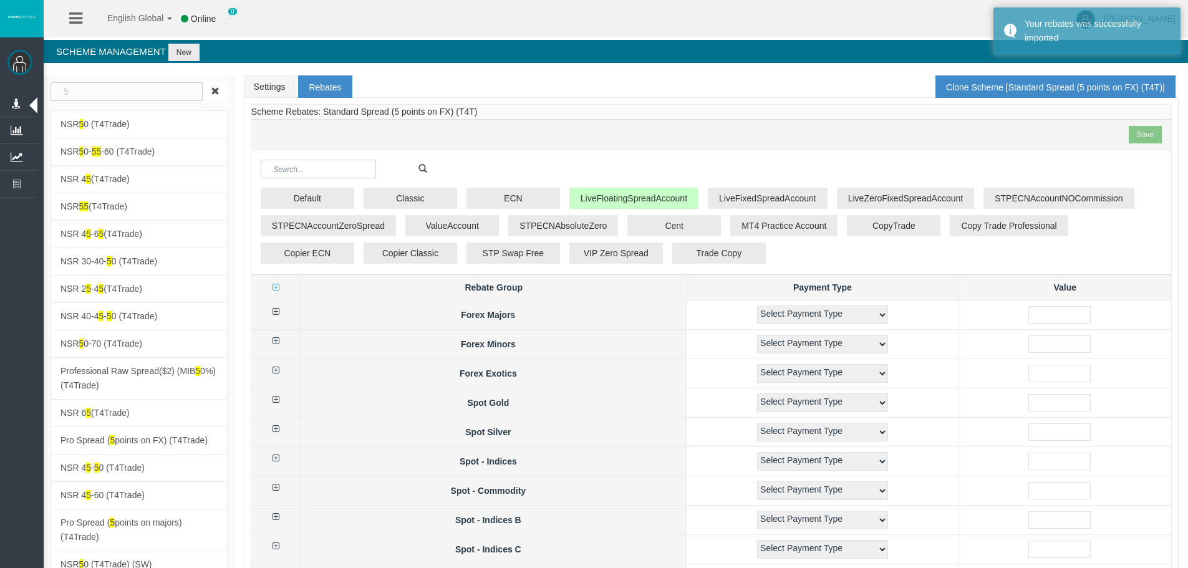
select select "1"
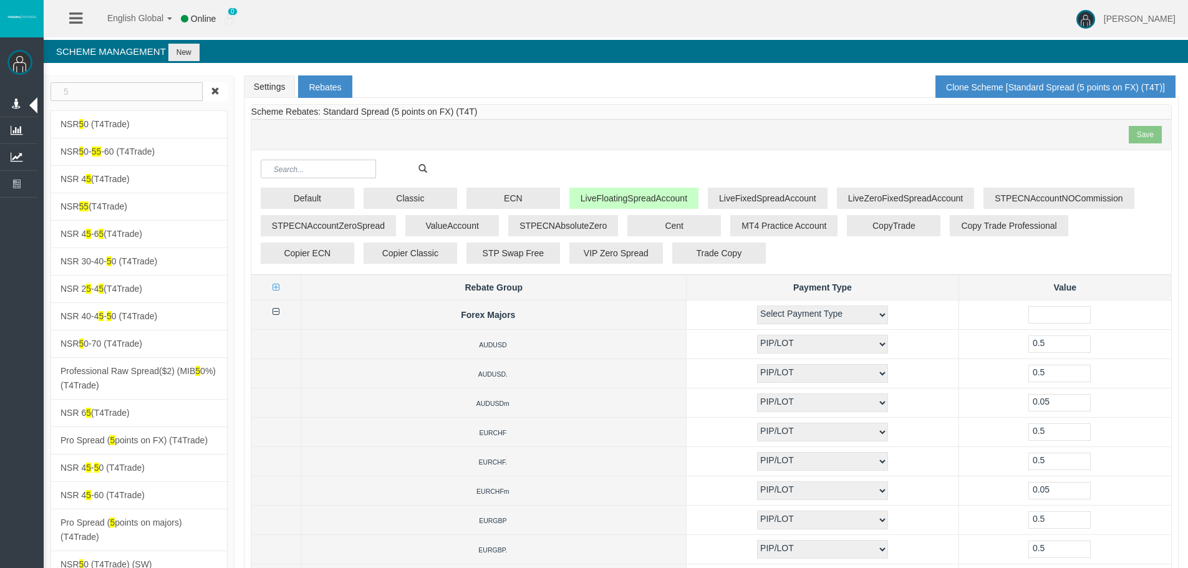
drag, startPoint x: 311, startPoint y: 195, endPoint x: 304, endPoint y: 183, distance: 13.4
click at [279, 313] on icon at bounding box center [275, 311] width 7 height 9
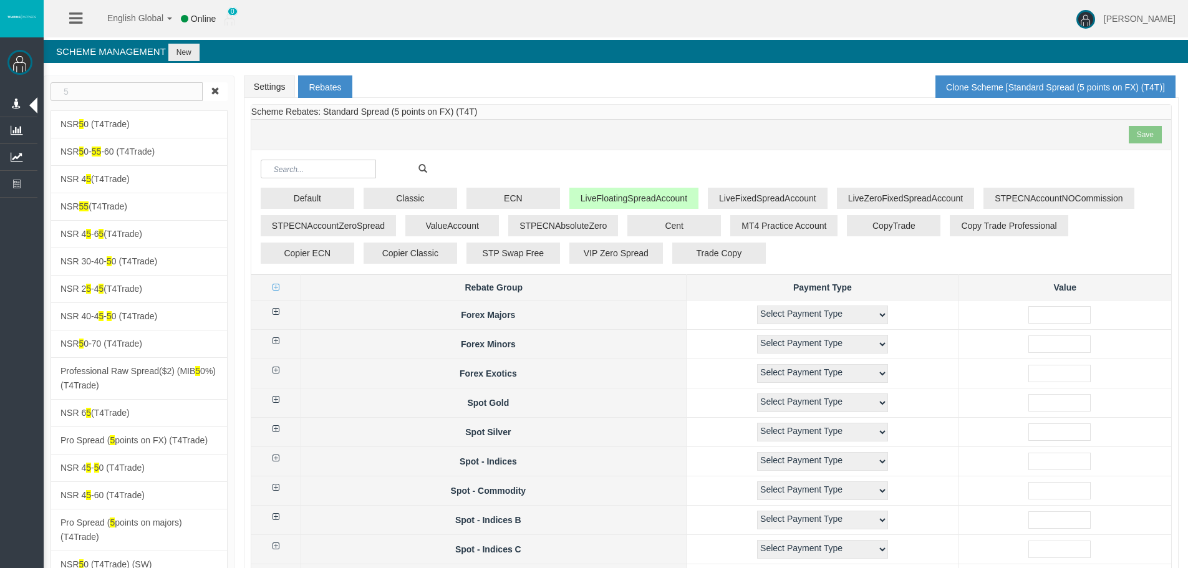
click at [278, 401] on icon at bounding box center [275, 399] width 7 height 9
select select "2"
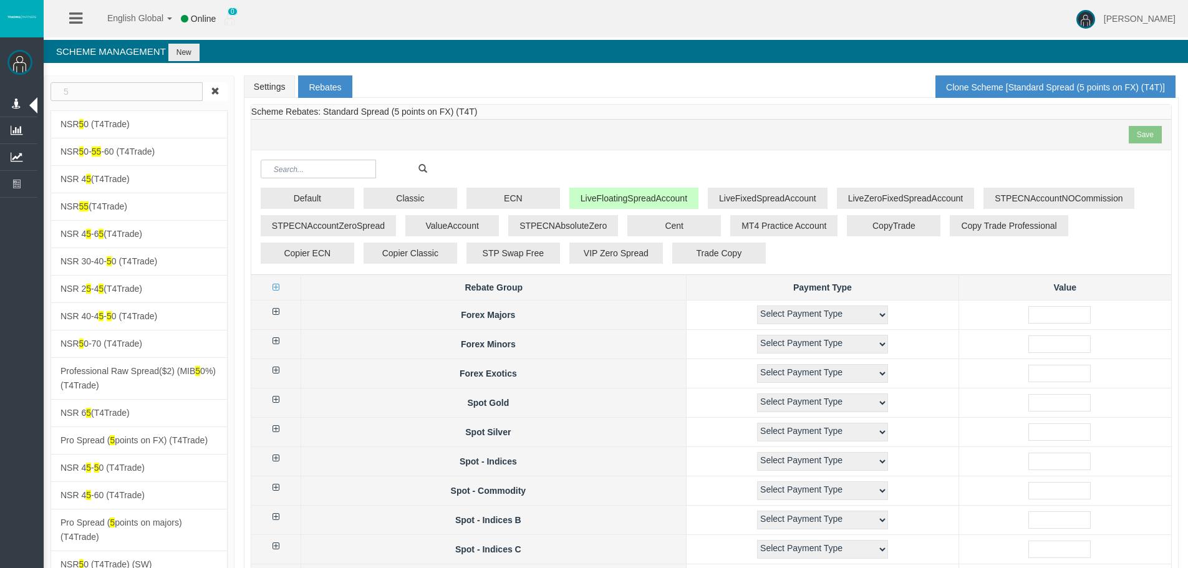
select select "2"
click at [278, 401] on icon at bounding box center [275, 399] width 7 height 9
drag, startPoint x: 340, startPoint y: 219, endPoint x: 321, endPoint y: 157, distance: 65.3
click at [619, 100] on div "Loading... Scheme Rebates: Standard Spread (5 points on FX) (T4T) Save Default …" at bounding box center [711, 473] width 935 height 751
drag, startPoint x: 658, startPoint y: 114, endPoint x: 503, endPoint y: 108, distance: 156.0
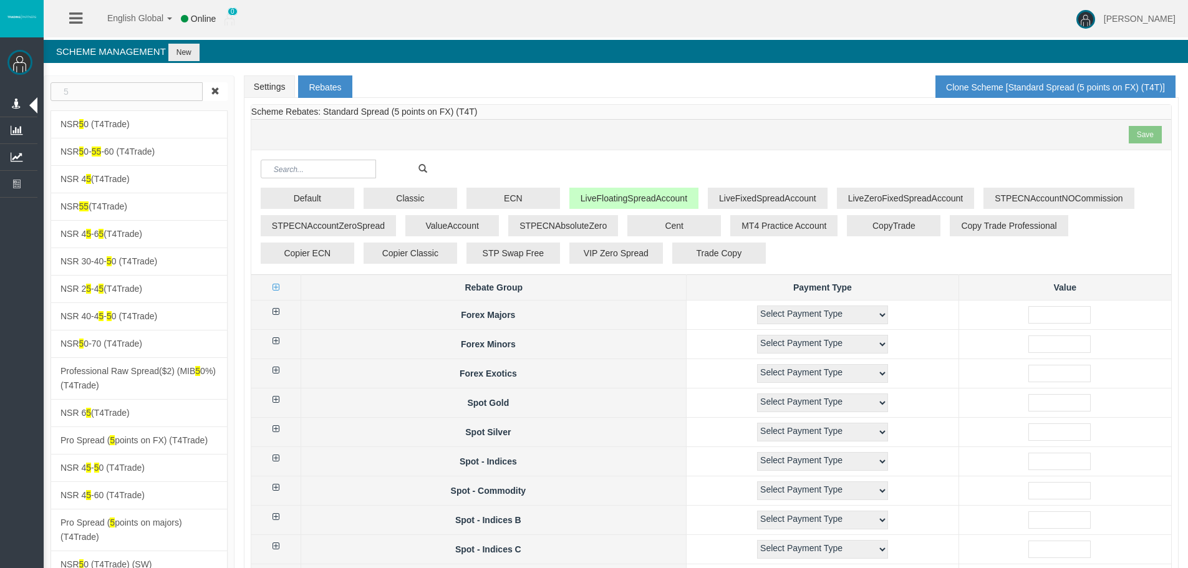
click at [645, 112] on div "Scheme Rebates: Standard Spread (5 points on FX) (T4T) Save" at bounding box center [711, 128] width 920 height 46
click at [278, 369] on icon at bounding box center [275, 370] width 7 height 9
select select "1"
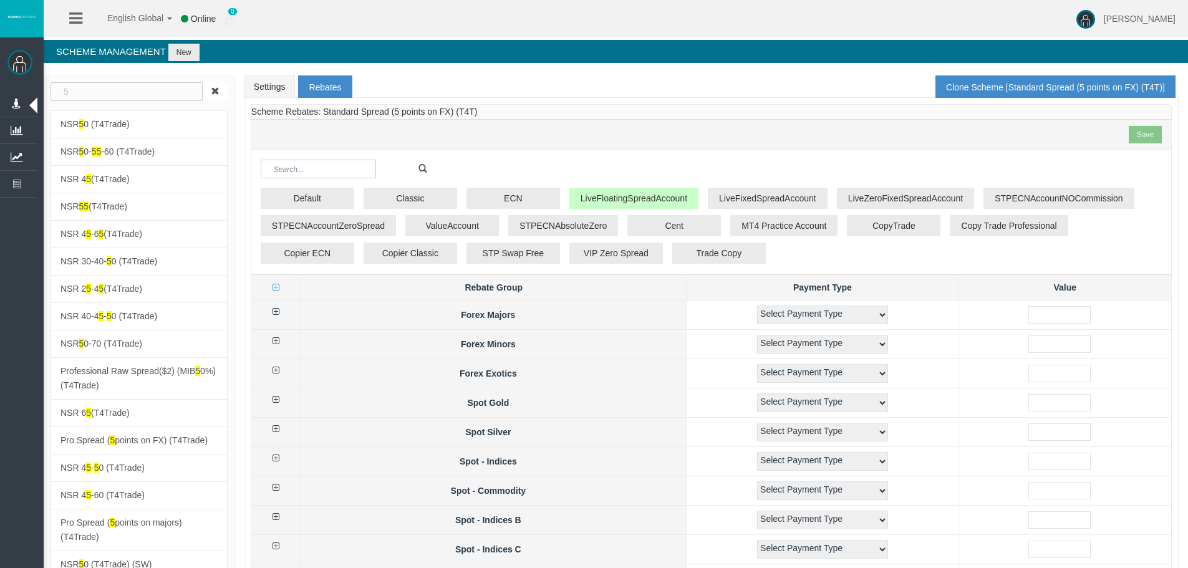
select select "1"
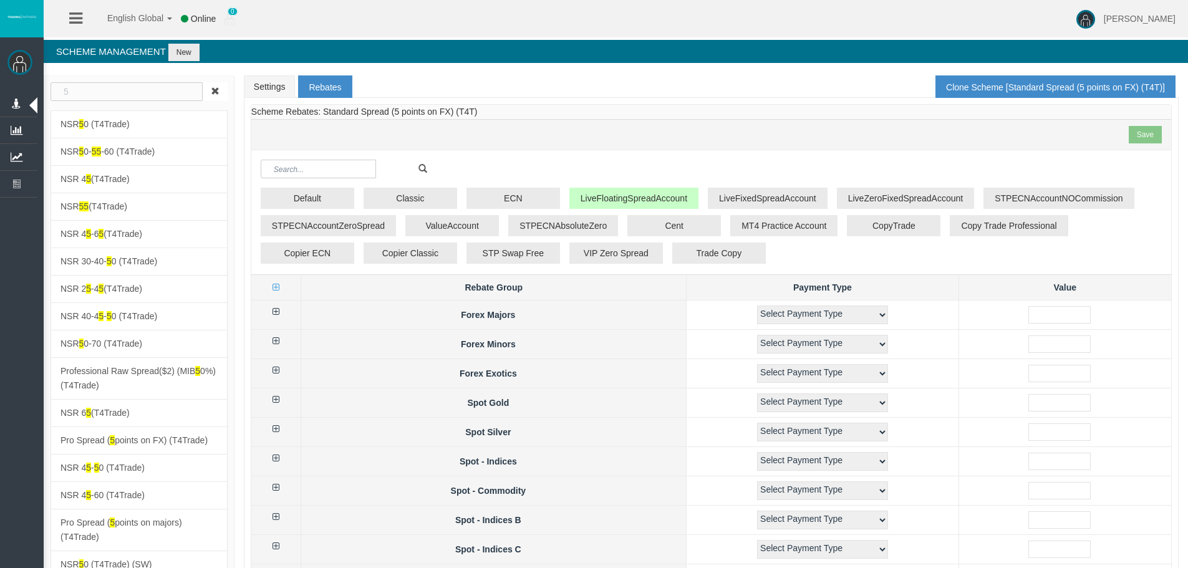
select select "1"
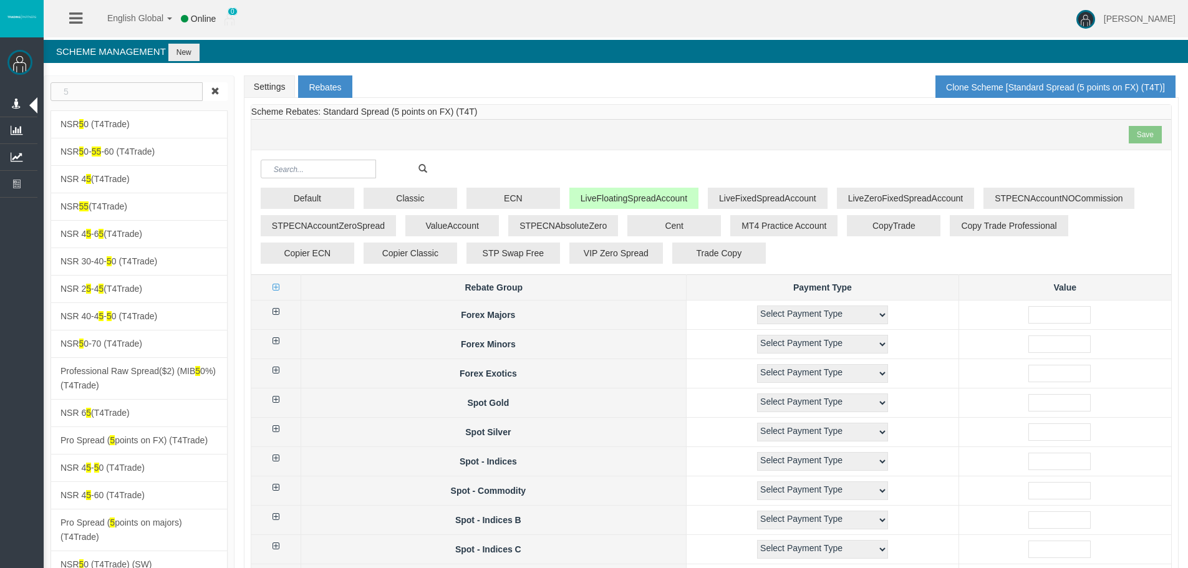
select select "1"
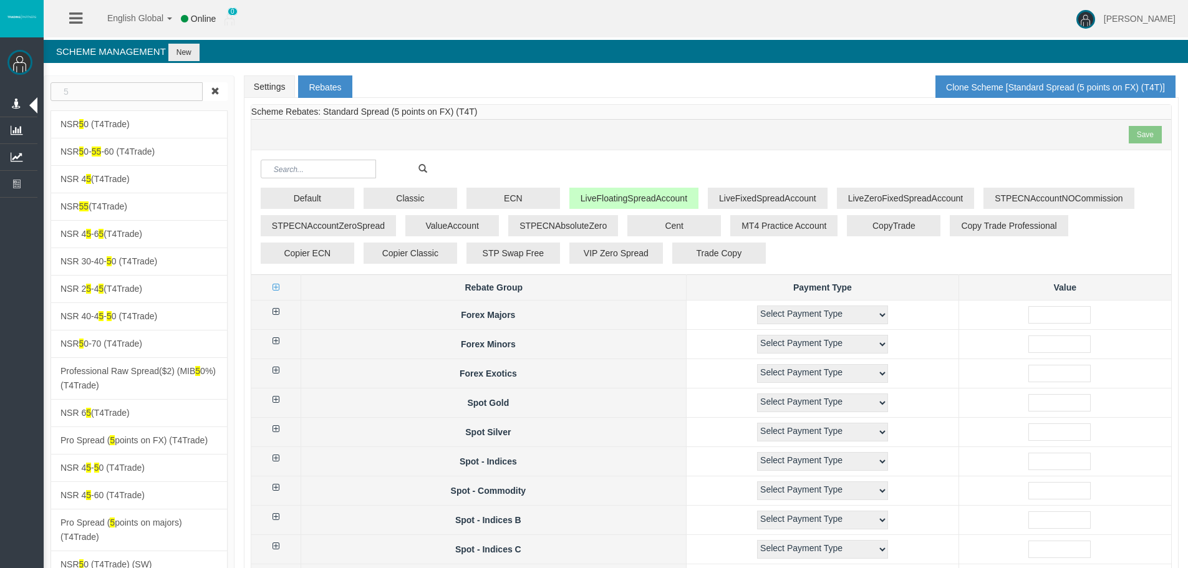
select select "1"
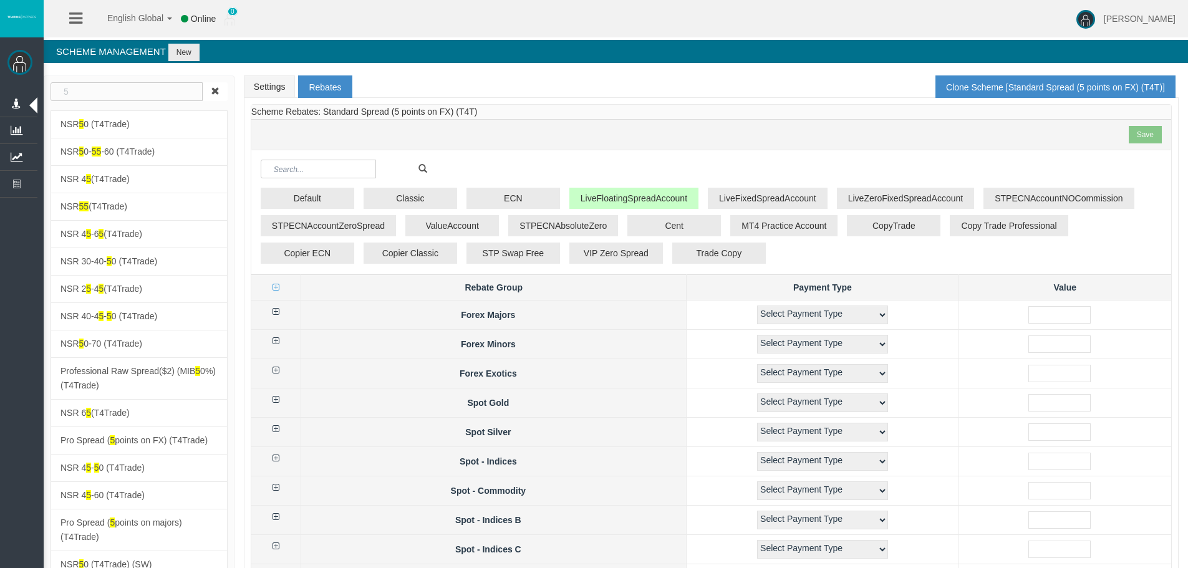
select select "1"
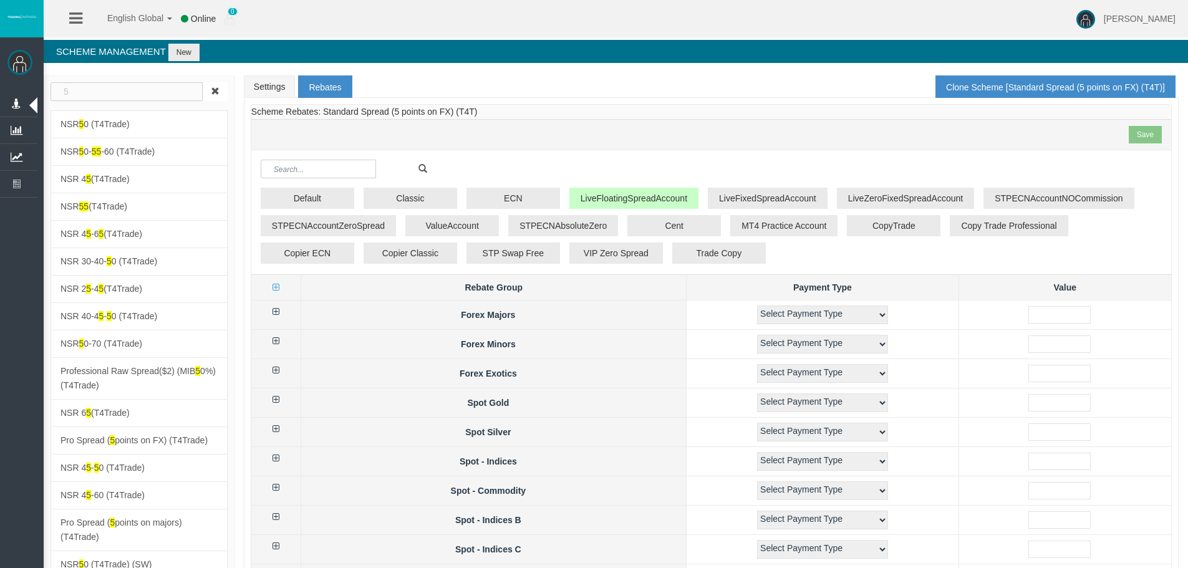
select select "1"
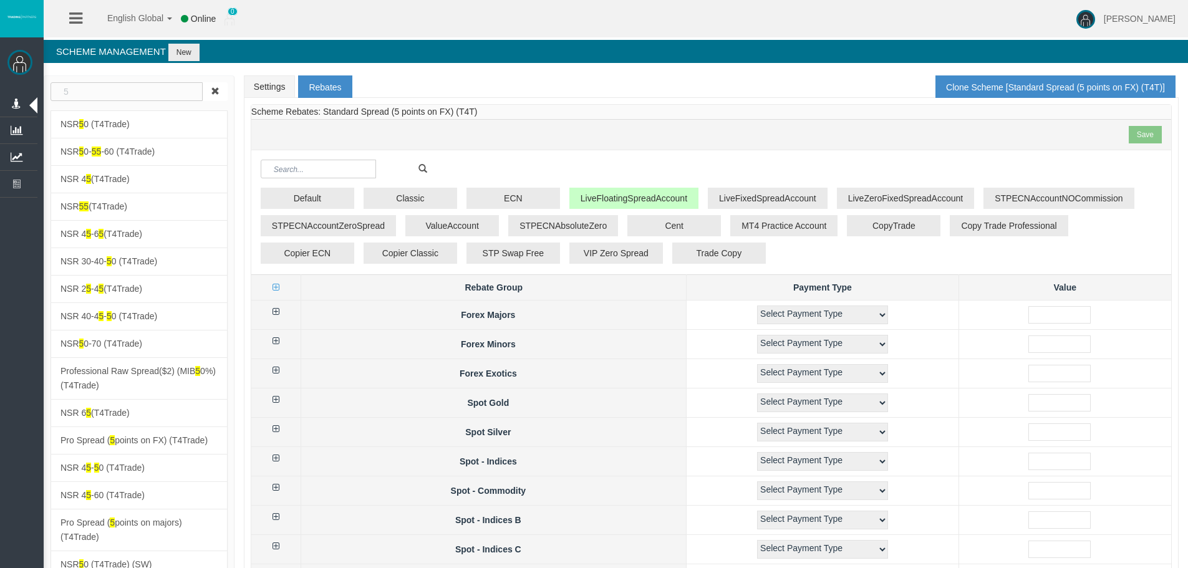
select select "1"
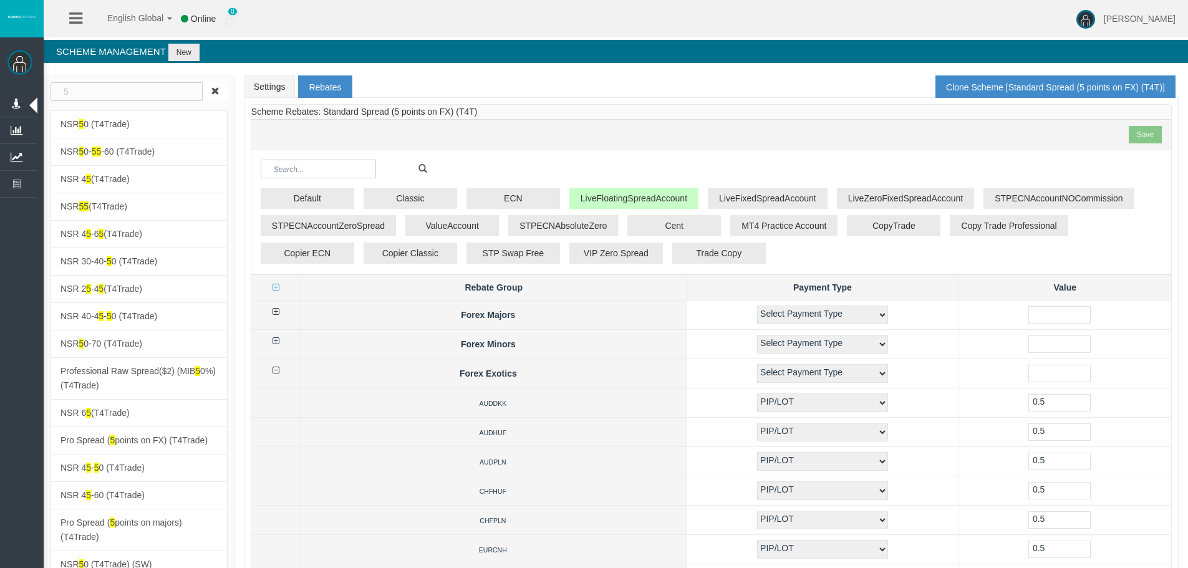
click at [277, 369] on icon at bounding box center [275, 370] width 7 height 9
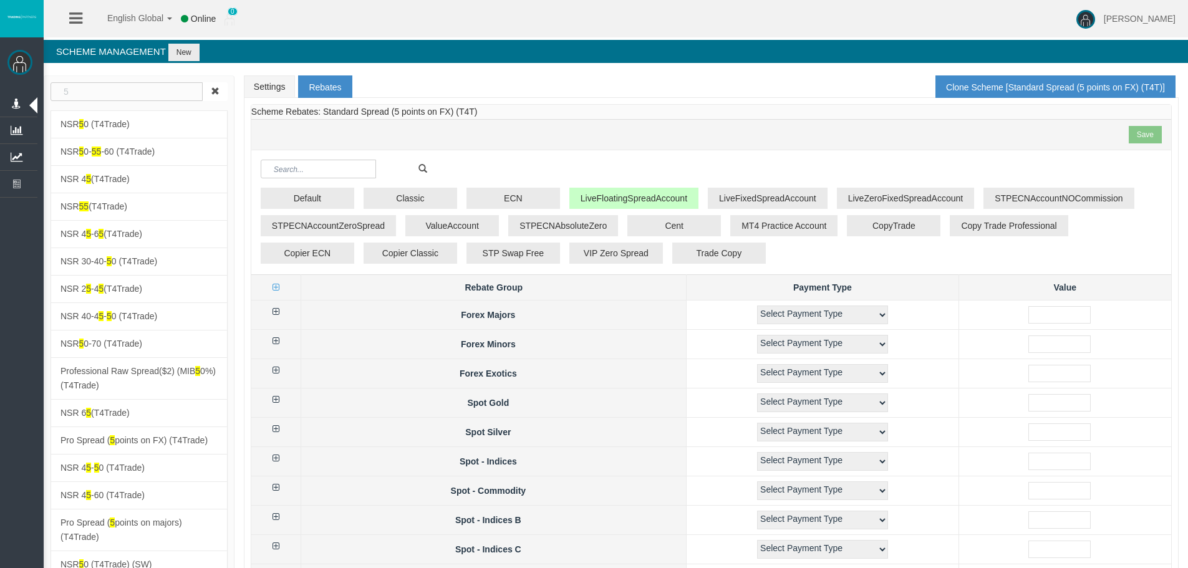
click at [287, 69] on div "Settings Rebates Clone Scheme [Standard Spread (5 points on FX) (T4T)] Loading.…" at bounding box center [710, 458] width 953 height 779
click at [286, 78] on link "Settings" at bounding box center [270, 86] width 52 height 22
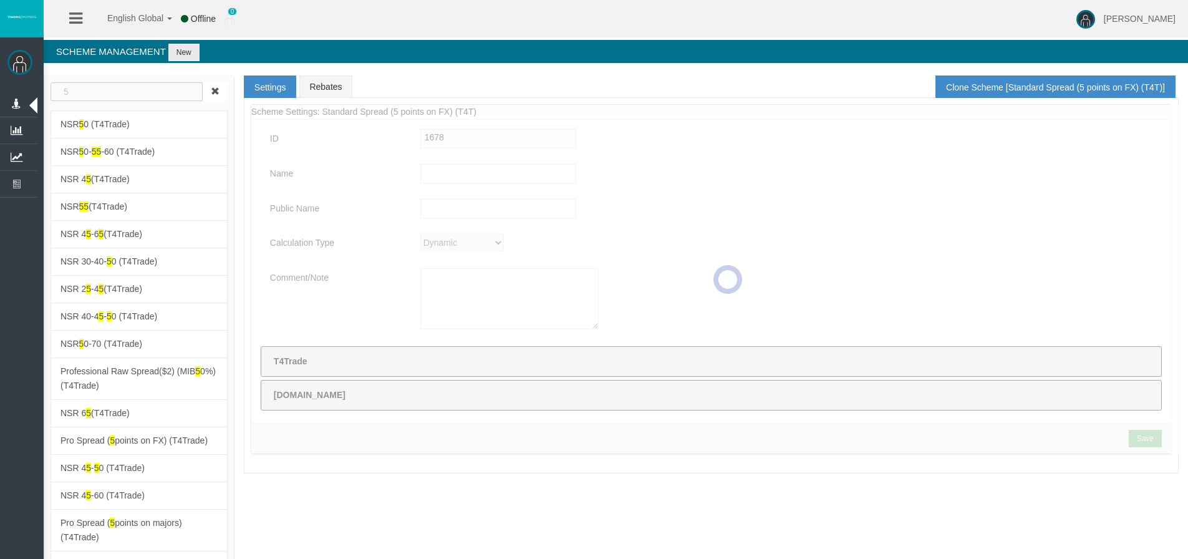
type input "Standard Spread (5 points on FX) (T4T)"
type textarea "Standard Spread (5 points on FX) (T4T)"
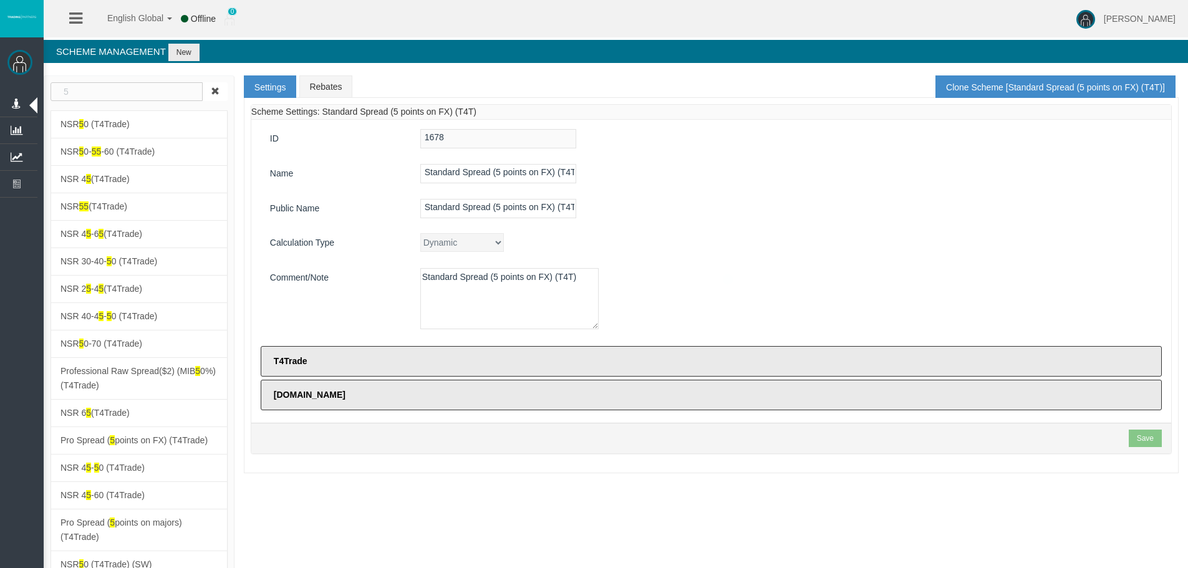
click at [784, 215] on div "Standard Spread (5 points on FX) (T4T)" at bounding box center [786, 208] width 751 height 19
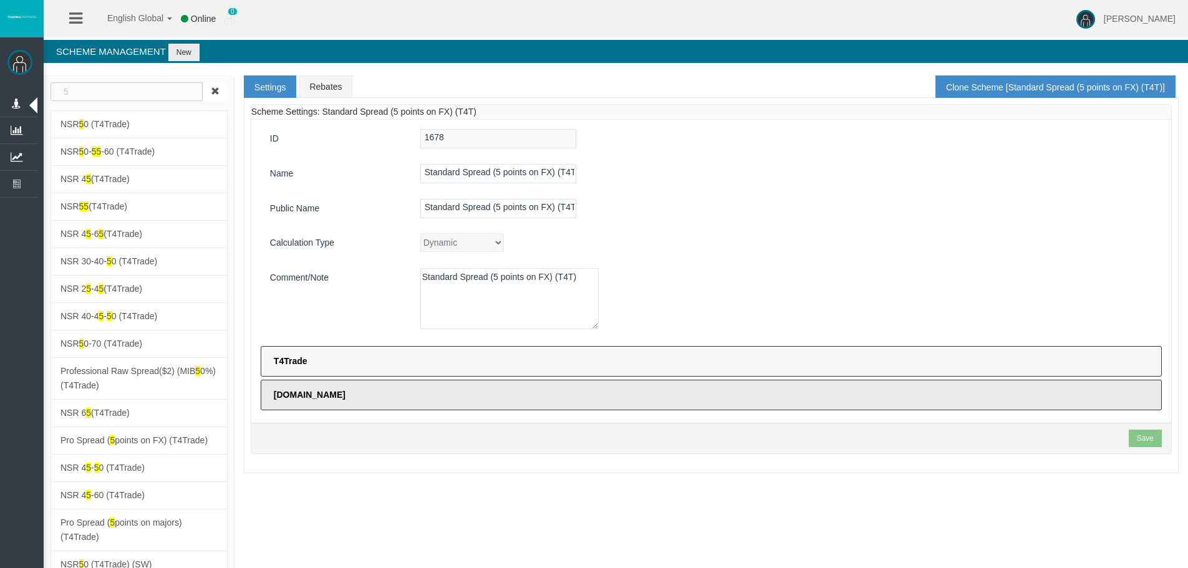
click at [493, 350] on label "T4Trade" at bounding box center [711, 361] width 901 height 31
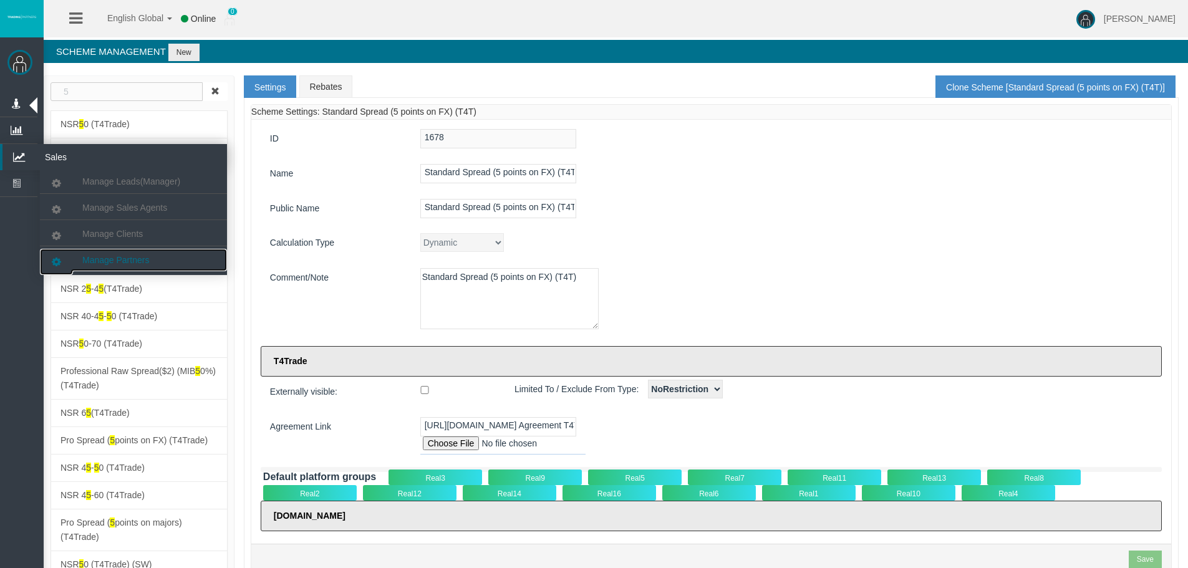
click at [138, 256] on span "Manage Partners" at bounding box center [115, 260] width 67 height 10
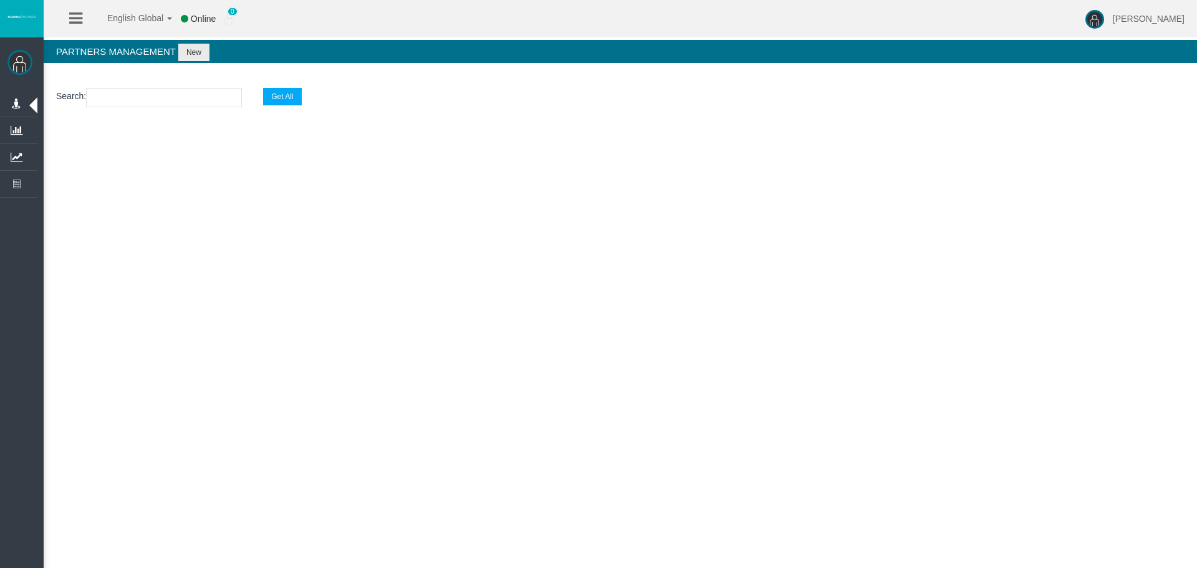
drag, startPoint x: 777, startPoint y: 240, endPoint x: 820, endPoint y: 268, distance: 51.4
click at [778, 240] on div "English Global 简体中文 English Global 日本語 한국어 Online 0 [PERSON_NAME] Help Log Out …" at bounding box center [598, 284] width 1197 height 568
drag, startPoint x: 820, startPoint y: 268, endPoint x: 736, endPoint y: 234, distance: 90.7
click at [820, 268] on div "English Global 简体中文 English Global 日本語 한국어 Online 0 [PERSON_NAME] Help Log Out …" at bounding box center [598, 284] width 1197 height 568
click at [541, 240] on div "English Global 简体中文 English Global 日本語 한국어 Online 0 [PERSON_NAME] Help Log Out …" at bounding box center [598, 284] width 1197 height 568
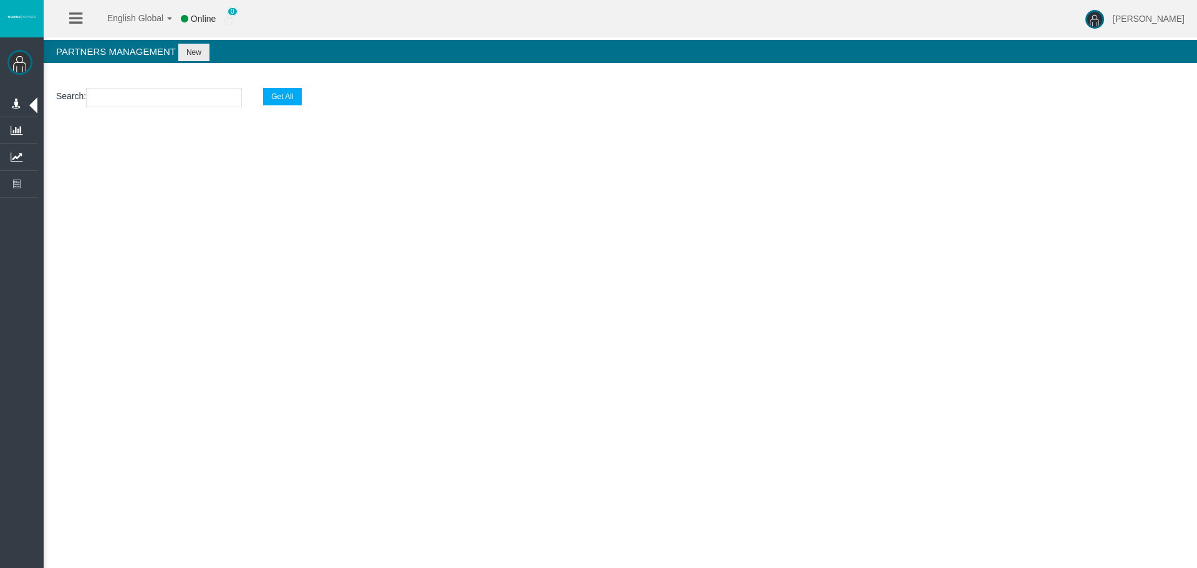
click at [127, 89] on input "text" at bounding box center [164, 97] width 156 height 19
paste input "IB11ars"
type input "IB11ars"
select select "25"
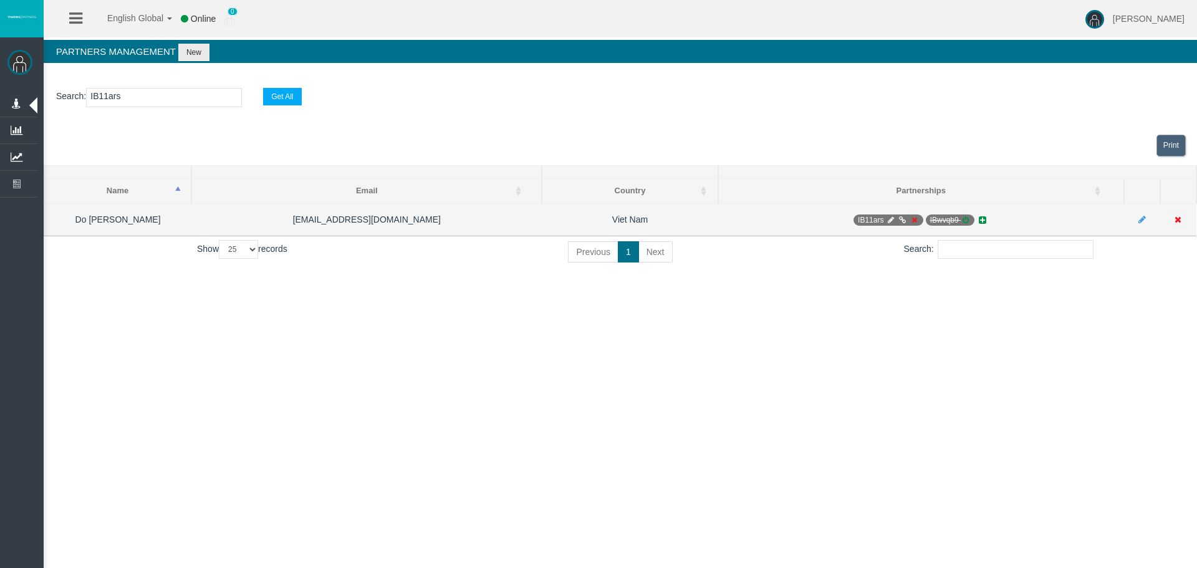
type input "IB11ars"
click at [889, 217] on icon at bounding box center [890, 219] width 9 height 7
select select "0"
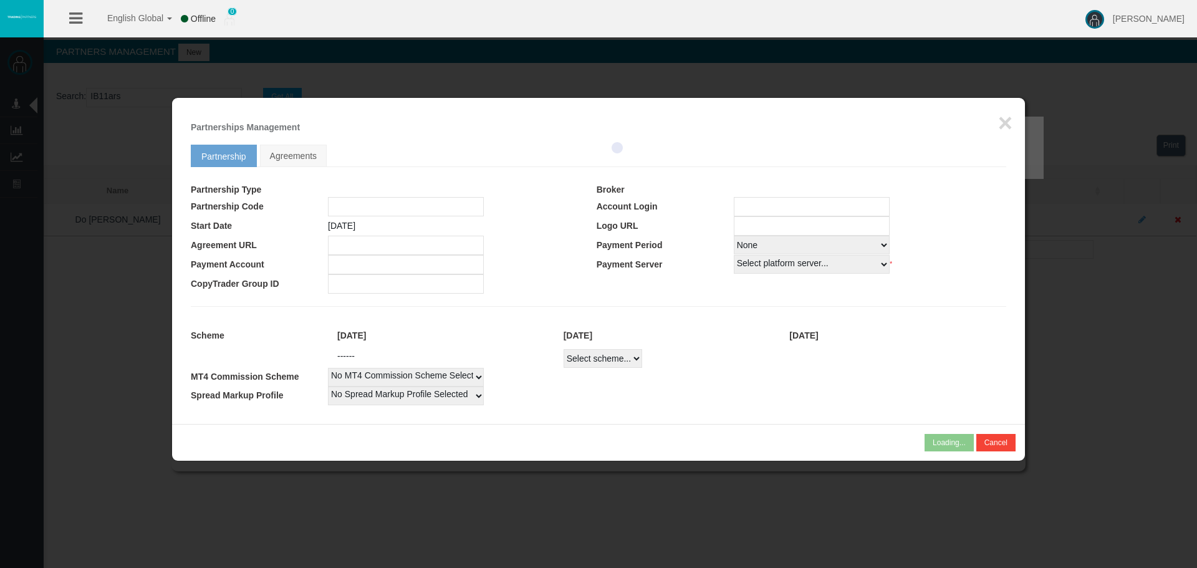
type input "IB11ars"
type input "19267431"
select select
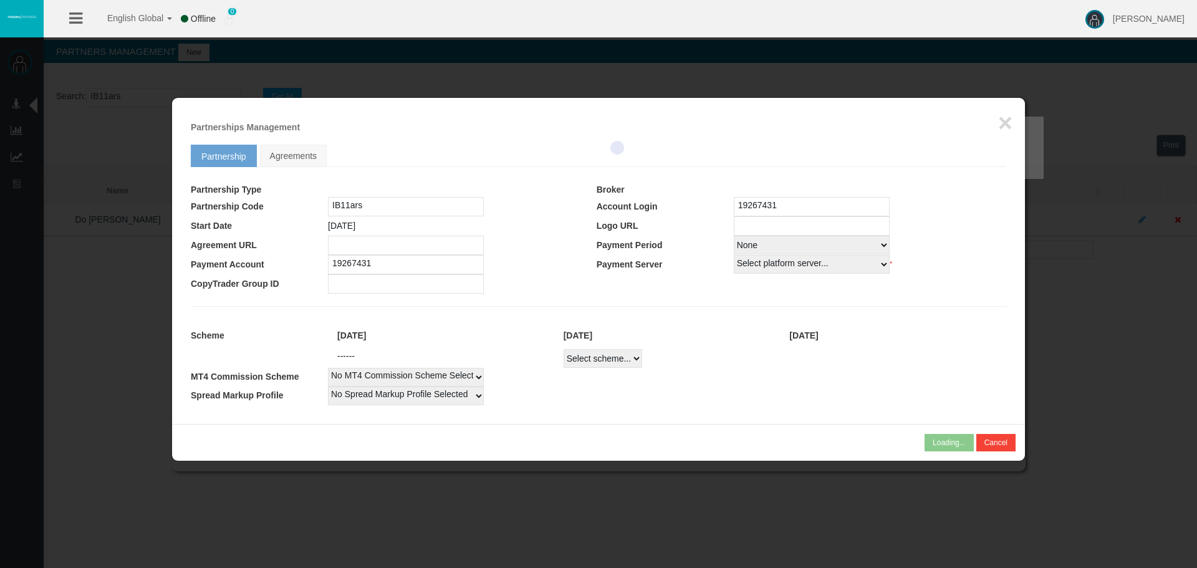
select select
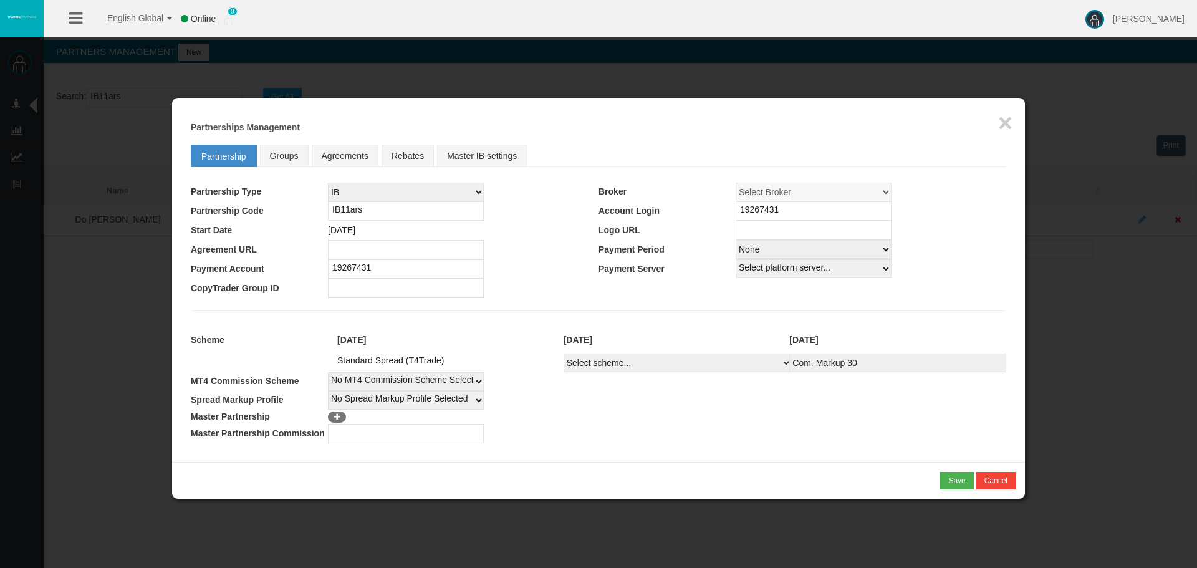
click at [1014, 125] on div "Loading... × Partnerships Management Partnership Groups Agreements Rebates Mast…" at bounding box center [598, 280] width 853 height 364
click at [1010, 122] on button "×" at bounding box center [1005, 122] width 14 height 25
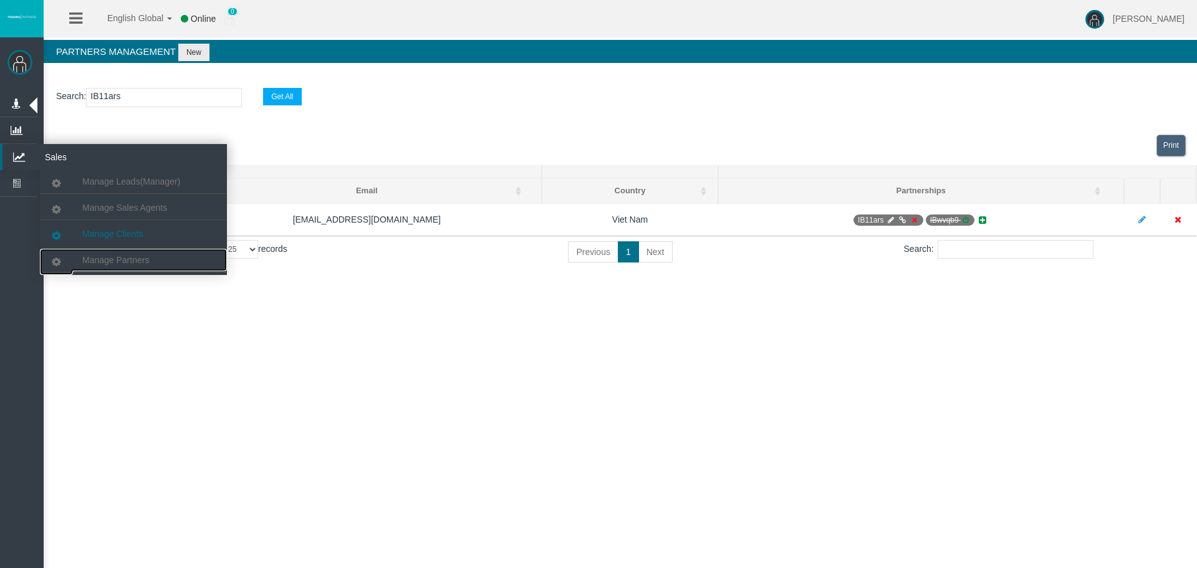
drag, startPoint x: 110, startPoint y: 255, endPoint x: 111, endPoint y: 244, distance: 11.3
click at [110, 255] on span "Manage Partners" at bounding box center [115, 260] width 67 height 10
click at [123, 226] on link "Manage Clients" at bounding box center [133, 234] width 187 height 22
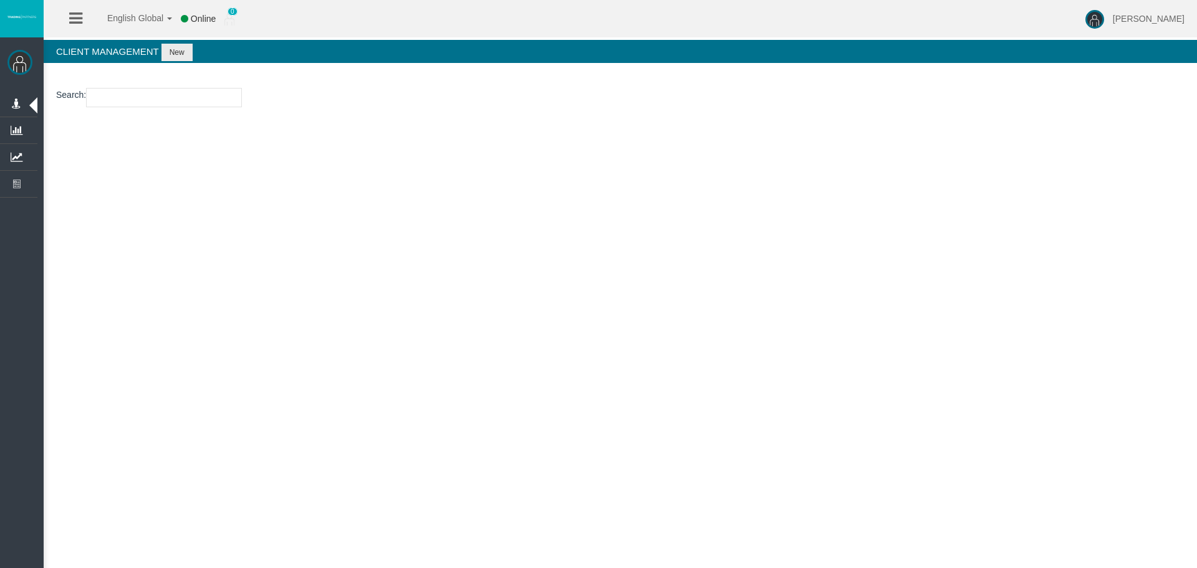
click at [130, 99] on input "number" at bounding box center [164, 97] width 156 height 19
paste input "15172110"
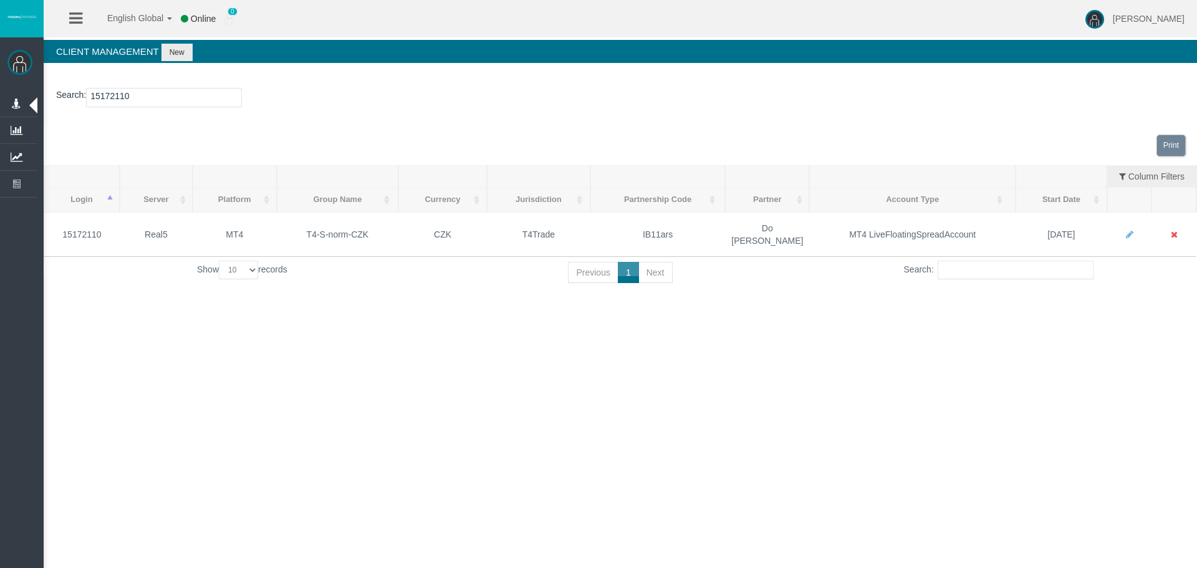
type input "15172110"
drag, startPoint x: 1169, startPoint y: 223, endPoint x: 1180, endPoint y: 231, distance: 13.5
click at [1170, 225] on section "Loading... Print Login Server Platform Platform Group Currency Jurisdiction Par…" at bounding box center [621, 207] width 1154 height 163
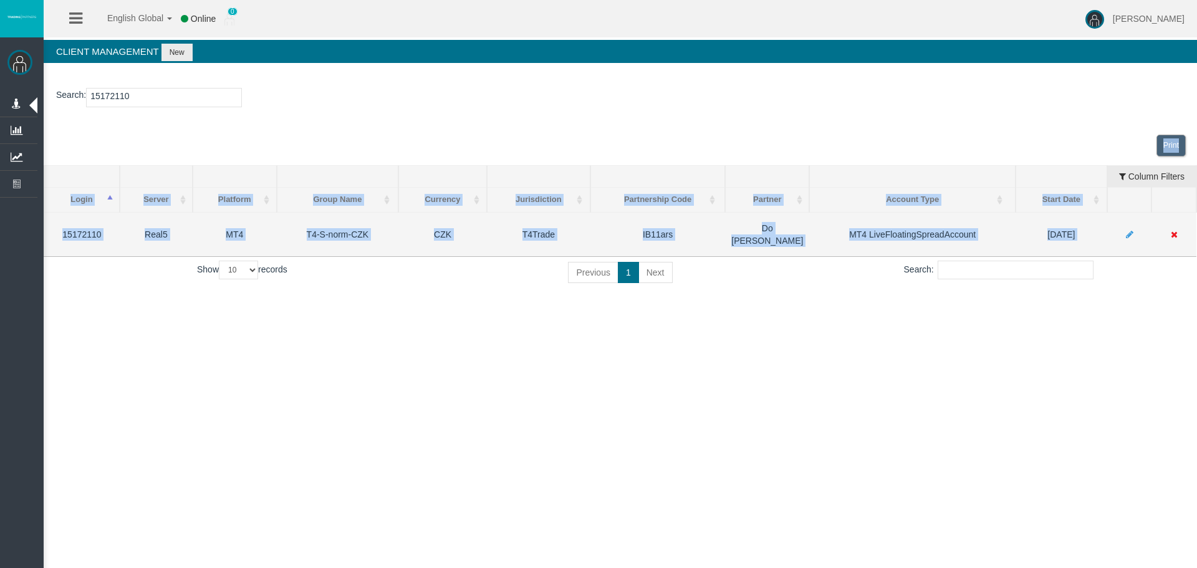
click at [1180, 231] on td at bounding box center [1174, 234] width 45 height 44
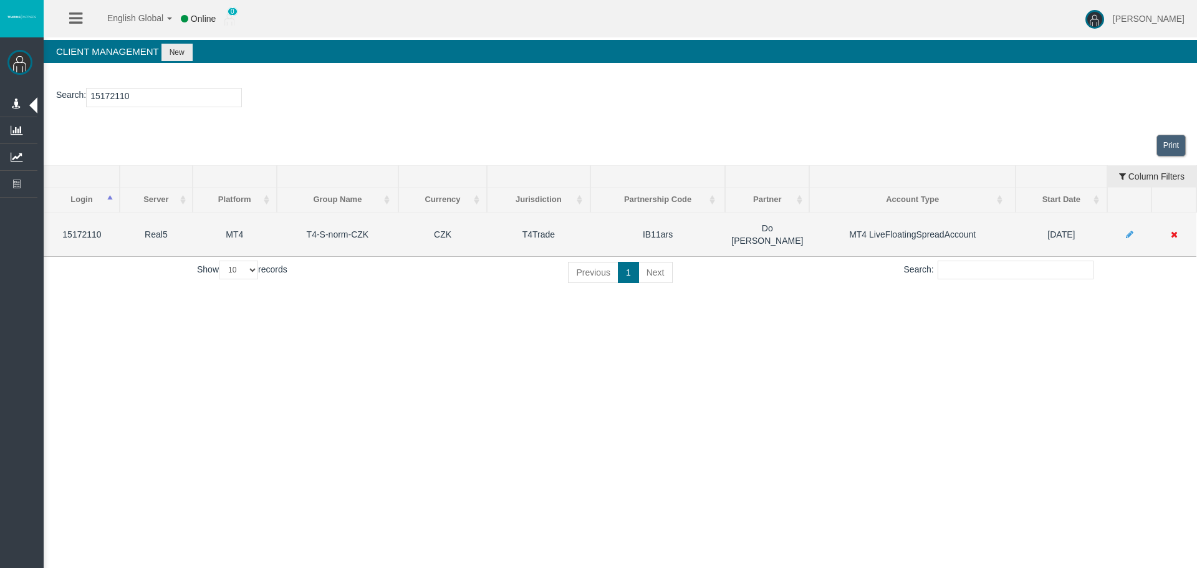
click at [1171, 230] on icon at bounding box center [1174, 234] width 7 height 9
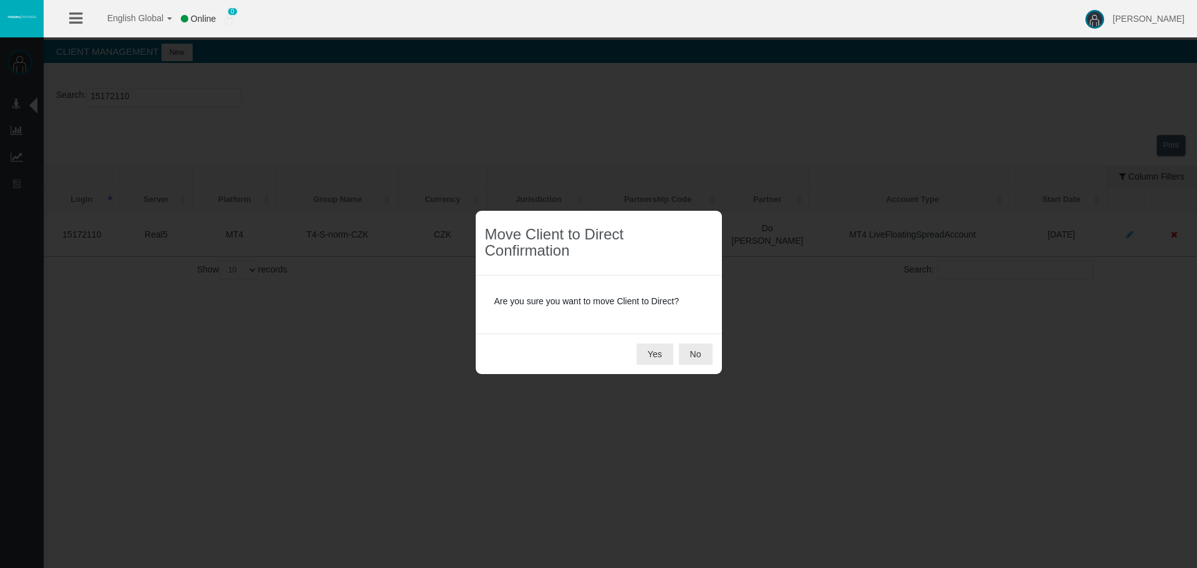
drag, startPoint x: 634, startPoint y: 350, endPoint x: 659, endPoint y: 368, distance: 31.0
click at [633, 351] on div "Yes No" at bounding box center [599, 354] width 246 height 41
click at [675, 380] on div at bounding box center [598, 284] width 1197 height 568
drag, startPoint x: 669, startPoint y: 371, endPoint x: 667, endPoint y: 364, distance: 7.9
click at [668, 370] on div "Yes No" at bounding box center [599, 354] width 246 height 41
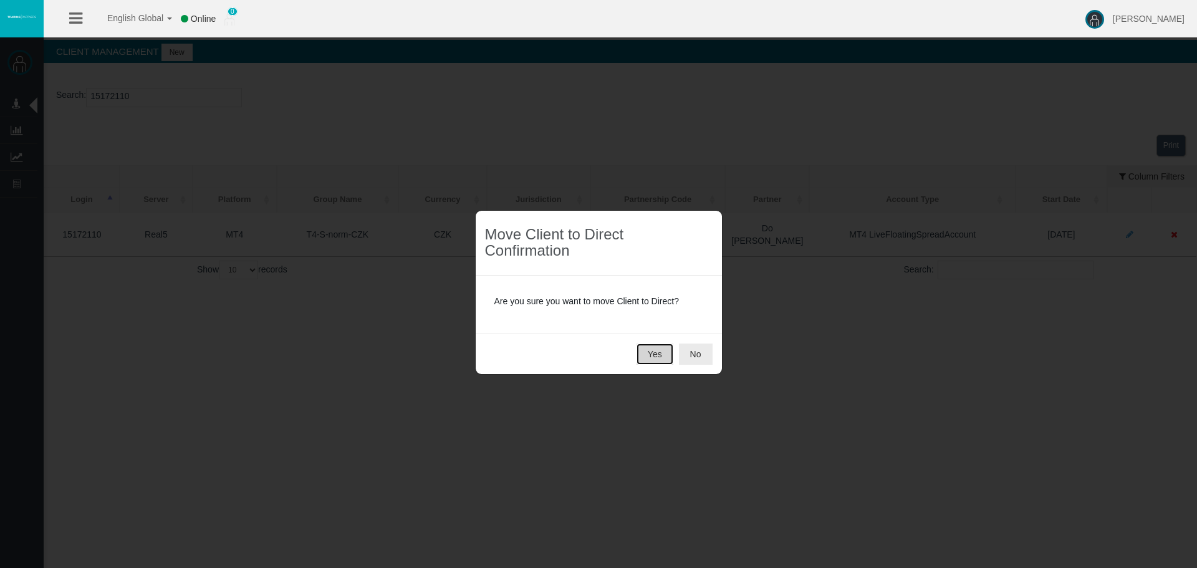
click at [664, 350] on button "Yes" at bounding box center [655, 354] width 37 height 21
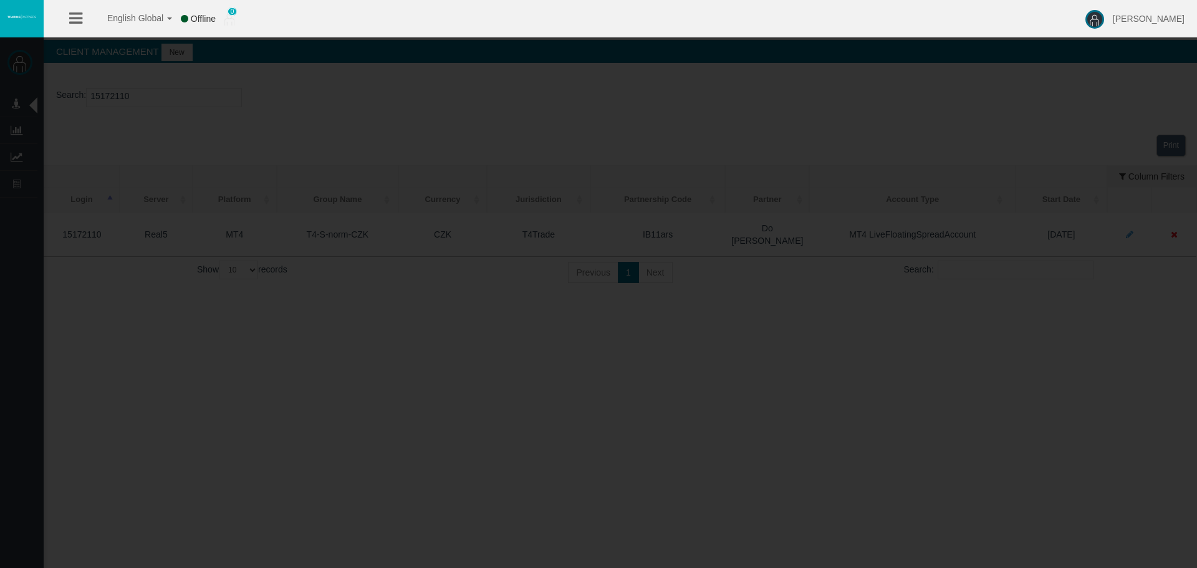
drag, startPoint x: 671, startPoint y: 380, endPoint x: 460, endPoint y: 120, distance: 335.2
click at [668, 367] on div "English Global 简体中文 English Global 日本語 한국어 Offline 0 [PERSON_NAME] Help Log Out…" at bounding box center [598, 284] width 1197 height 568
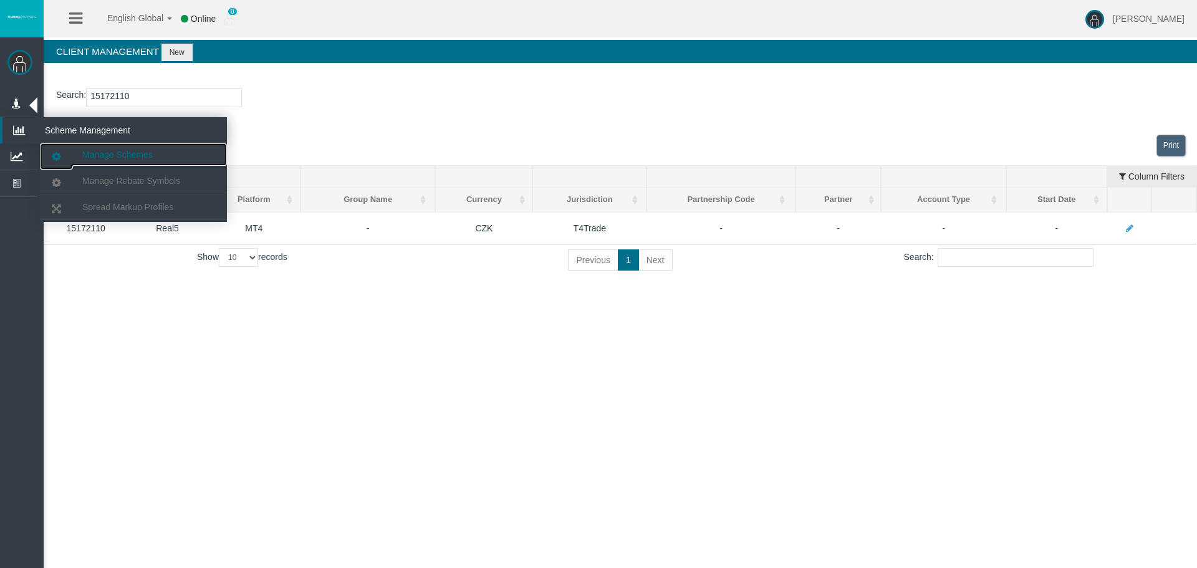
click at [92, 155] on span "Manage Schemes" at bounding box center [117, 155] width 70 height 10
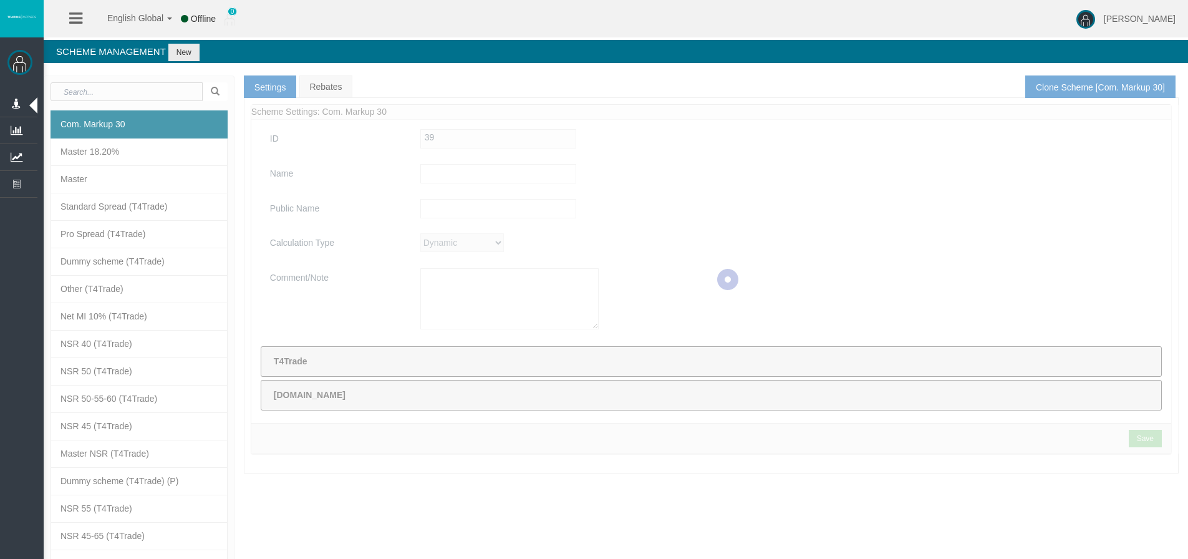
type input "Com. Markup 30"
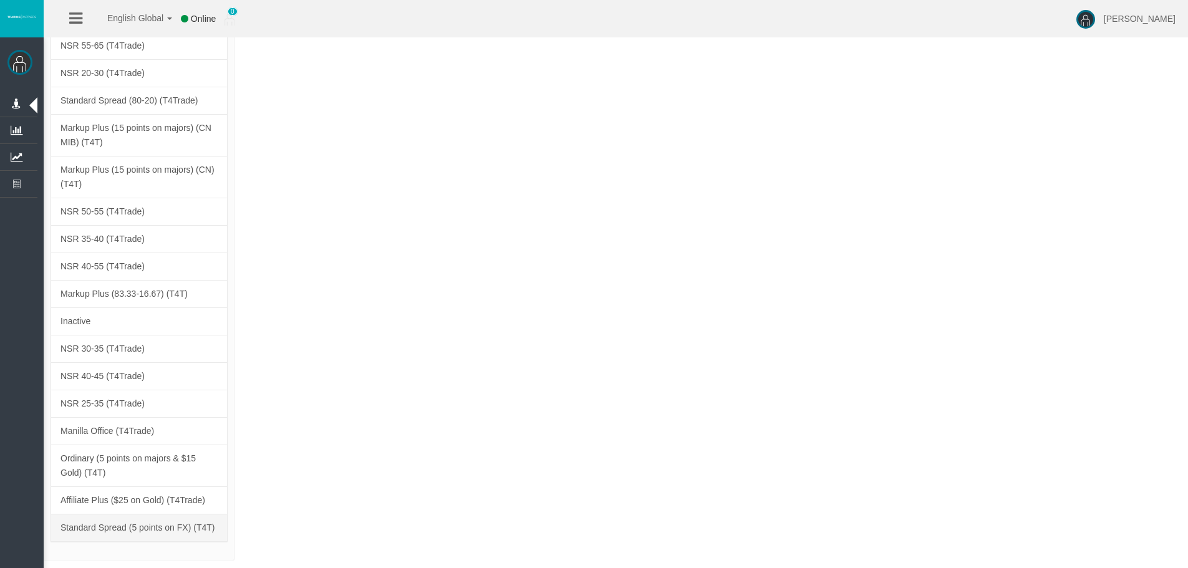
drag, startPoint x: 241, startPoint y: 59, endPoint x: 211, endPoint y: 538, distance: 480.4
drag, startPoint x: 195, startPoint y: 532, endPoint x: 380, endPoint y: 423, distance: 215.3
click at [194, 532] on link "Standard Spread (5 points on FX) (T4T)" at bounding box center [139, 528] width 177 height 28
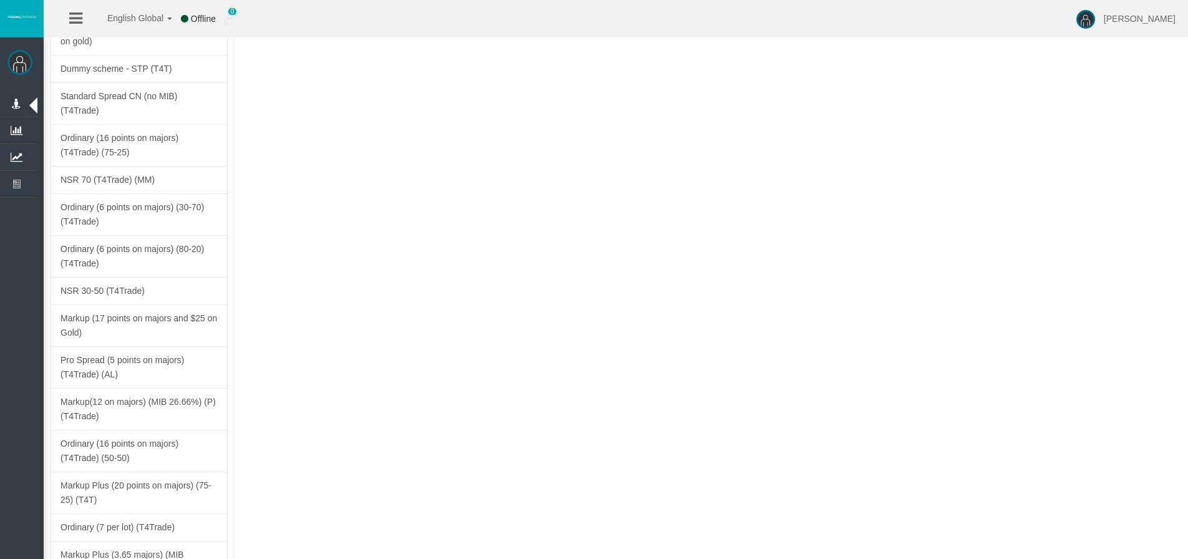
scroll to position [350, 0]
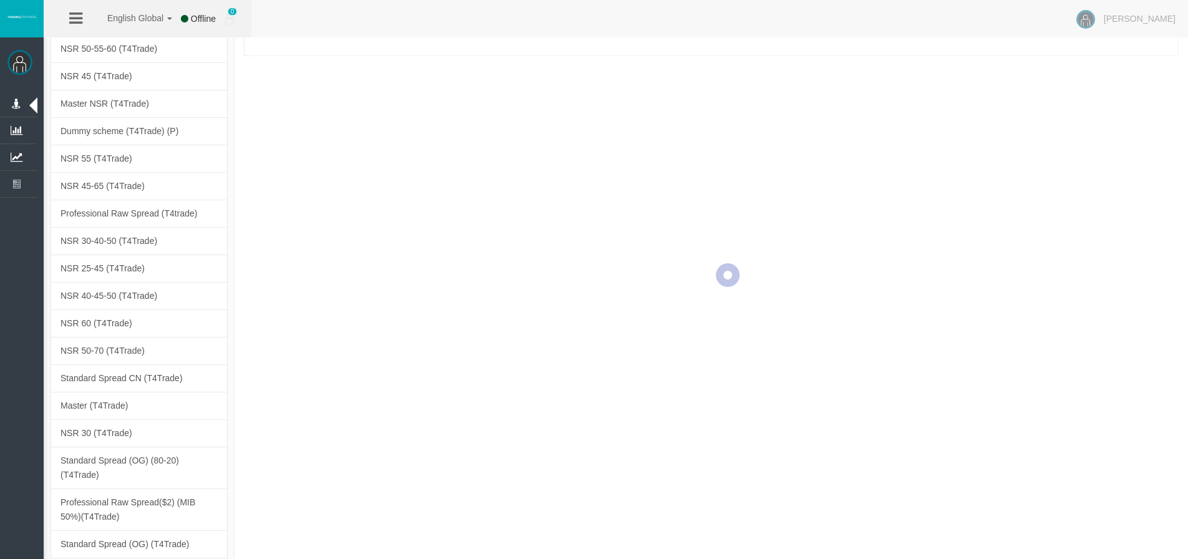
click at [710, 366] on div at bounding box center [727, 275] width 953 height 1040
click at [757, 369] on div at bounding box center [727, 275] width 953 height 1040
type input "Standard Spread (5 points on FX) (T4T)"
type textarea "Standard Spread (5 points on FX) (T4T)"
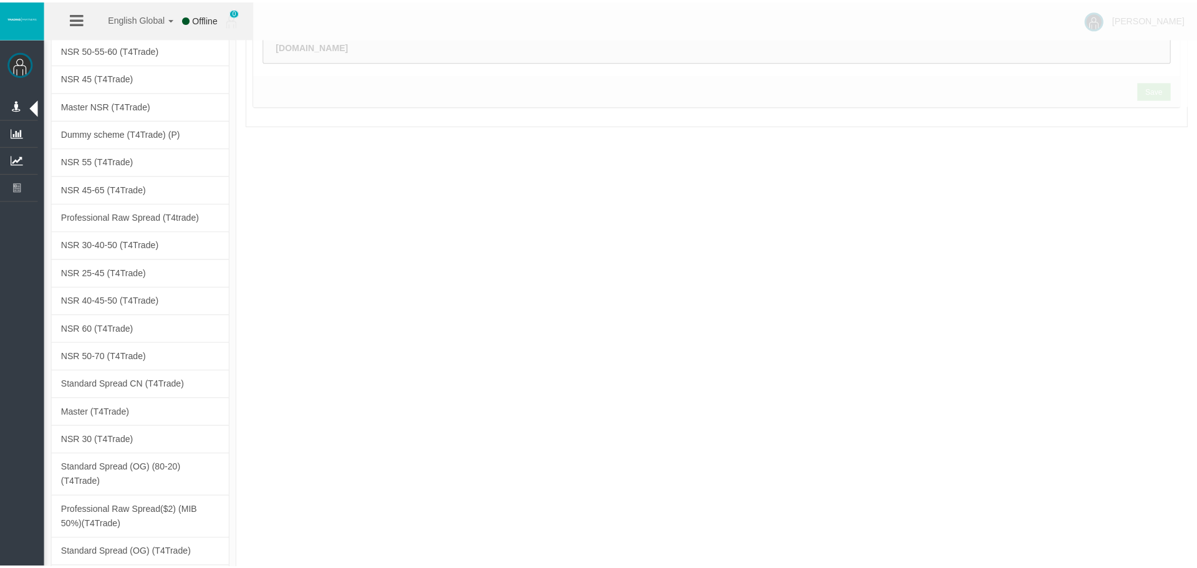
scroll to position [0, 0]
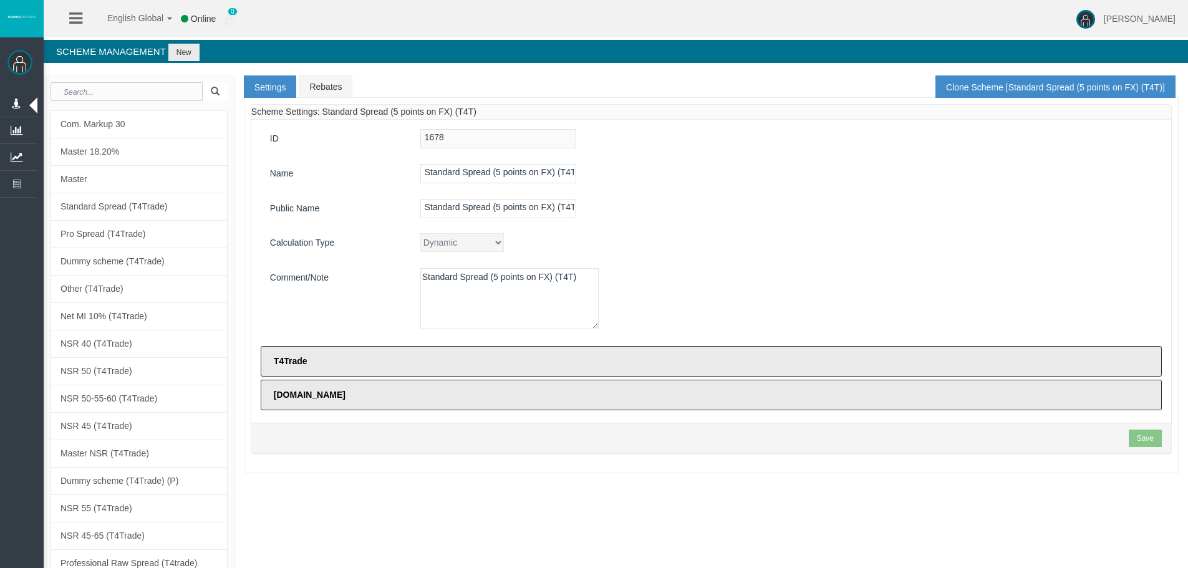
click at [1031, 295] on div "Standard Spread (5 points on FX) (T4T)" at bounding box center [786, 300] width 751 height 65
click at [496, 168] on input "Standard Spread (5 points on FX) (T4T)" at bounding box center [498, 173] width 156 height 19
click at [495, 168] on input "Standard Spread (5 points on FX) (T4T)" at bounding box center [498, 173] width 156 height 19
drag, startPoint x: 842, startPoint y: 227, endPoint x: 841, endPoint y: 251, distance: 23.7
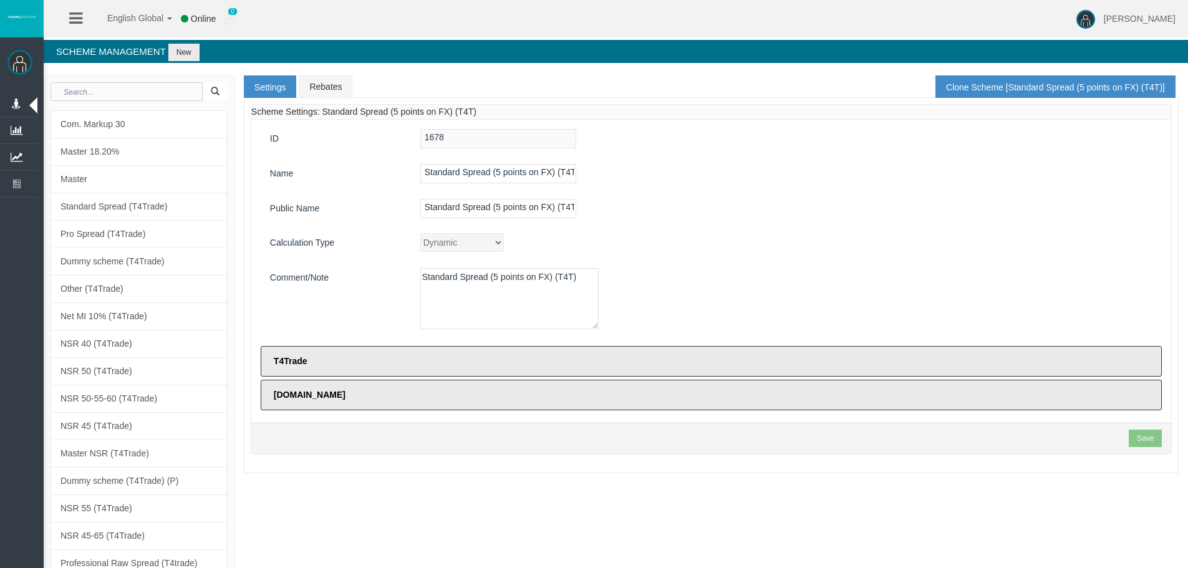
click at [842, 227] on div "ID 1678 Name Standard Spread (5 points on FX) (T4T) Public Name Standard Spread…" at bounding box center [711, 271] width 920 height 303
click at [841, 251] on div "Dynamic CPARevenue CPARevenuePlus CPADeposit NSR" at bounding box center [786, 242] width 751 height 19
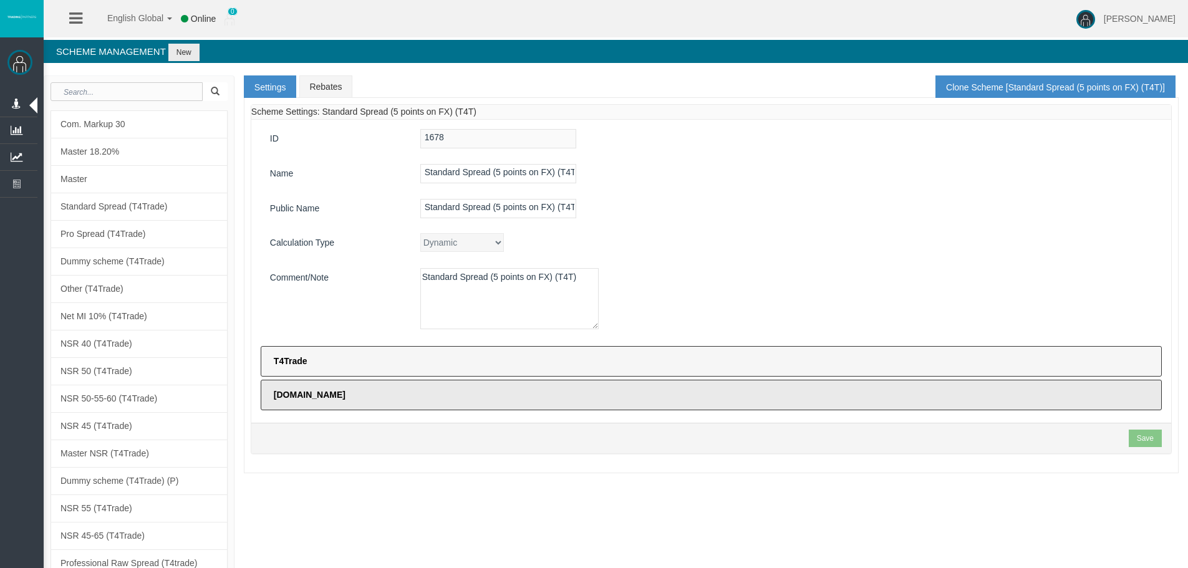
click at [811, 355] on label "T4Trade" at bounding box center [711, 361] width 901 height 31
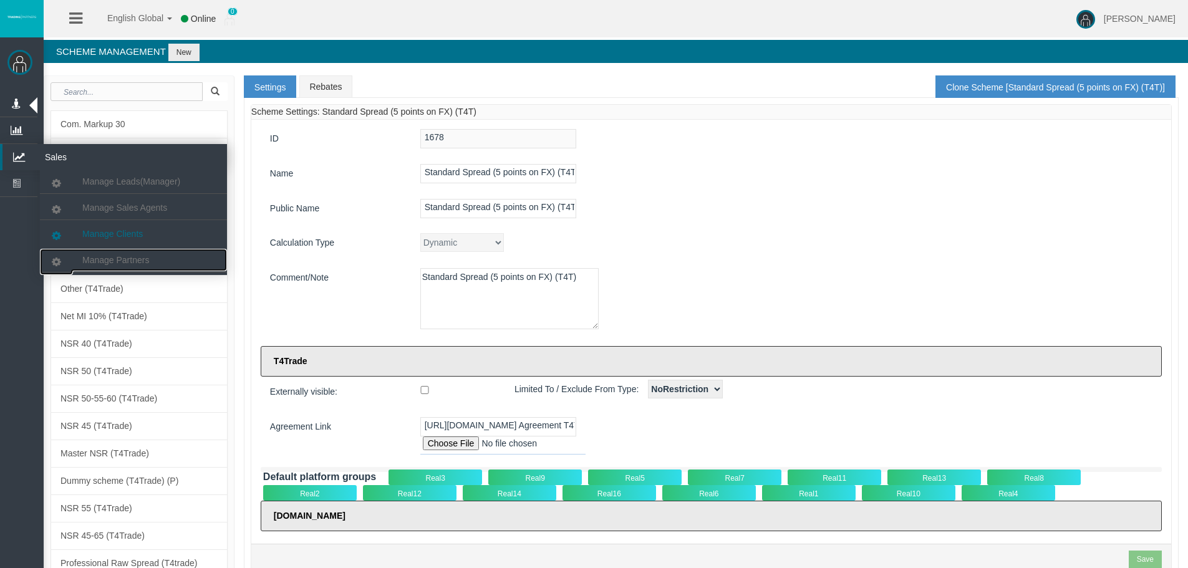
drag, startPoint x: 113, startPoint y: 253, endPoint x: 54, endPoint y: 237, distance: 60.8
click at [113, 253] on link "Manage Partners" at bounding box center [133, 260] width 187 height 22
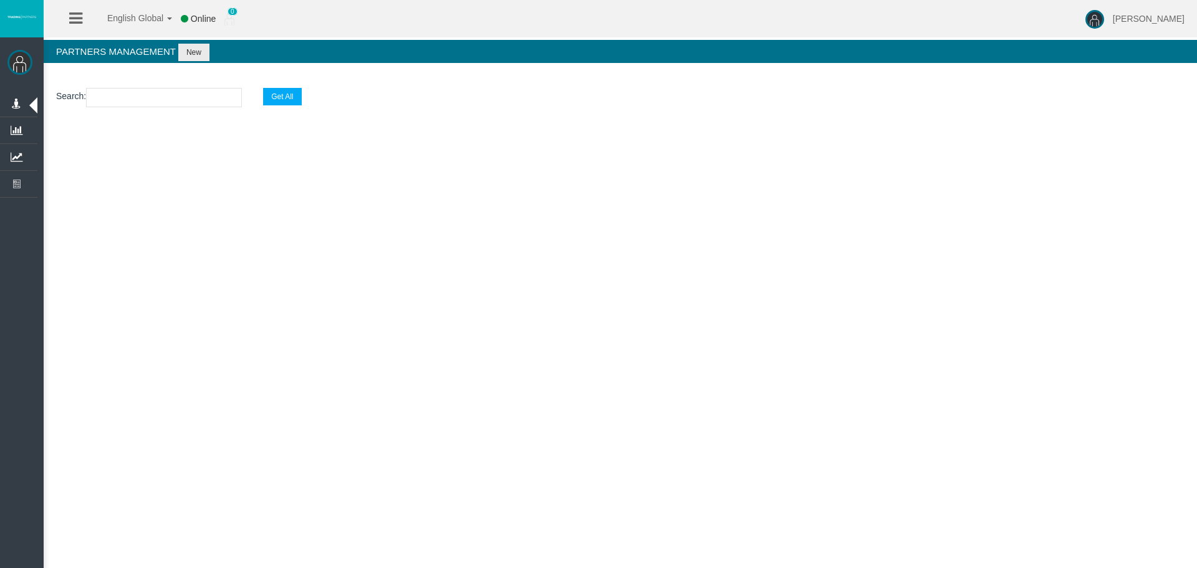
click at [203, 90] on input "text" at bounding box center [164, 97] width 156 height 19
paste input "IB5veju"
type input "IB5veju"
select select "25"
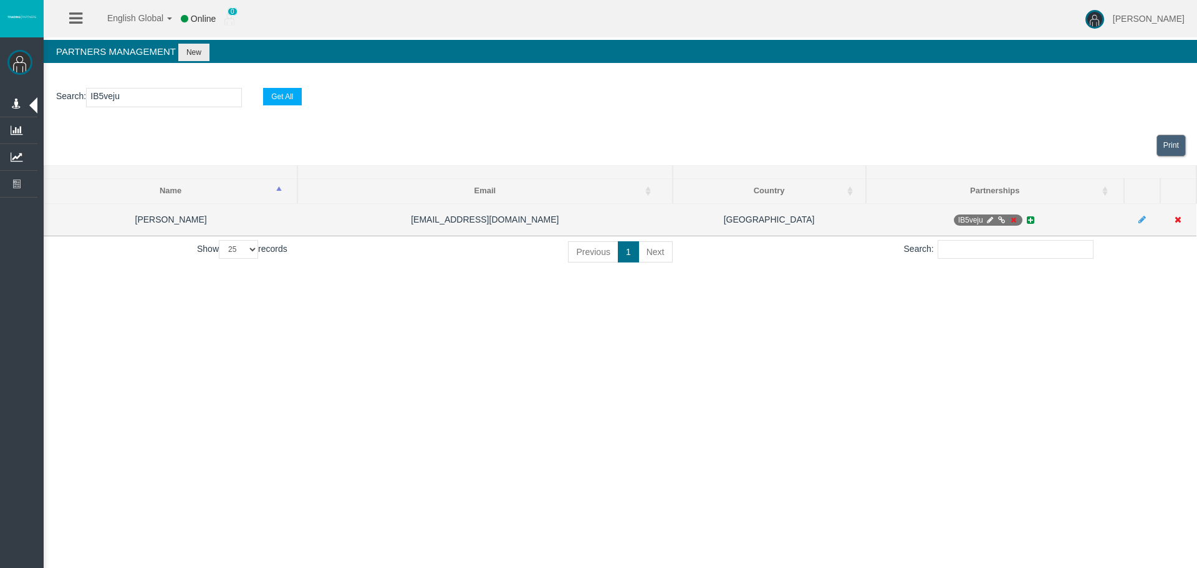
type input "IB5veju"
click at [988, 221] on icon at bounding box center [989, 219] width 9 height 7
select select "0"
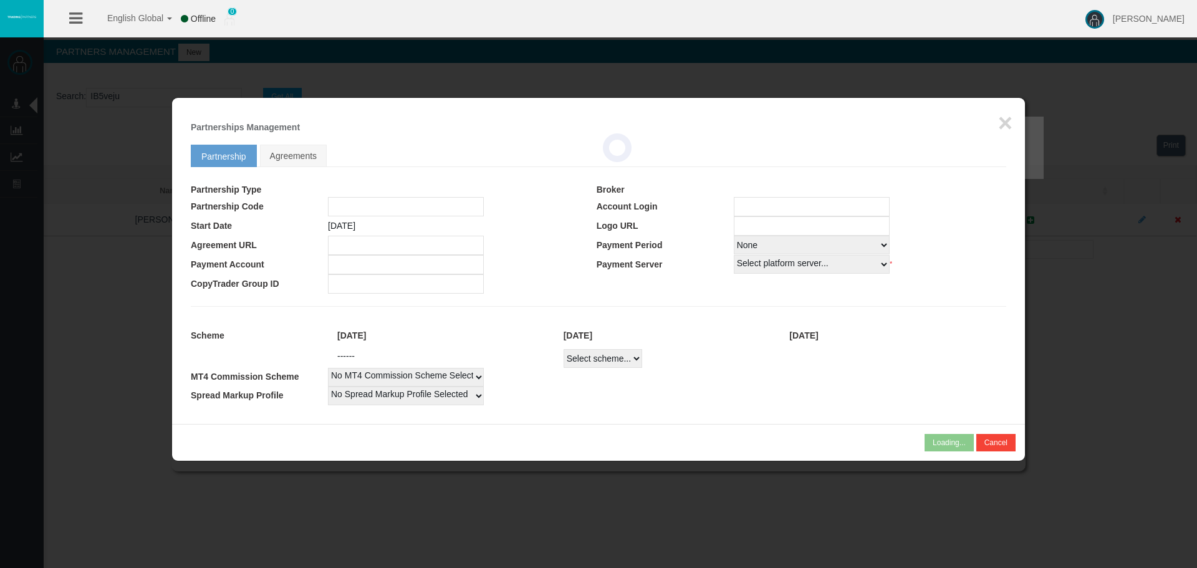
type input "IB5veju"
type input "19268495"
select select
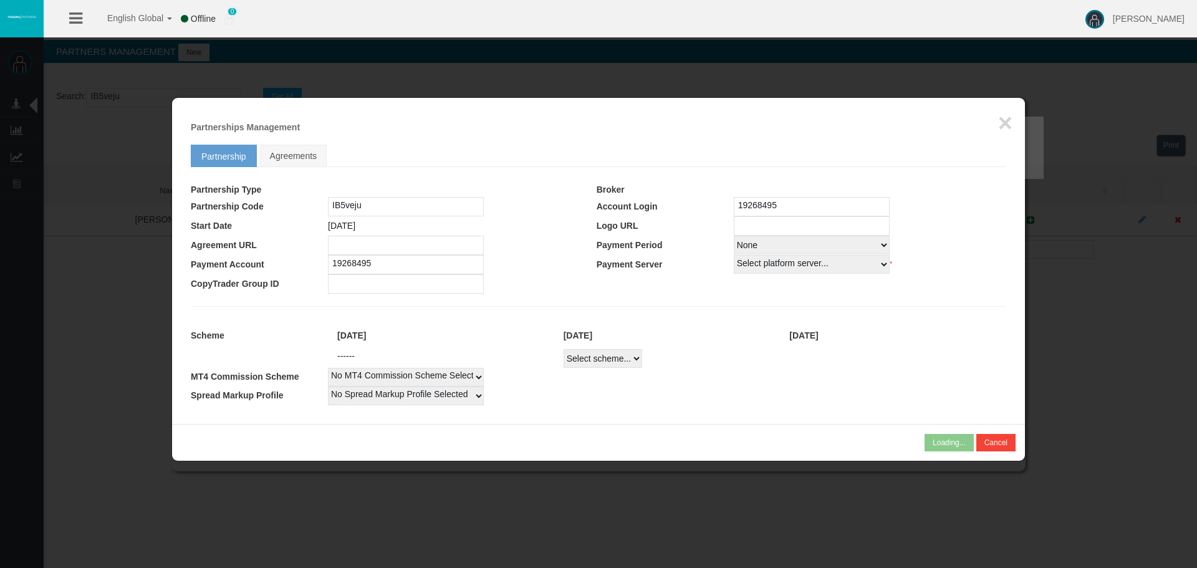
select select
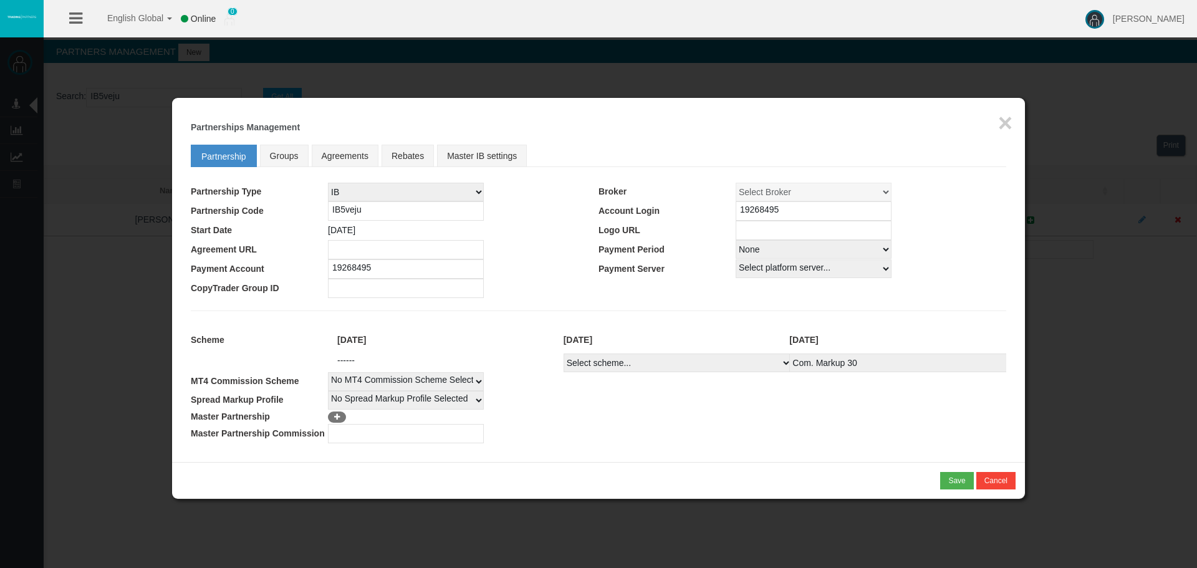
click at [714, 397] on td "No Spread Markup Profile Selected 1" at bounding box center [667, 400] width 678 height 19
click at [792, 249] on select "Select Payment Period... None Daily Weekly Mid-Month Monthly" at bounding box center [814, 249] width 156 height 19
select select "1"
click at [736, 240] on select "Select Payment Period... None Daily Weekly Mid-Month Monthly" at bounding box center [814, 249] width 156 height 19
click at [605, 284] on td at bounding box center [803, 288] width 408 height 19
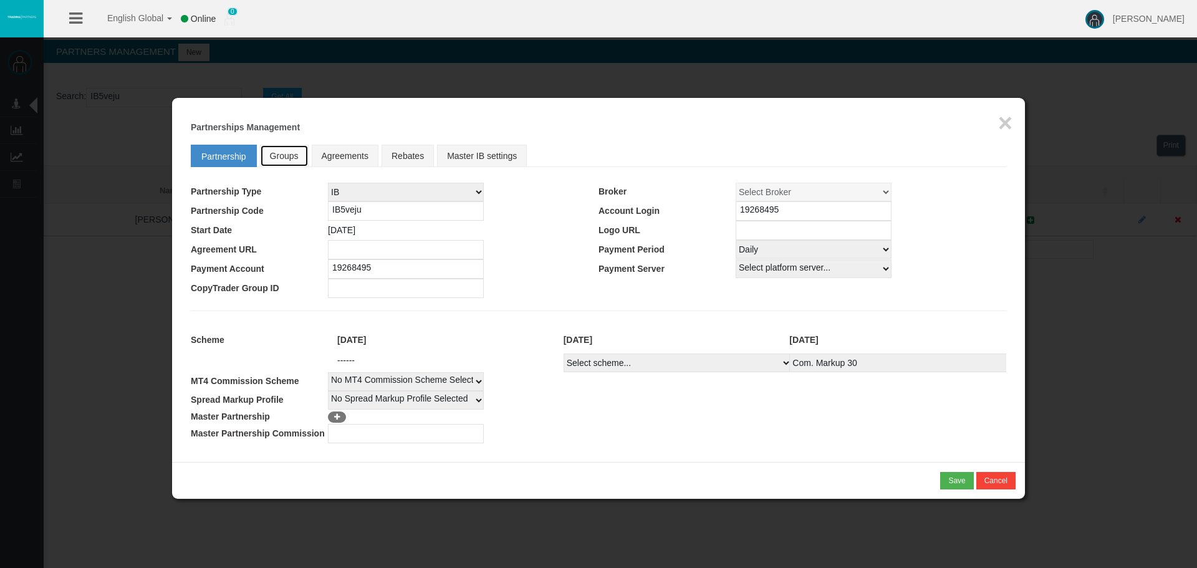
click at [276, 160] on span "Groups" at bounding box center [284, 156] width 29 height 10
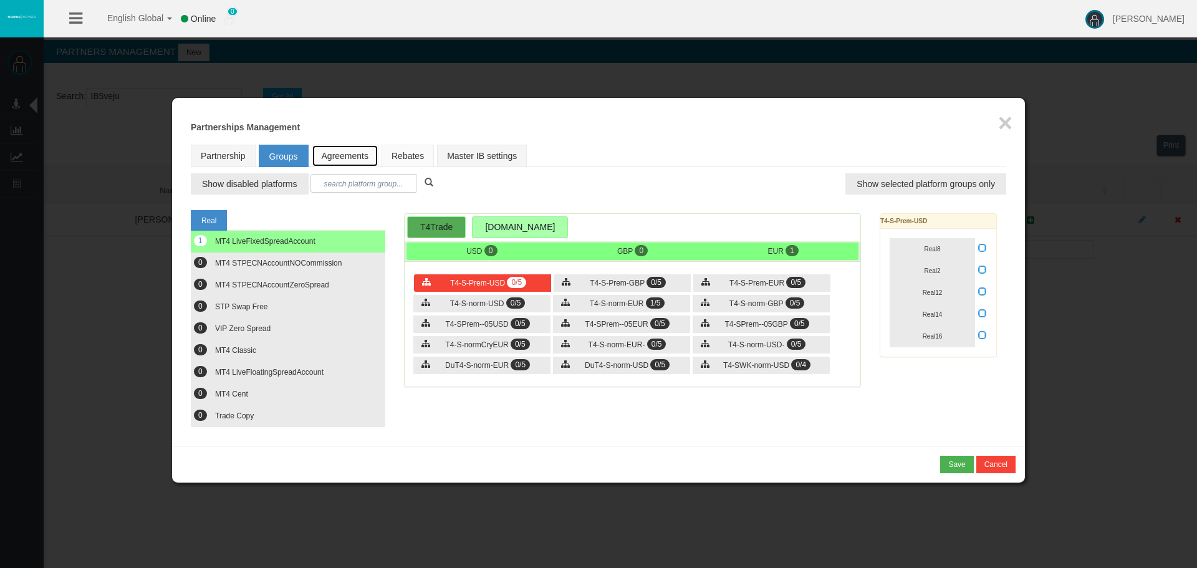
drag, startPoint x: 336, startPoint y: 160, endPoint x: 396, endPoint y: 162, distance: 59.9
click at [337, 160] on link "Agreements" at bounding box center [345, 156] width 67 height 22
click at [398, 162] on link "Rebates" at bounding box center [408, 156] width 52 height 22
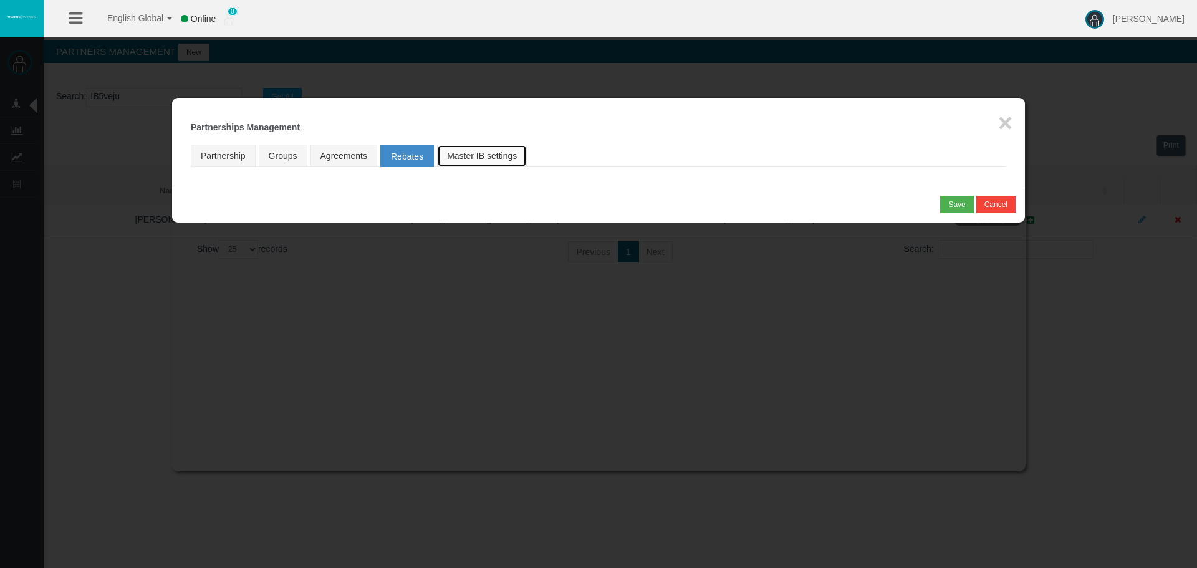
click at [470, 157] on link "Master IB settings" at bounding box center [482, 156] width 90 height 22
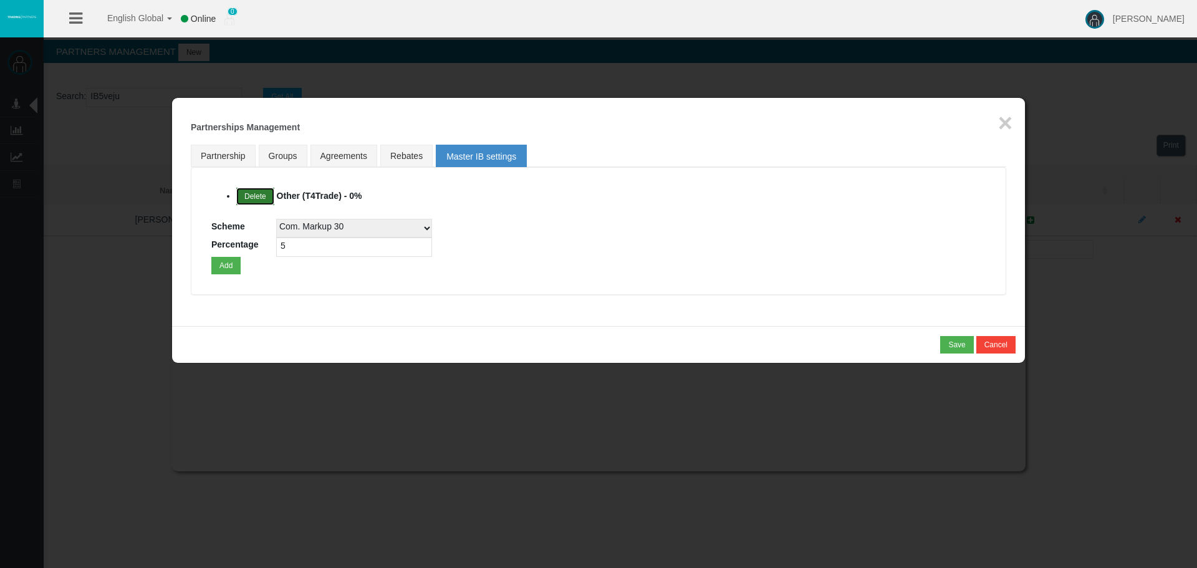
click at [254, 198] on button "Delete" at bounding box center [255, 196] width 38 height 17
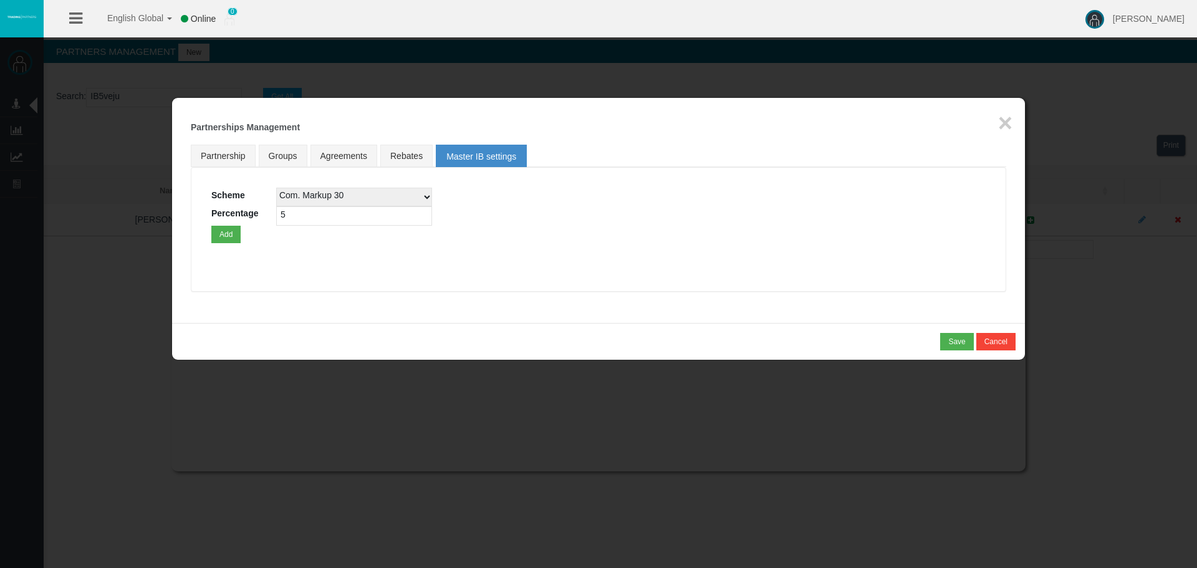
click at [368, 203] on select "Com. Markup 30 Master 18.20% Master Standard Spread (T4Trade) Pro Spread (T4Tra…" at bounding box center [354, 197] width 156 height 19
select select
click at [276, 188] on select "Com. Markup 30 Master 18.20% Master Standard Spread (T4Trade) Pro Spread (T4Tra…" at bounding box center [354, 197] width 156 height 19
drag, startPoint x: 359, startPoint y: 224, endPoint x: 183, endPoint y: 215, distance: 175.5
click at [183, 215] on div "Loading... × Partnerships Management Partnership Groups Agreements Rebates Mast…" at bounding box center [598, 210] width 853 height 225
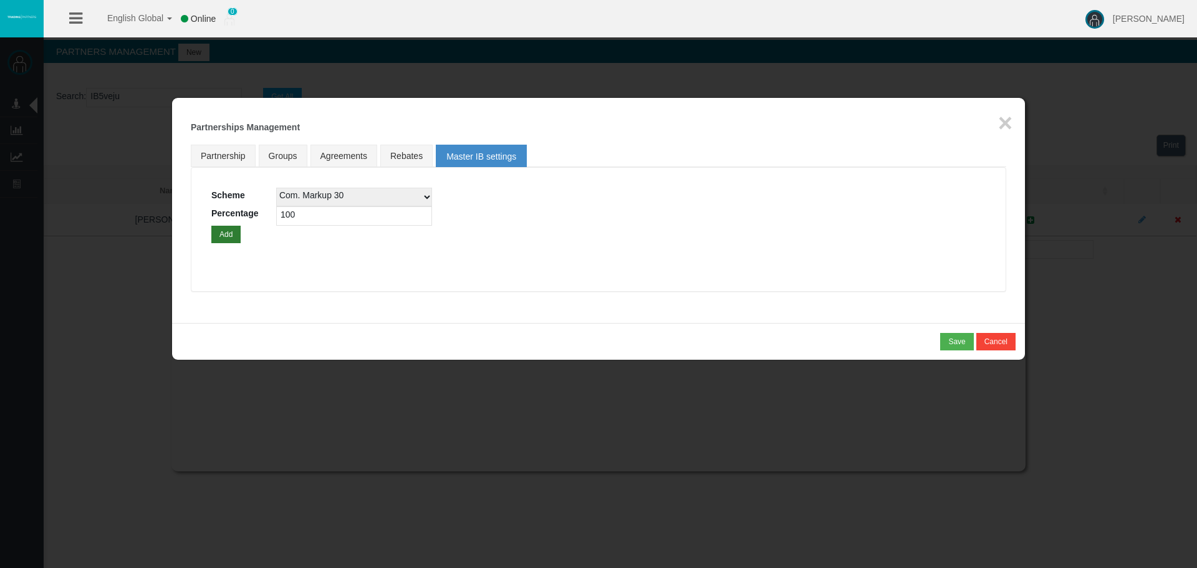
type input "100"
click at [224, 236] on button "Add" at bounding box center [225, 234] width 29 height 17
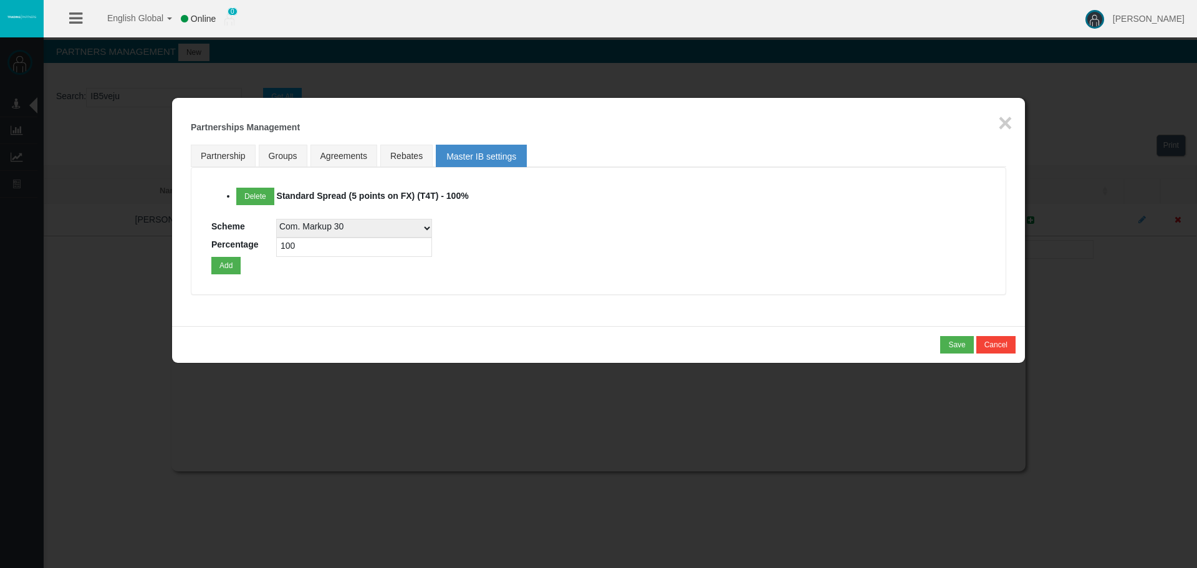
drag, startPoint x: 650, startPoint y: 238, endPoint x: 678, endPoint y: 263, distance: 37.5
click at [651, 239] on div "Delete Standard Spread (5 points on FX) (T4T) - 100% Scheme Com. Markup 30 Mast…" at bounding box center [598, 231] width 774 height 87
click at [727, 276] on div "Loading... Delete Standard Spread (5 points on FX) (T4T) - 100% Scheme Com. Mar…" at bounding box center [599, 231] width 816 height 128
click at [962, 346] on div "Save" at bounding box center [956, 344] width 17 height 11
drag, startPoint x: 920, startPoint y: 339, endPoint x: 930, endPoint y: 343, distance: 10.9
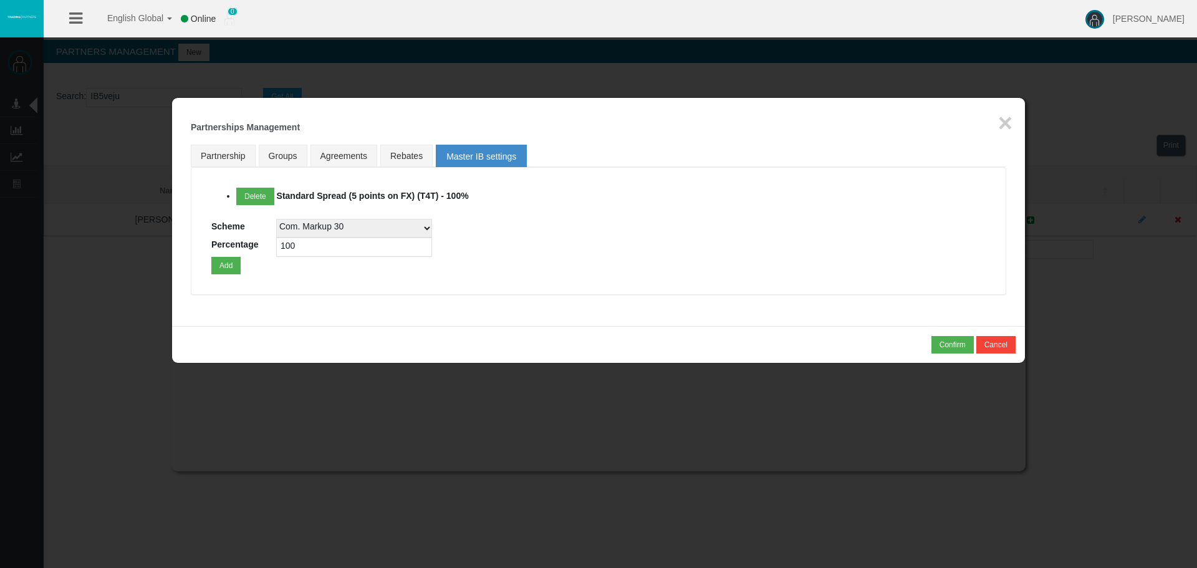
click at [920, 339] on div "* You cannot combine MLM type of partnership with NSR type of scheme! Confirm C…" at bounding box center [598, 344] width 834 height 17
click at [935, 344] on button "Confirm" at bounding box center [953, 344] width 42 height 17
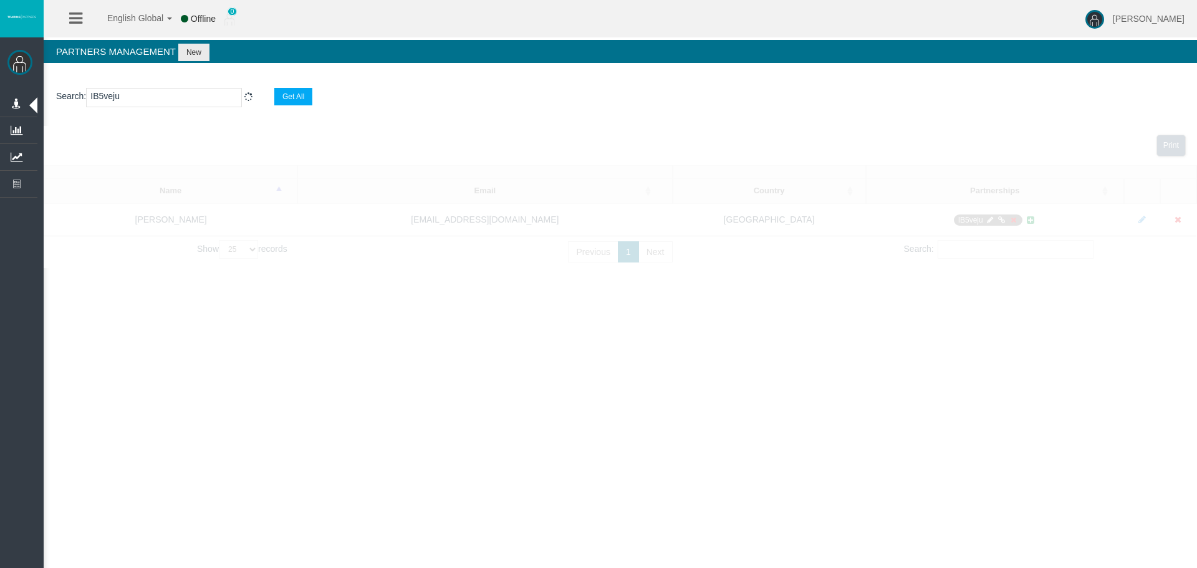
click at [460, 439] on div "English Global 简体中文 English Global 日本語 한국어 Offline 0 [PERSON_NAME] Help Log Out…" at bounding box center [598, 284] width 1197 height 568
drag, startPoint x: 675, startPoint y: 410, endPoint x: 872, endPoint y: 446, distance: 200.2
click at [685, 414] on div "English Global 简体中文 English Global 日本語 한국어 Offline 0 [PERSON_NAME] Help Log Out…" at bounding box center [598, 284] width 1197 height 568
click at [872, 446] on div "English Global 简体中文 English Global 日本語 한국어 Offline 0 [PERSON_NAME] Help Log Out…" at bounding box center [598, 284] width 1197 height 568
click at [968, 427] on div "English Global 简体中文 English Global 日本語 한국어 Offline 0 [PERSON_NAME] Help Log Out…" at bounding box center [598, 284] width 1197 height 568
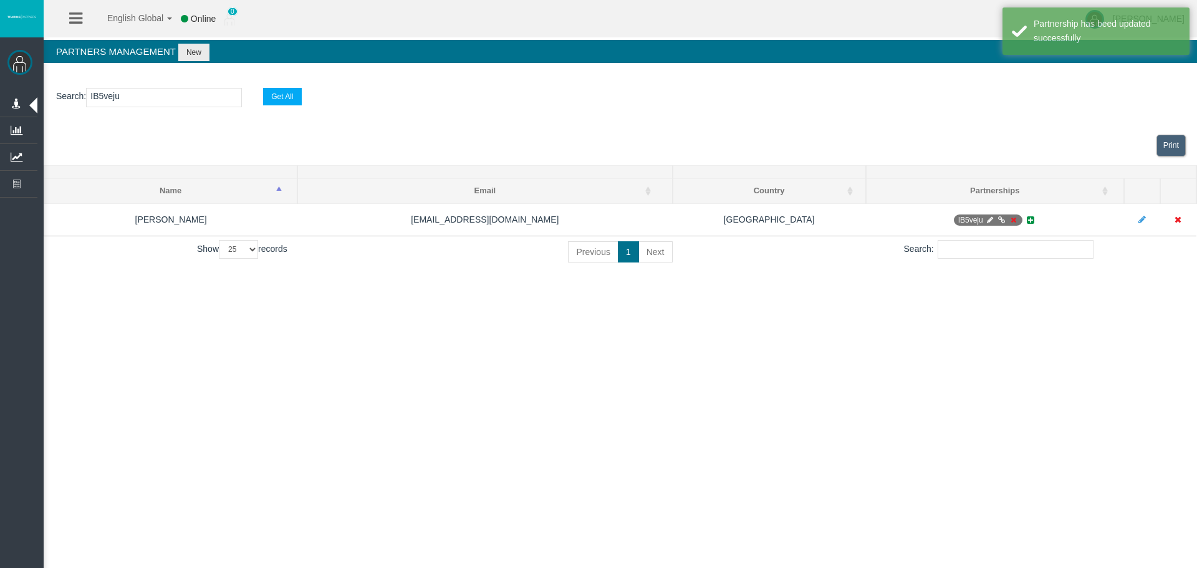
click at [968, 334] on div "English Global 简体中文 English Global 日本語 한국어 Online 0 [PERSON_NAME] Help Log Out …" at bounding box center [598, 284] width 1197 height 568
click at [1005, 378] on div "English Global 简体中文 English Global 日本語 한국어 Online 0 [PERSON_NAME] Help Log Out …" at bounding box center [598, 284] width 1197 height 568
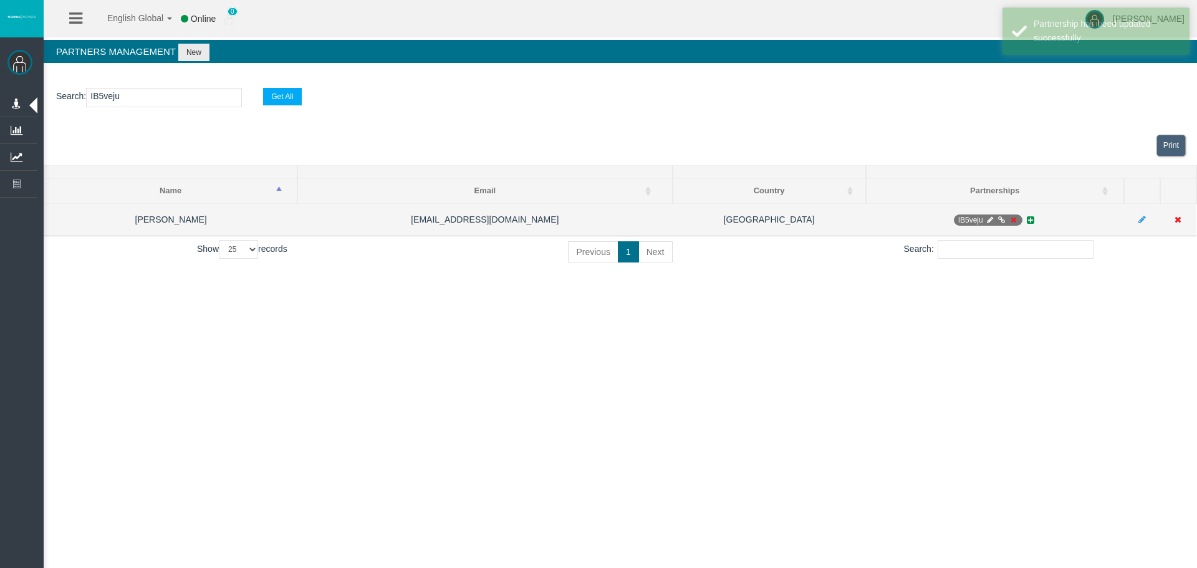
click at [990, 218] on icon at bounding box center [989, 219] width 9 height 7
select select "0"
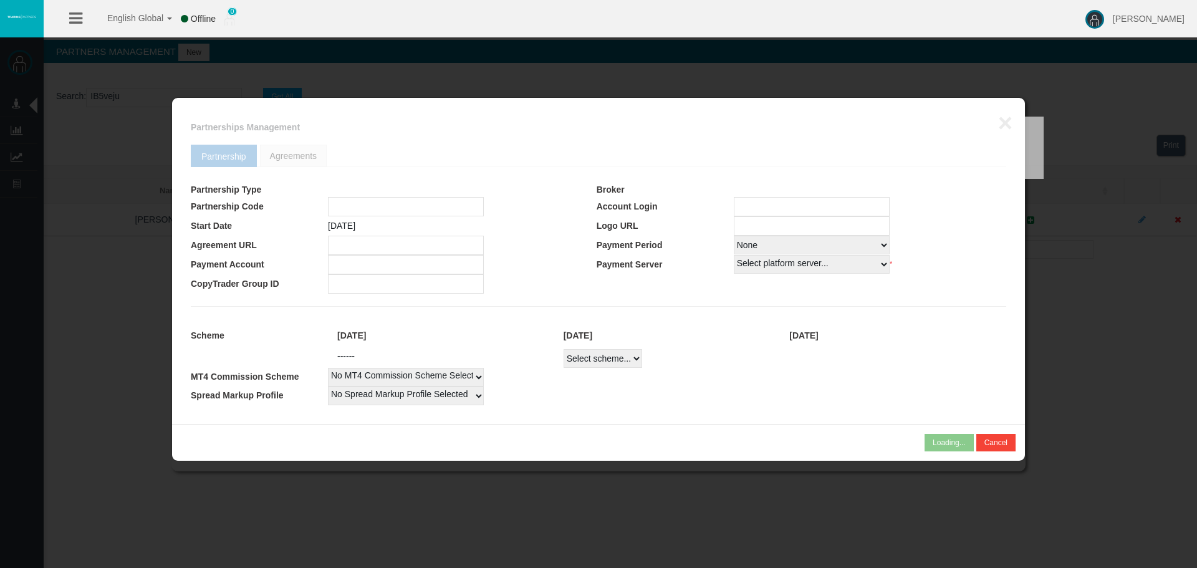
type input "IB5veju"
type input "19268495"
select select "1"
type input "19268495"
select select "1"
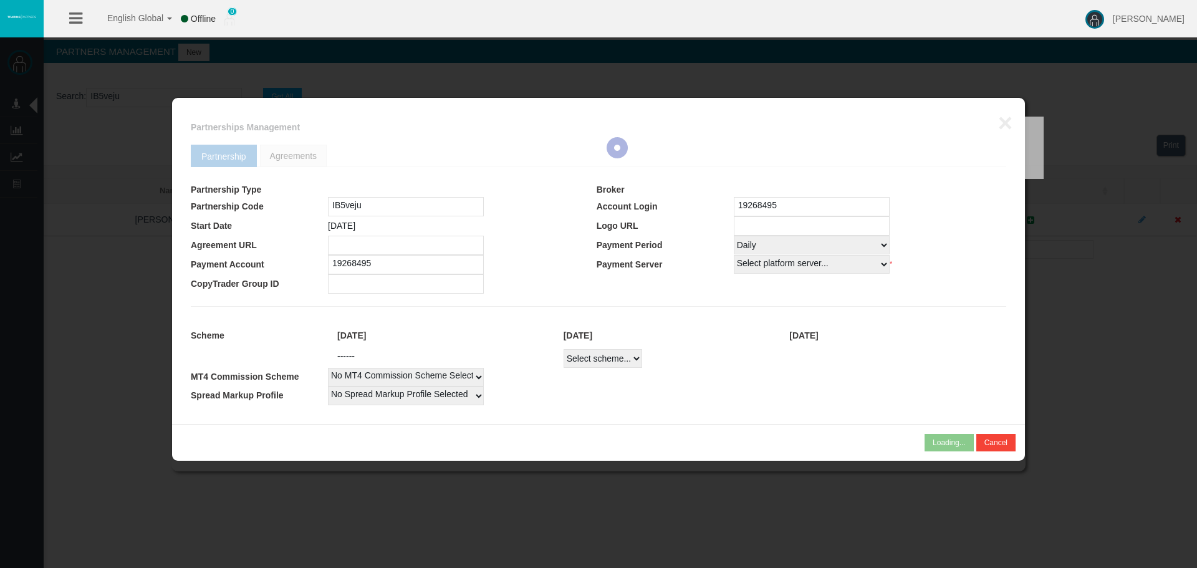
select select
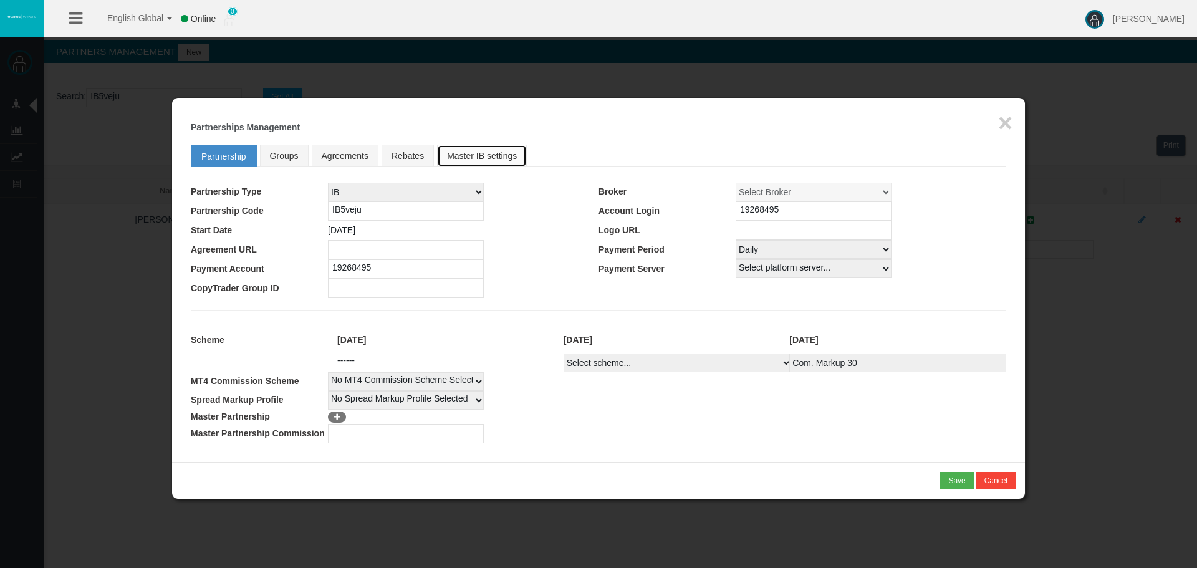
click at [462, 154] on link "Master IB settings" at bounding box center [482, 156] width 90 height 22
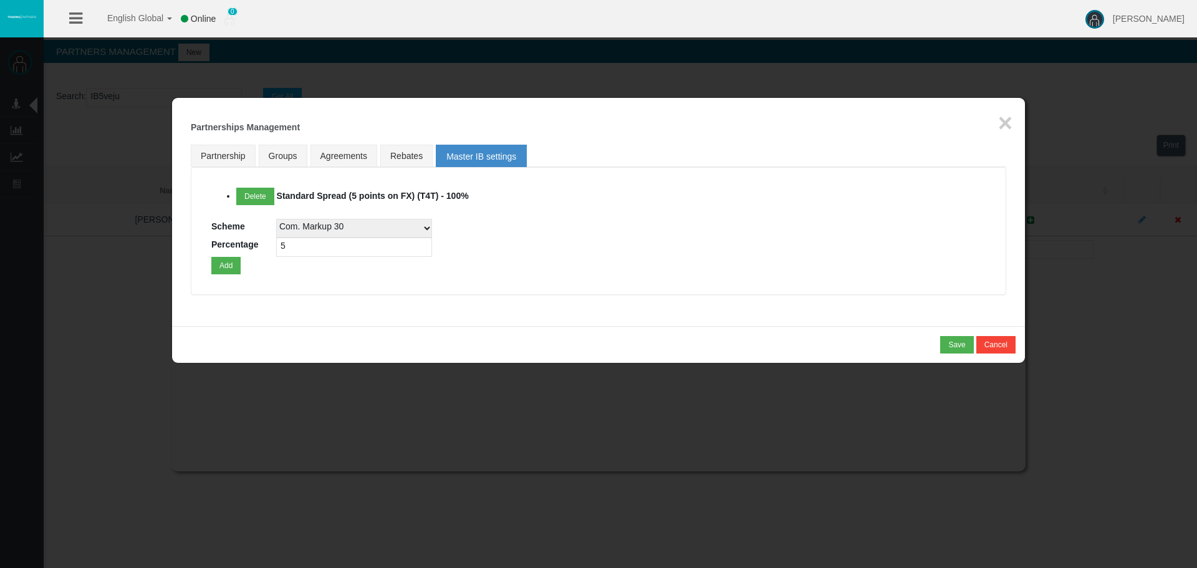
click at [306, 226] on select "Com. Markup 30 Master 18.20% Master Standard Spread (T4Trade) Pro Spread (T4Tra…" at bounding box center [354, 228] width 156 height 19
click at [204, 143] on fieldset "Partnership Groups Agreements Rebates Master IB settings Loading... Delete Stan…" at bounding box center [599, 222] width 816 height 169
click at [229, 155] on link "Partnership" at bounding box center [223, 156] width 65 height 22
select select "1"
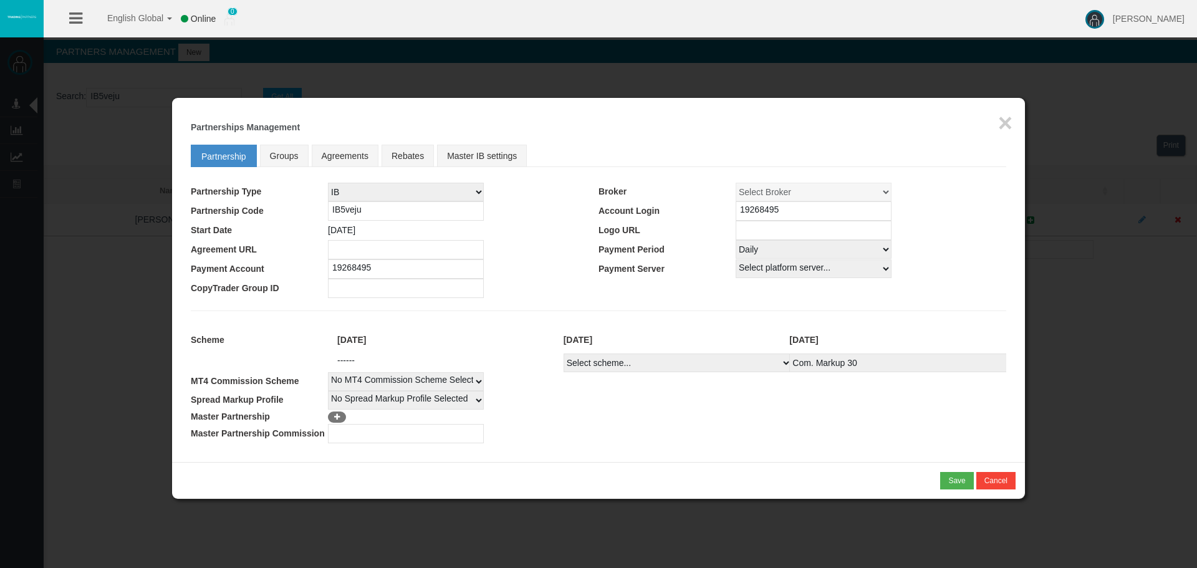
click at [355, 205] on input "IB5veju" at bounding box center [406, 210] width 156 height 19
click at [948, 489] on div "* You cannot combine MLM type of partnership with NSR type of scheme! Save Canc…" at bounding box center [598, 480] width 853 height 37
click at [952, 479] on div "Save" at bounding box center [956, 480] width 17 height 11
click at [947, 480] on div "Confirm" at bounding box center [953, 480] width 26 height 11
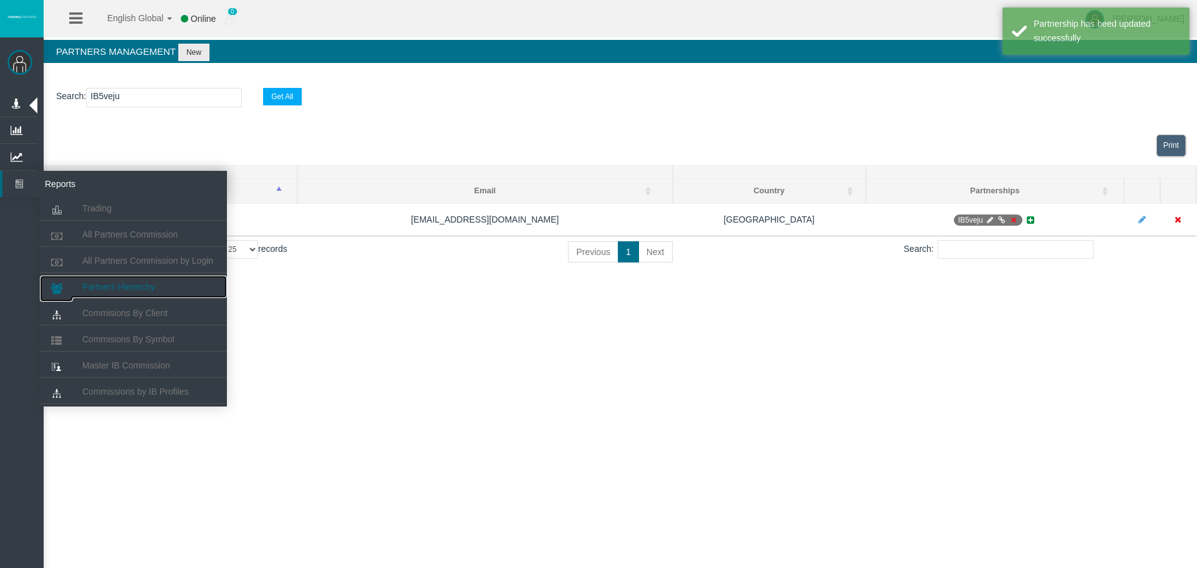
click at [108, 286] on span "Partners Hierarchy" at bounding box center [118, 287] width 73 height 10
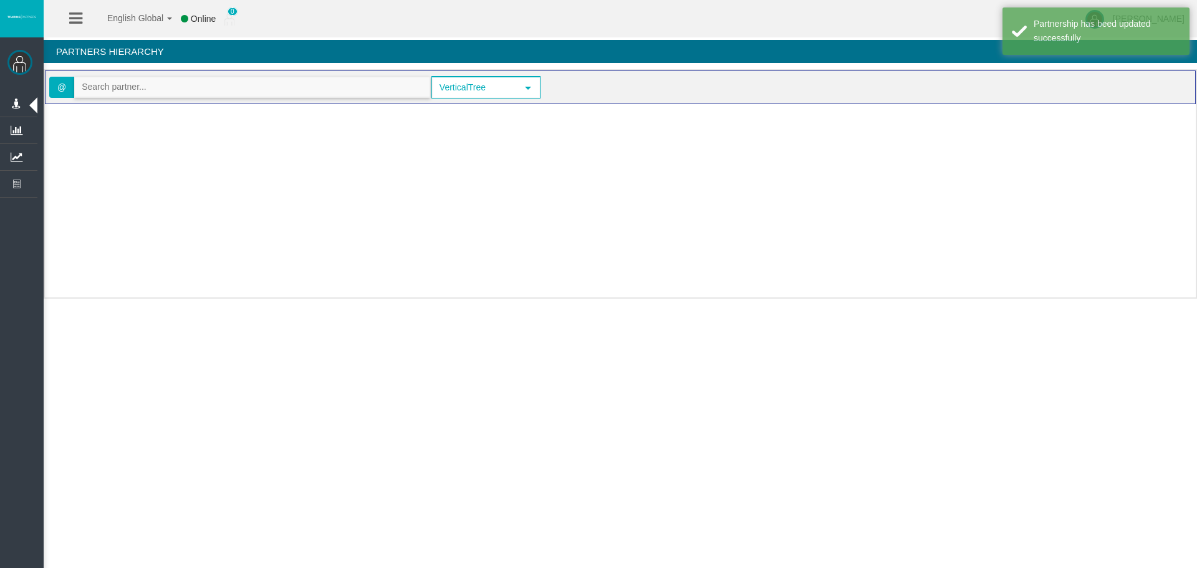
click at [143, 95] on input "text" at bounding box center [252, 86] width 355 height 19
paste input "IB5veju"
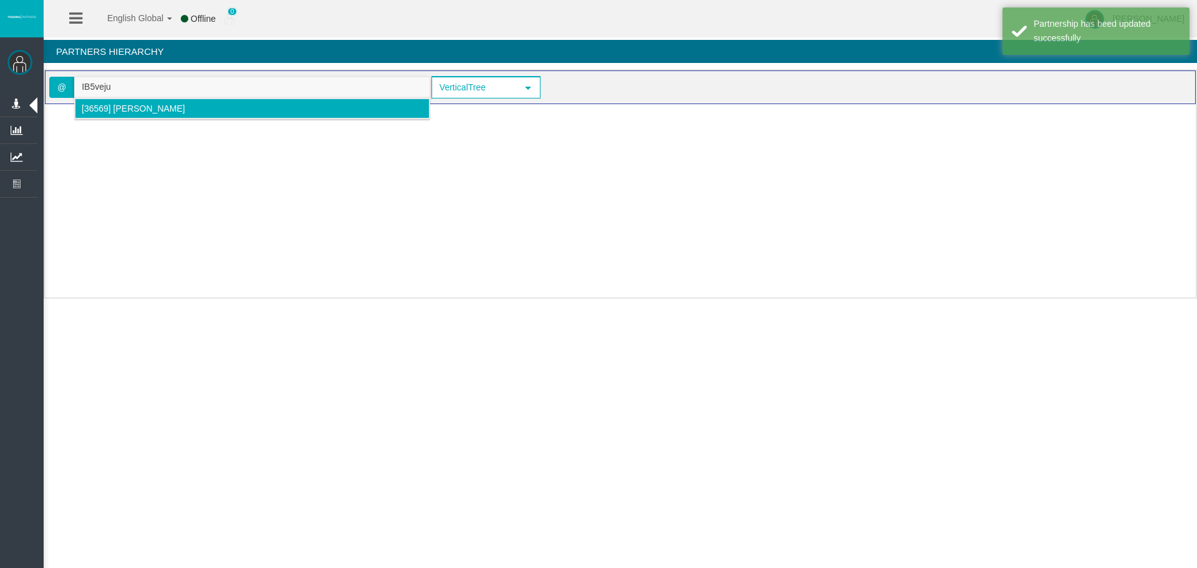
click at [154, 112] on span "[36569] [PERSON_NAME]" at bounding box center [134, 109] width 104 height 10
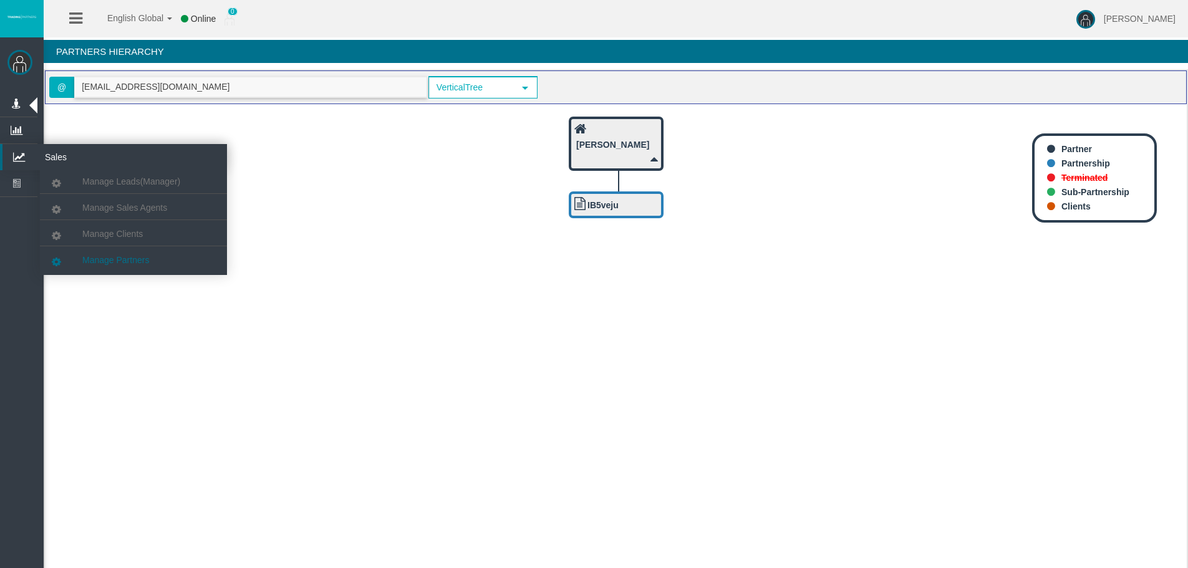
type input "[EMAIL_ADDRESS][DOMAIN_NAME]"
drag, startPoint x: 94, startPoint y: 258, endPoint x: 94, endPoint y: 227, distance: 31.2
click at [94, 258] on span "Manage Partners" at bounding box center [115, 260] width 67 height 10
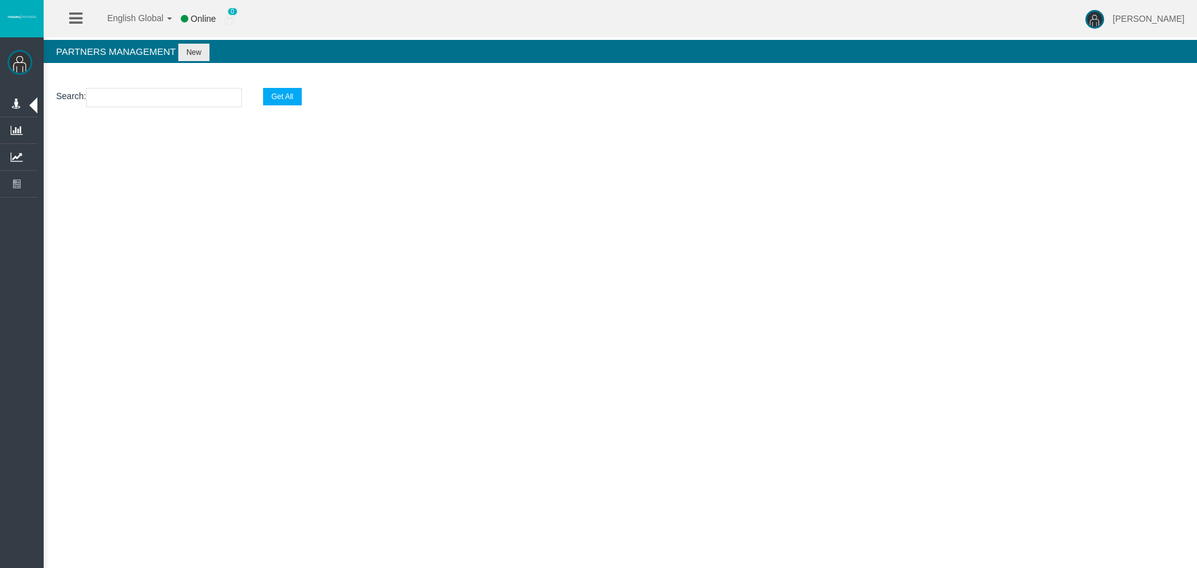
click at [128, 99] on input "text" at bounding box center [164, 97] width 156 height 19
paste input "IB5veju"
type input "IB5veju"
select select "25"
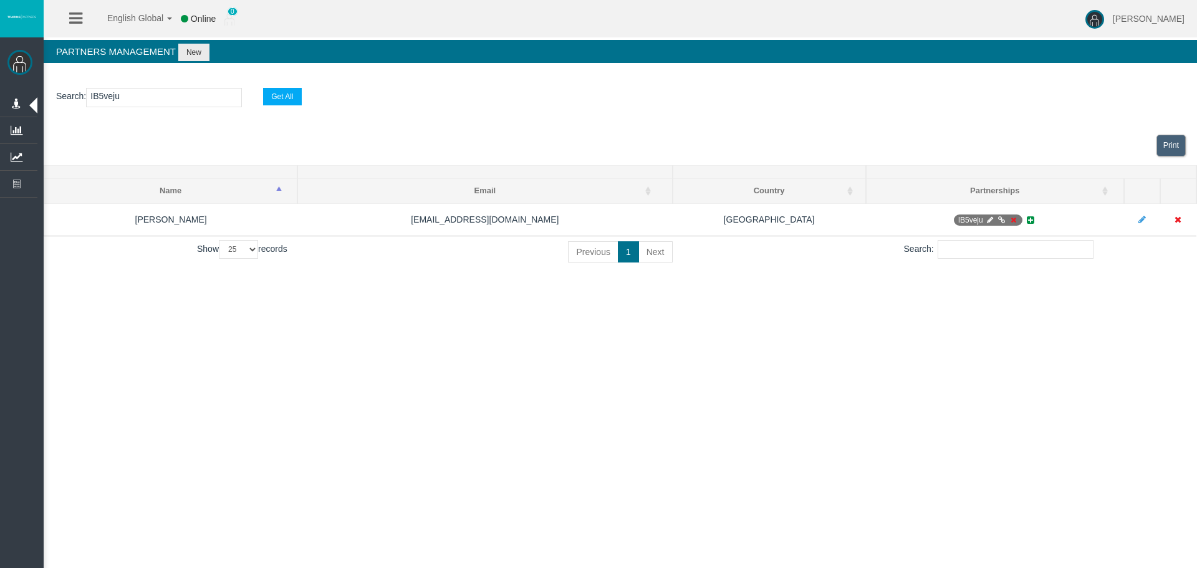
type input "IB5veju"
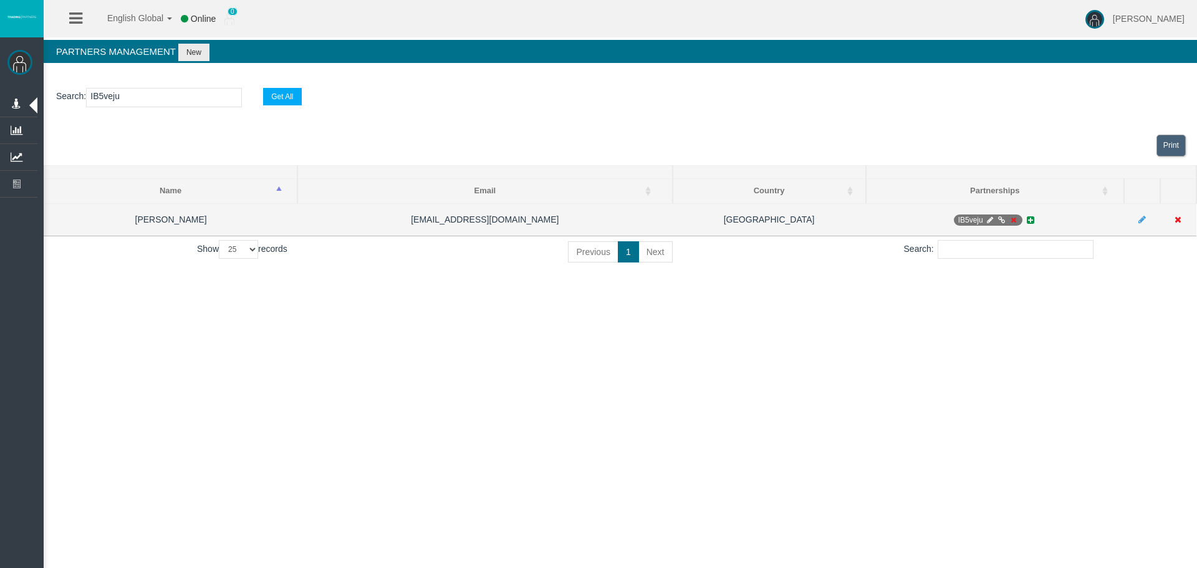
click at [985, 219] on icon at bounding box center [989, 219] width 9 height 7
select select "1"
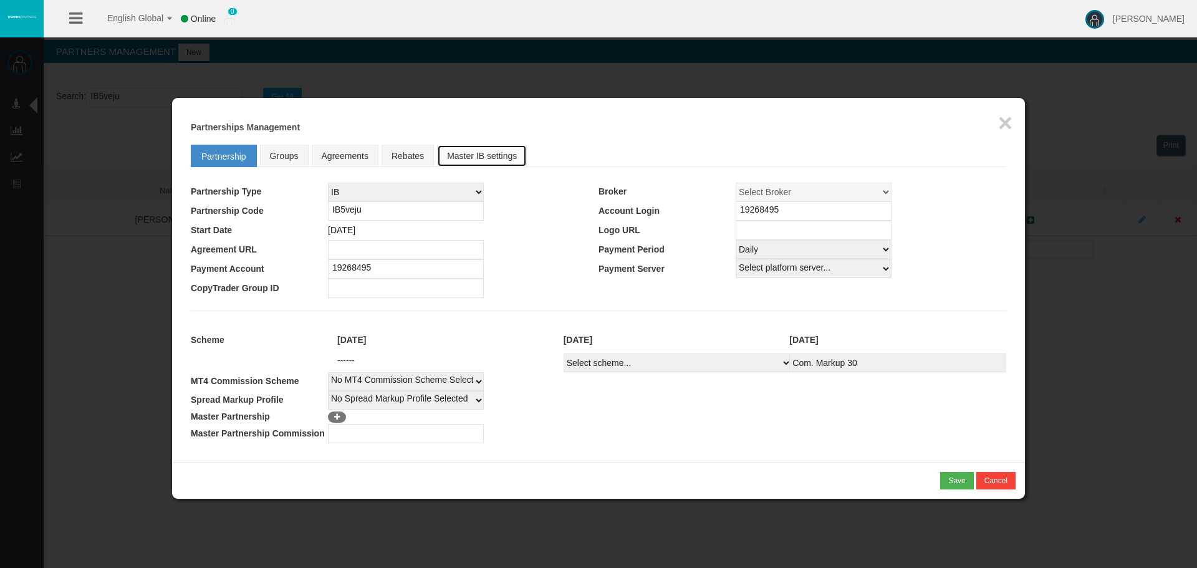
click at [493, 151] on link "Master IB settings" at bounding box center [482, 156] width 90 height 22
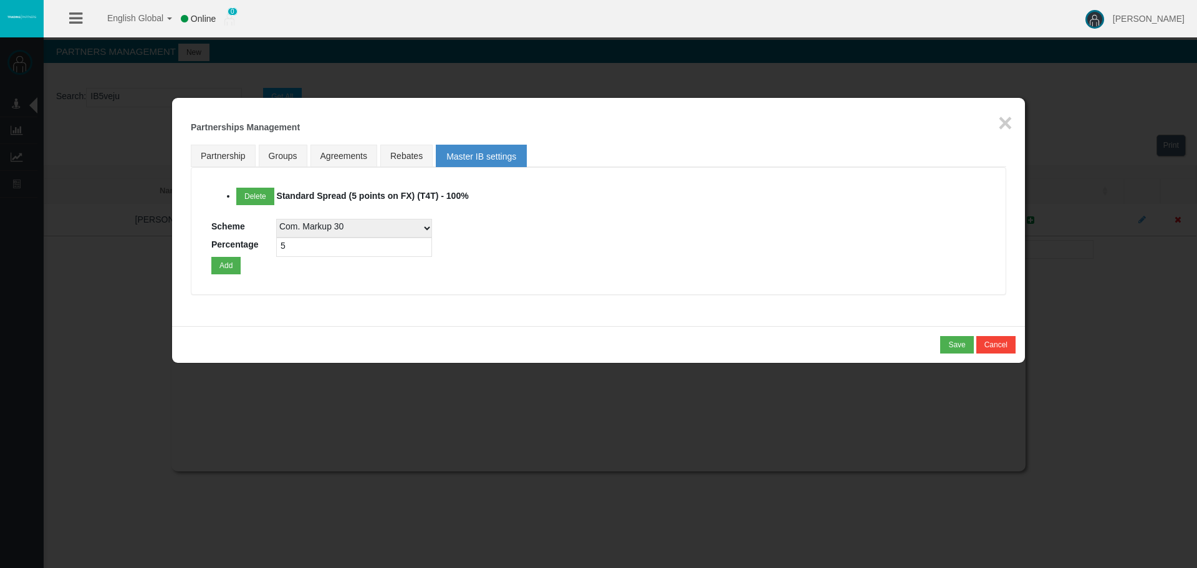
click at [800, 199] on li "Delete Standard Spread (5 points on FX) (T4T) - 100%" at bounding box center [610, 200] width 749 height 25
drag, startPoint x: 798, startPoint y: 213, endPoint x: 898, endPoint y: 203, distance: 100.3
click at [800, 215] on div "Delete Standard Spread (5 points on FX) (T4T) - 100% Scheme Com. Markup 30 Mast…" at bounding box center [598, 231] width 774 height 87
click at [995, 123] on h5 "Partnerships Management" at bounding box center [599, 127] width 816 height 9
click at [997, 122] on div "Loading... × Partnerships Management Partnership Groups Agreements Rebates Mast…" at bounding box center [598, 212] width 853 height 228
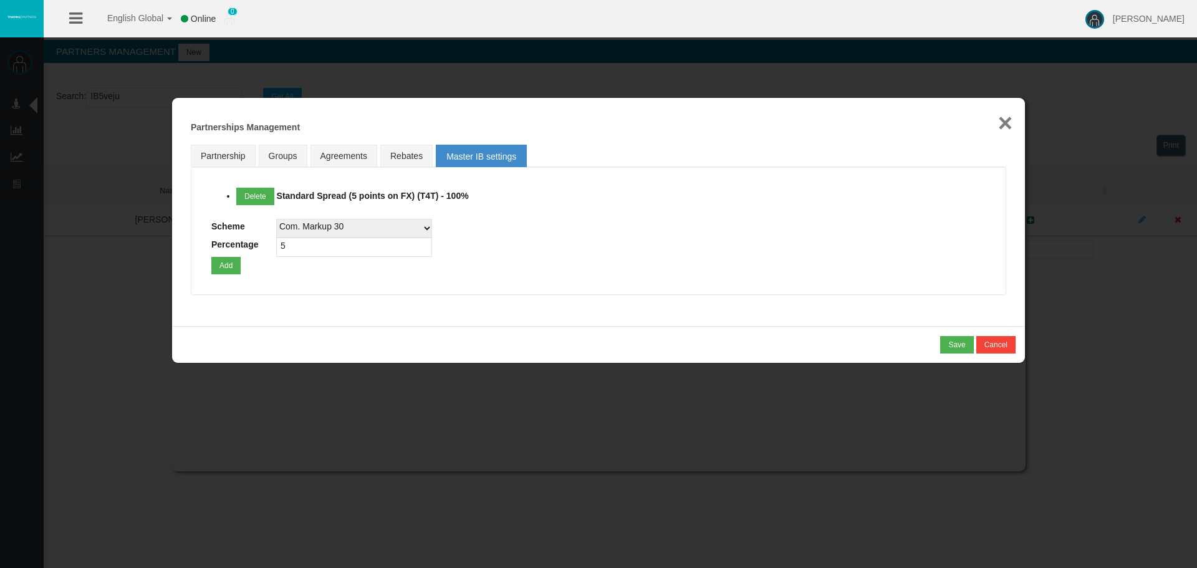
drag, startPoint x: 1002, startPoint y: 138, endPoint x: 1002, endPoint y: 125, distance: 12.5
click at [1002, 135] on div "Loading... × Partnerships Management Partnership Groups Agreements Rebates Mast…" at bounding box center [598, 212] width 853 height 228
click at [1002, 118] on button "×" at bounding box center [1005, 122] width 14 height 25
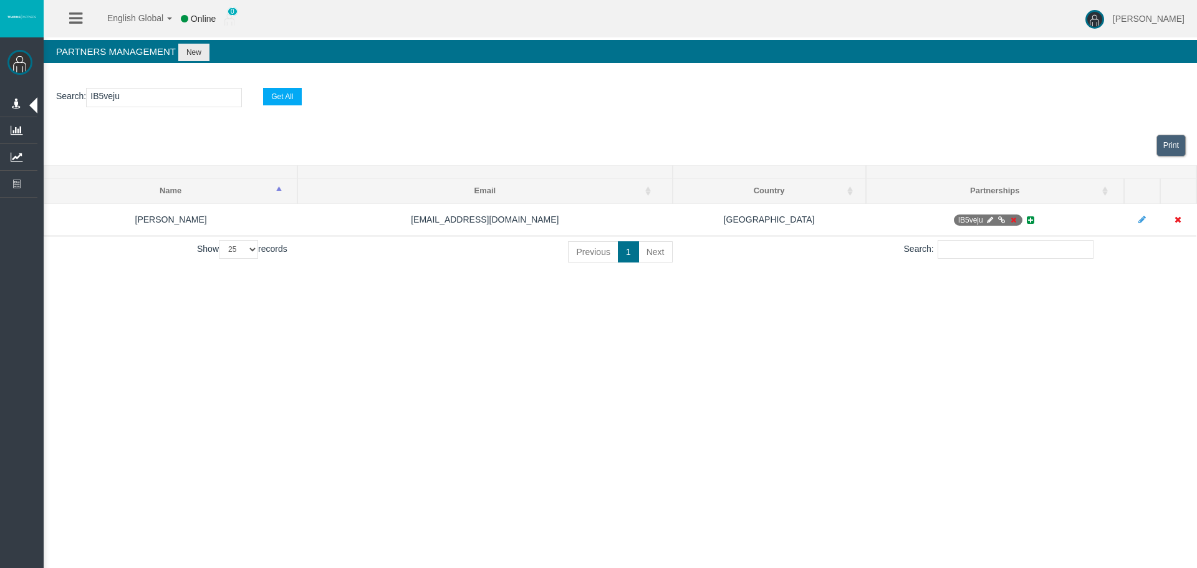
click at [754, 152] on div "Print" at bounding box center [621, 145] width 1154 height 39
